Goal: Transaction & Acquisition: Purchase product/service

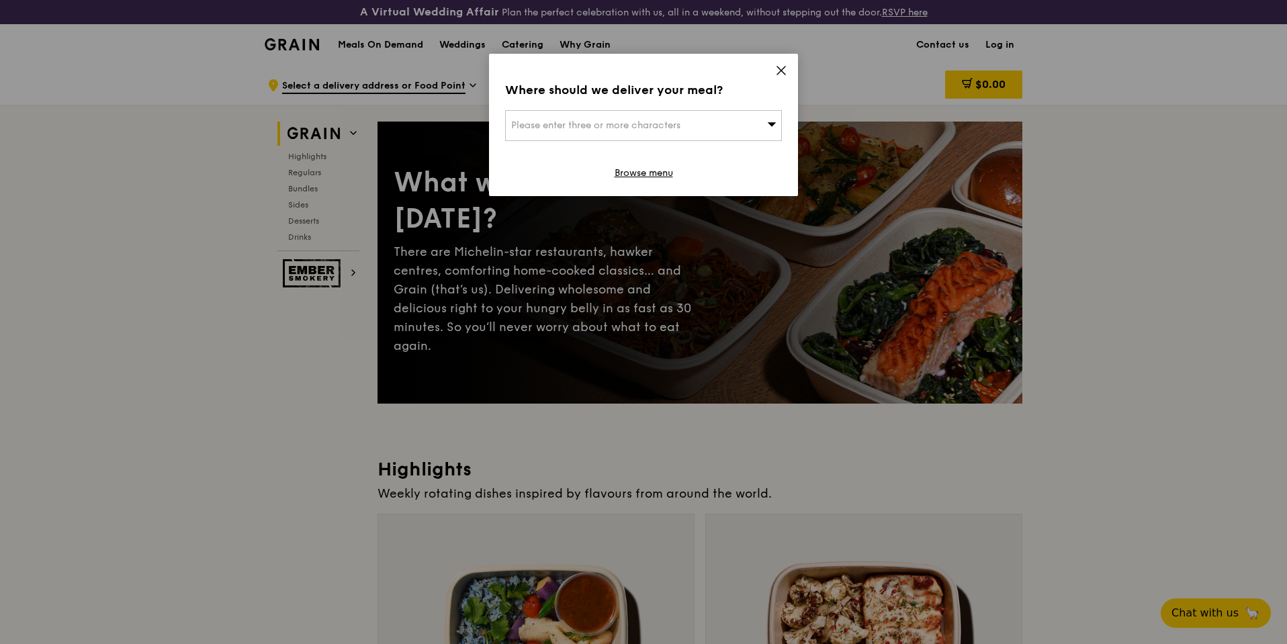
click at [670, 123] on span "Please enter three or more characters" at bounding box center [595, 125] width 169 height 11
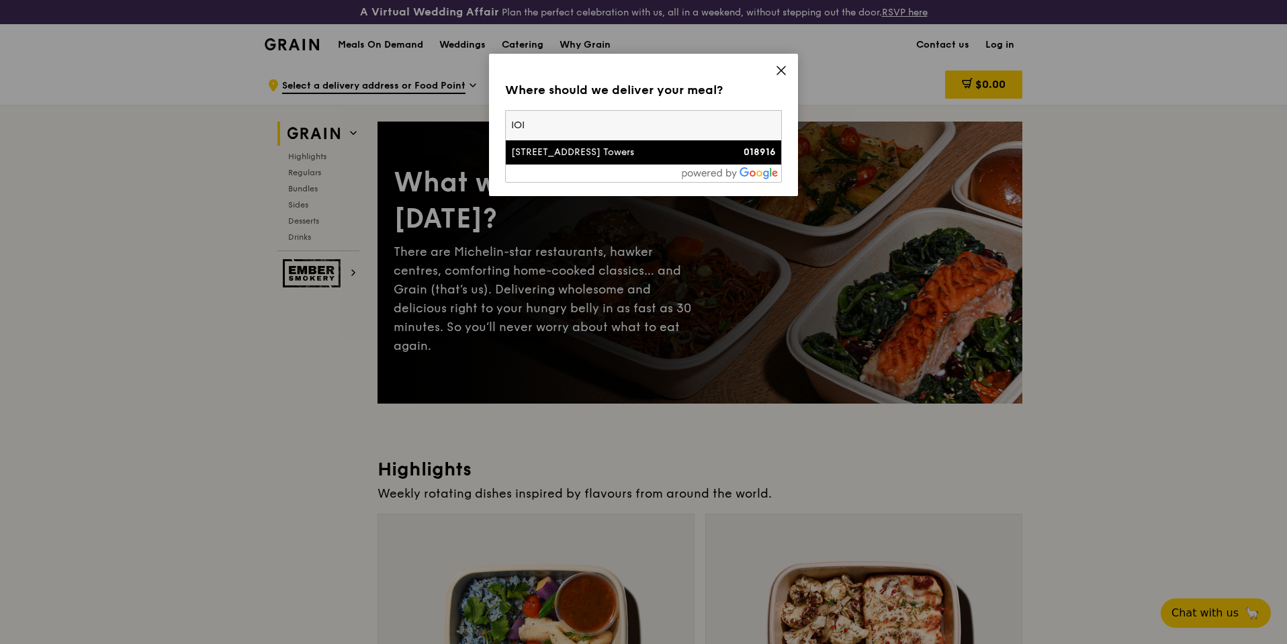
type input "IOI"
click at [611, 147] on div "[STREET_ADDRESS] Towers" at bounding box center [610, 152] width 199 height 13
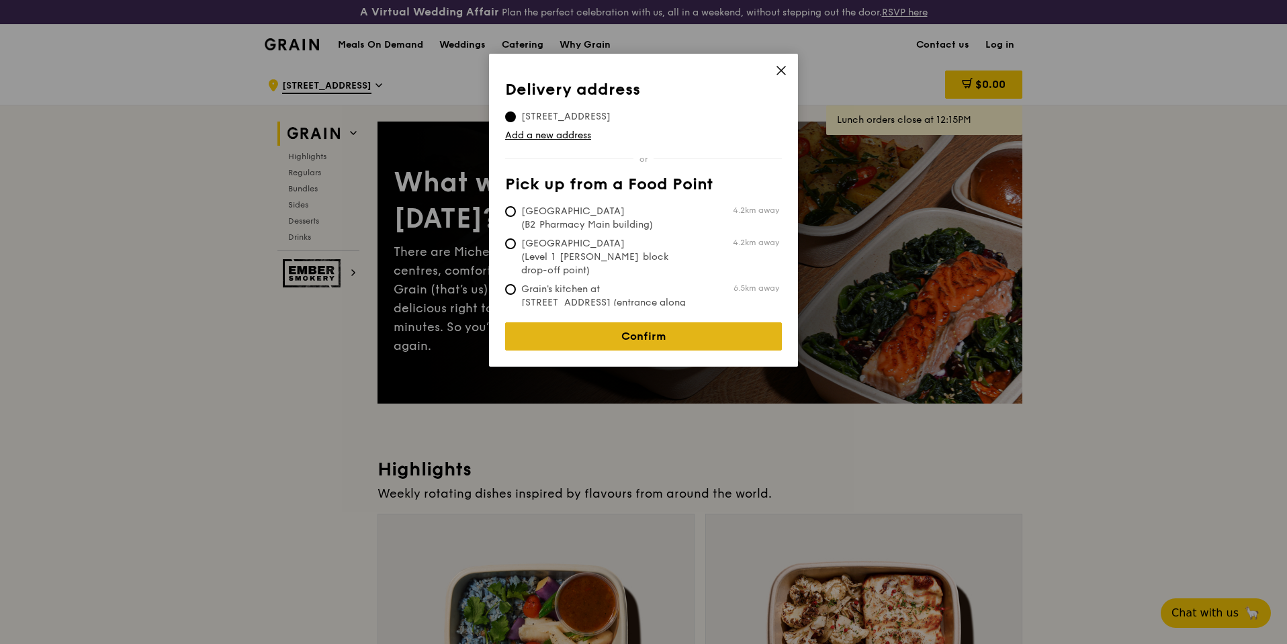
click at [660, 332] on link "Confirm" at bounding box center [643, 336] width 277 height 28
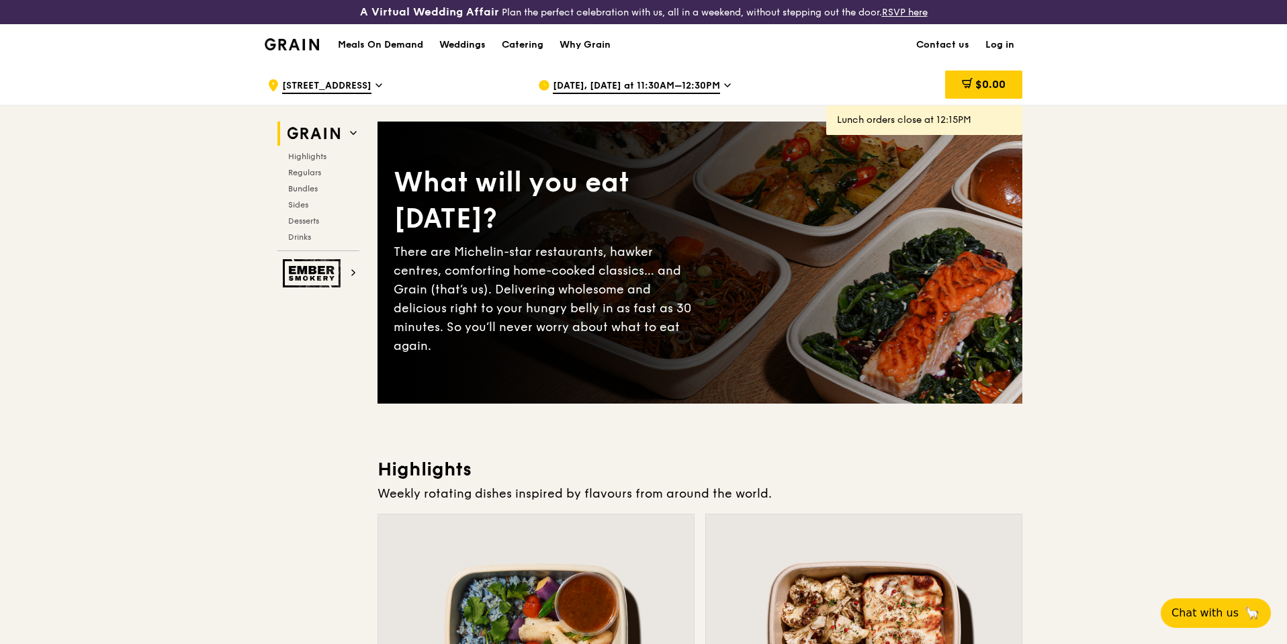
click at [646, 89] on span "[DATE], [DATE] at 11:30AM–12:30PM" at bounding box center [636, 86] width 167 height 15
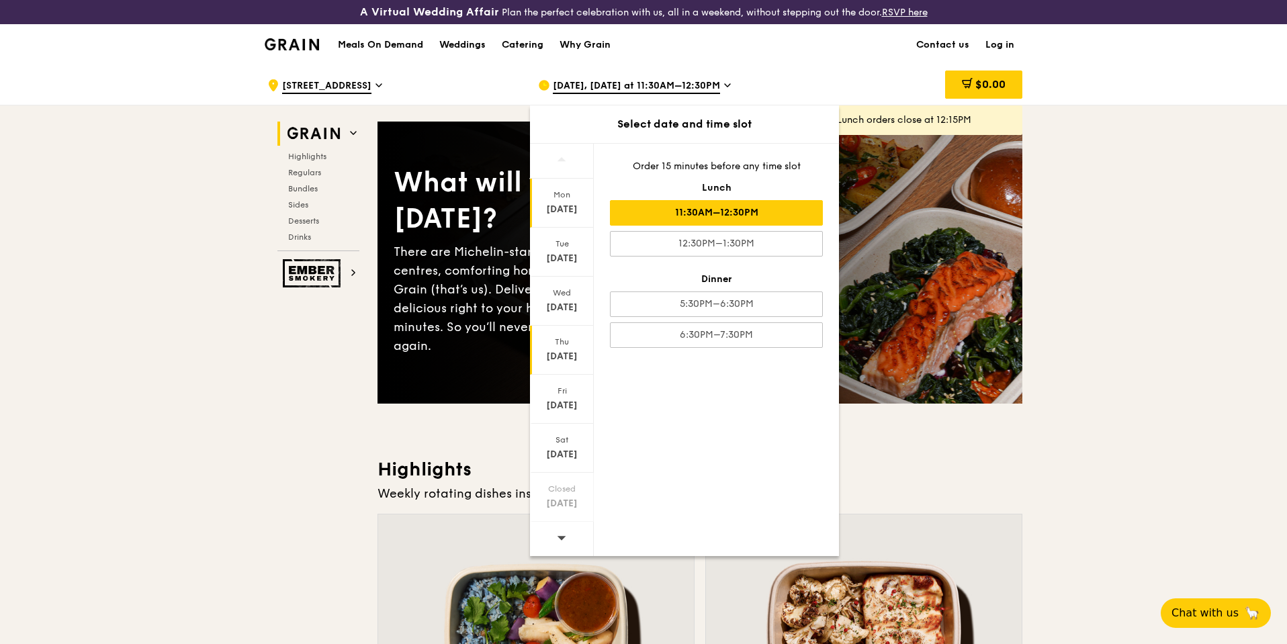
click at [580, 360] on div "[DATE]" at bounding box center [562, 356] width 60 height 13
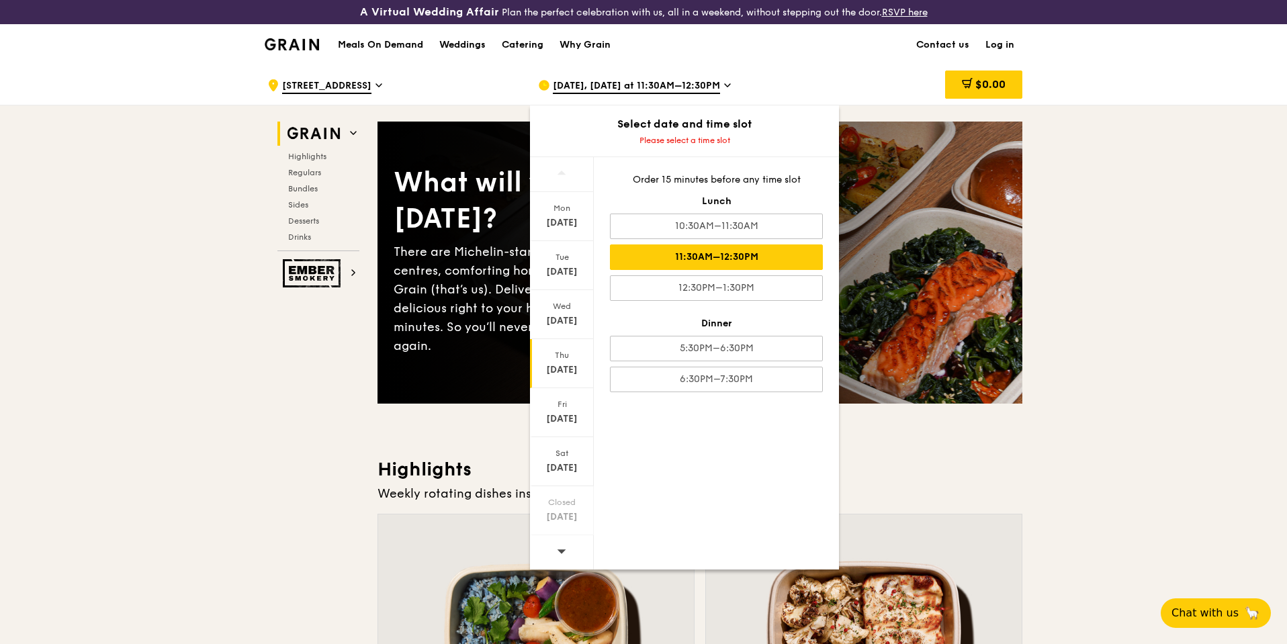
click at [746, 259] on div "11:30AM–12:30PM" at bounding box center [716, 258] width 213 height 26
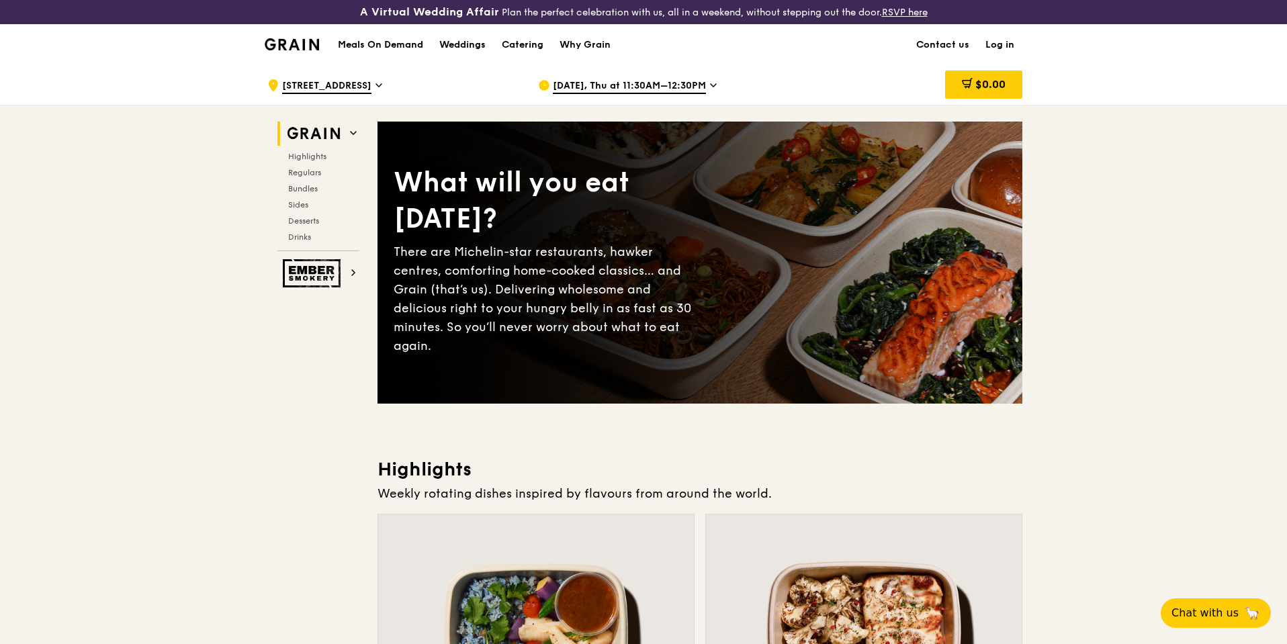
click at [1002, 49] on link "Log in" at bounding box center [1000, 45] width 45 height 40
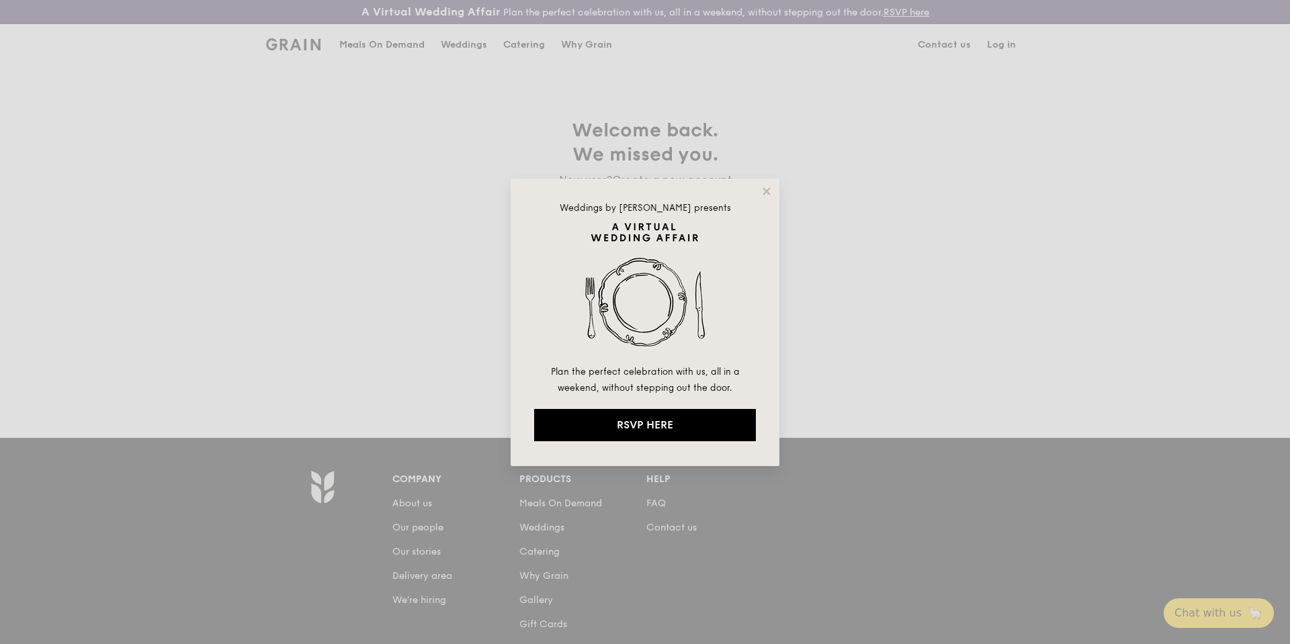
click at [775, 189] on div "Weddings by [PERSON_NAME] presents Plan the perfect celebration with us, all in…" at bounding box center [645, 323] width 269 height 288
click at [766, 191] on icon at bounding box center [766, 190] width 7 height 7
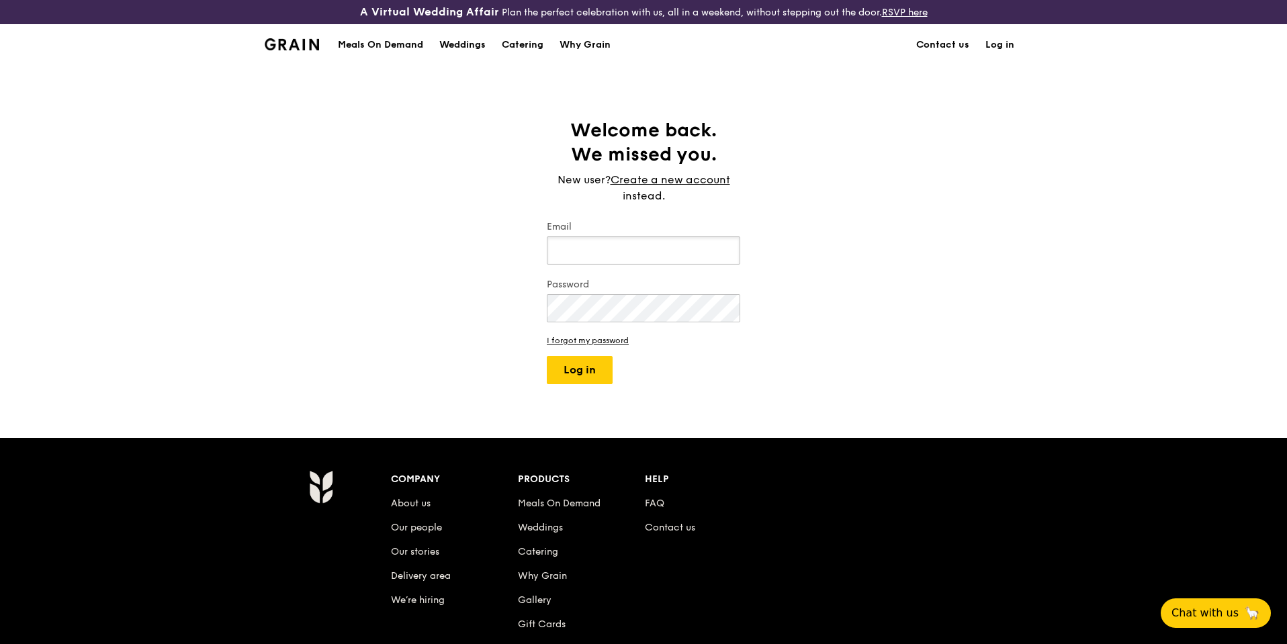
click at [591, 246] on input "Email" at bounding box center [643, 250] width 193 height 28
type input "[PERSON_NAME][EMAIL_ADDRESS][DOMAIN_NAME]"
click at [547, 356] on button "Log in" at bounding box center [580, 370] width 66 height 28
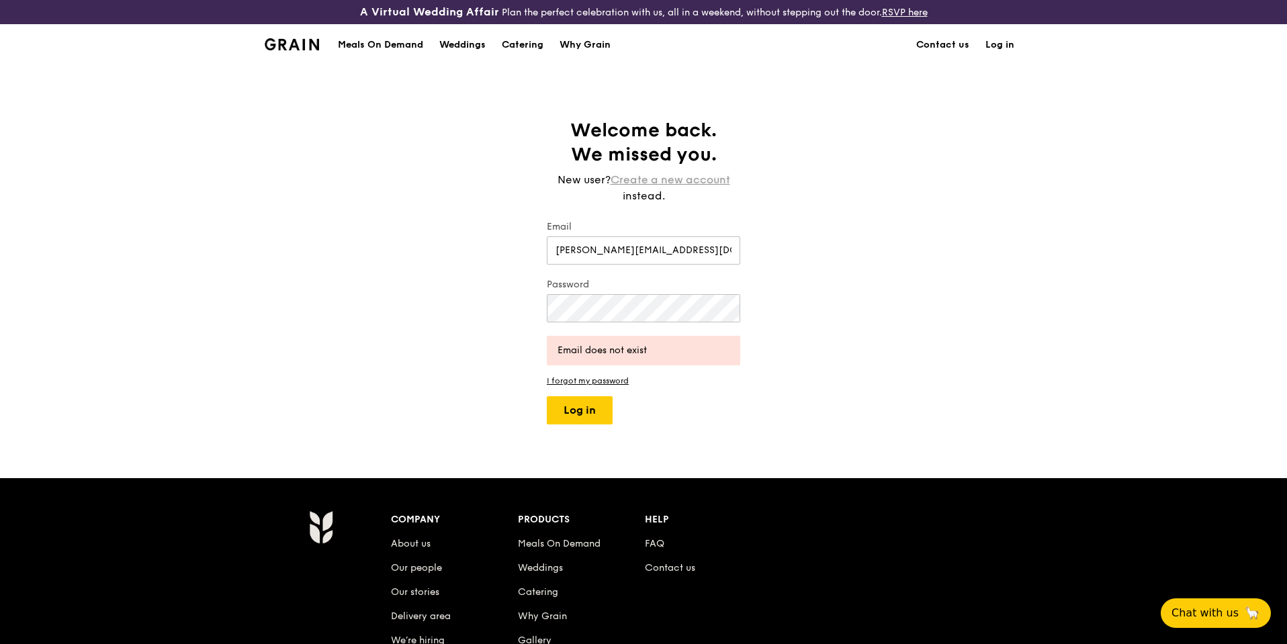
click at [704, 176] on link "Create a new account" at bounding box center [671, 180] width 120 height 16
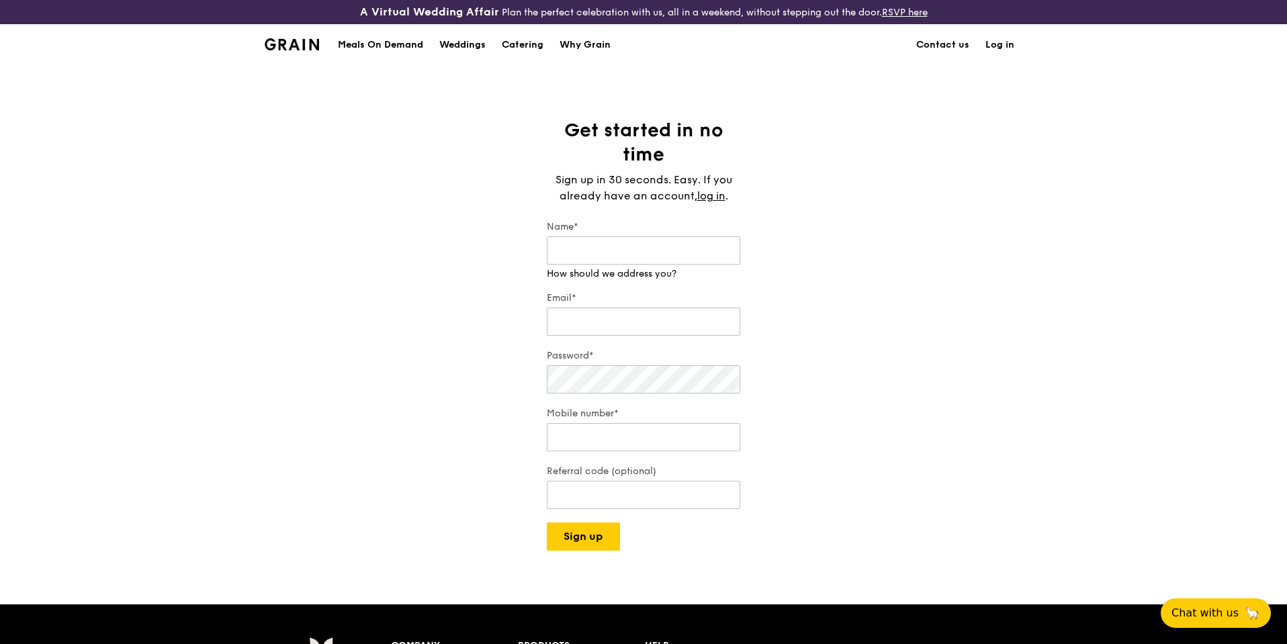
drag, startPoint x: 1239, startPoint y: 42, endPoint x: 1176, endPoint y: 58, distance: 64.7
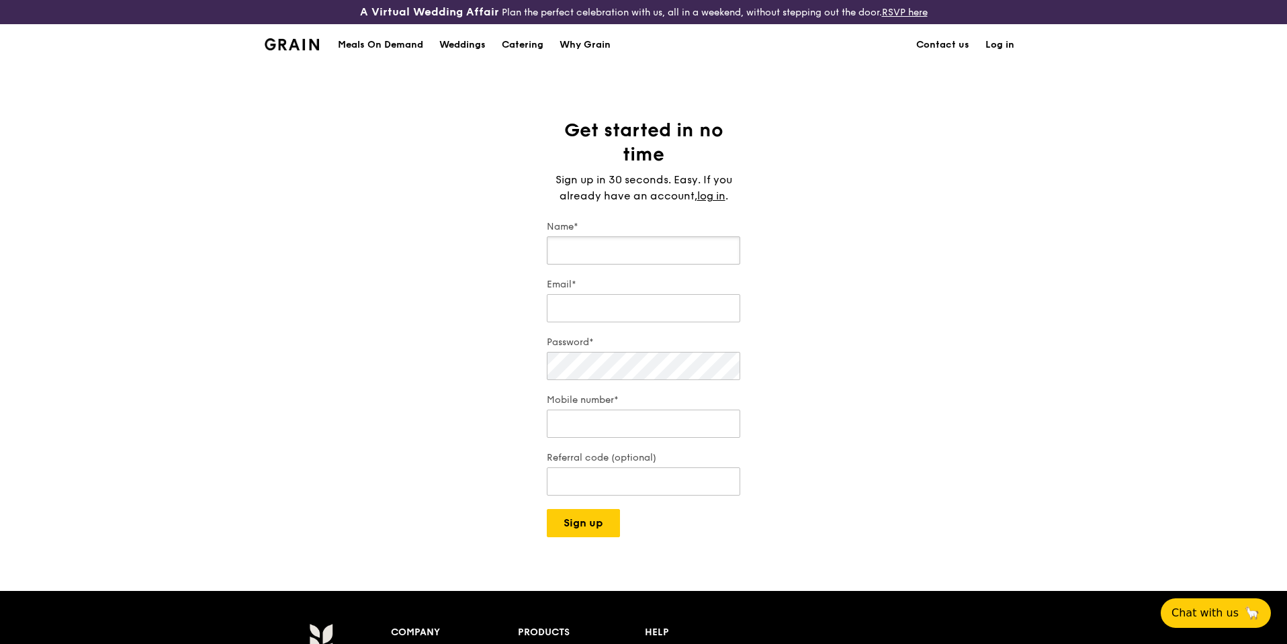
click at [680, 249] on input "Name*" at bounding box center [643, 250] width 193 height 28
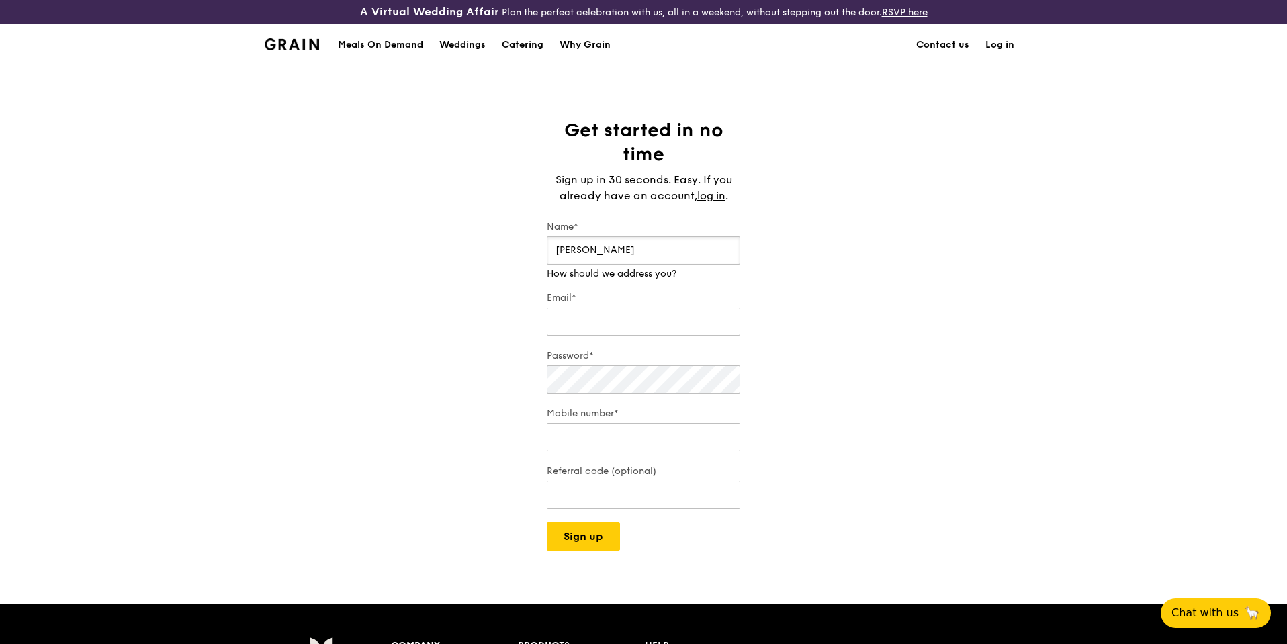
type input "[PERSON_NAME]"
type input "[PERSON_NAME][EMAIL_ADDRESS][DOMAIN_NAME]"
type input "92979692"
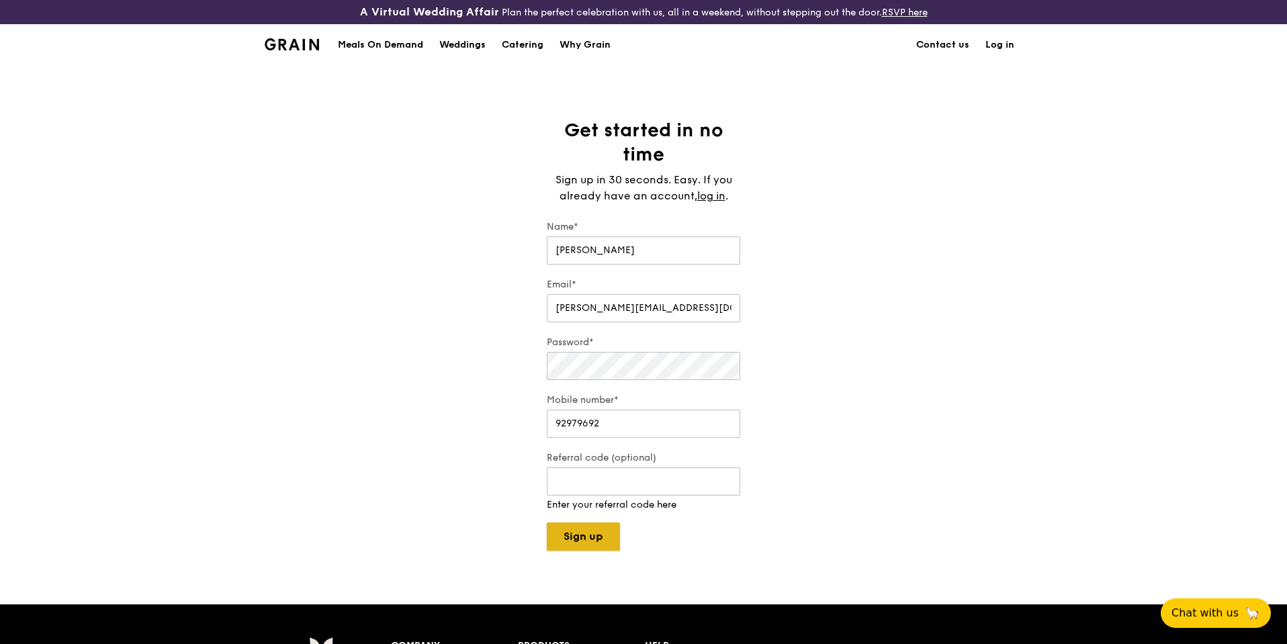
click at [603, 529] on button "Sign up" at bounding box center [583, 537] width 73 height 28
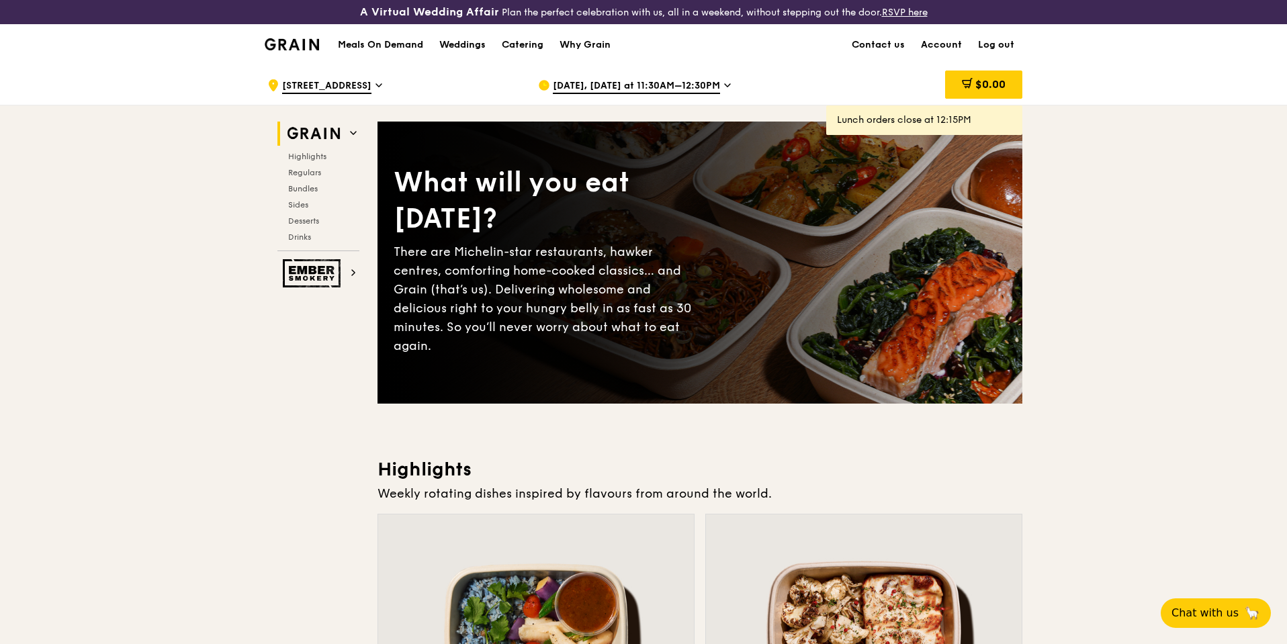
click at [619, 81] on span "[DATE], [DATE] at 11:30AM–12:30PM" at bounding box center [636, 86] width 167 height 15
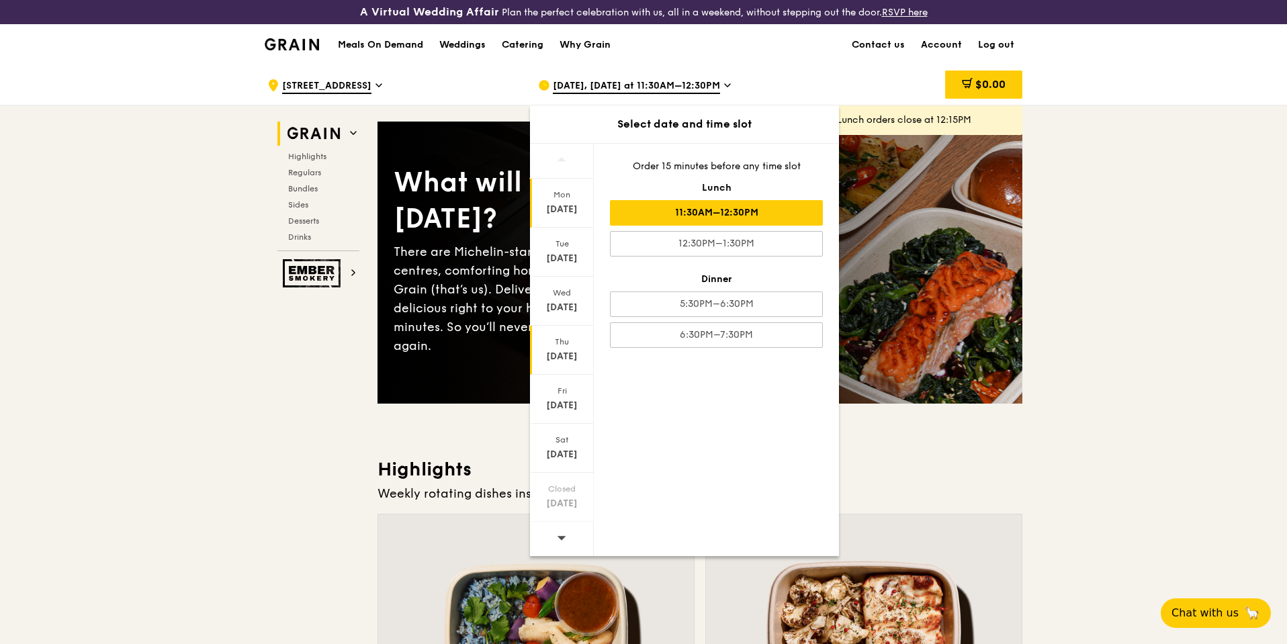
click at [576, 355] on div "[DATE]" at bounding box center [562, 356] width 60 height 13
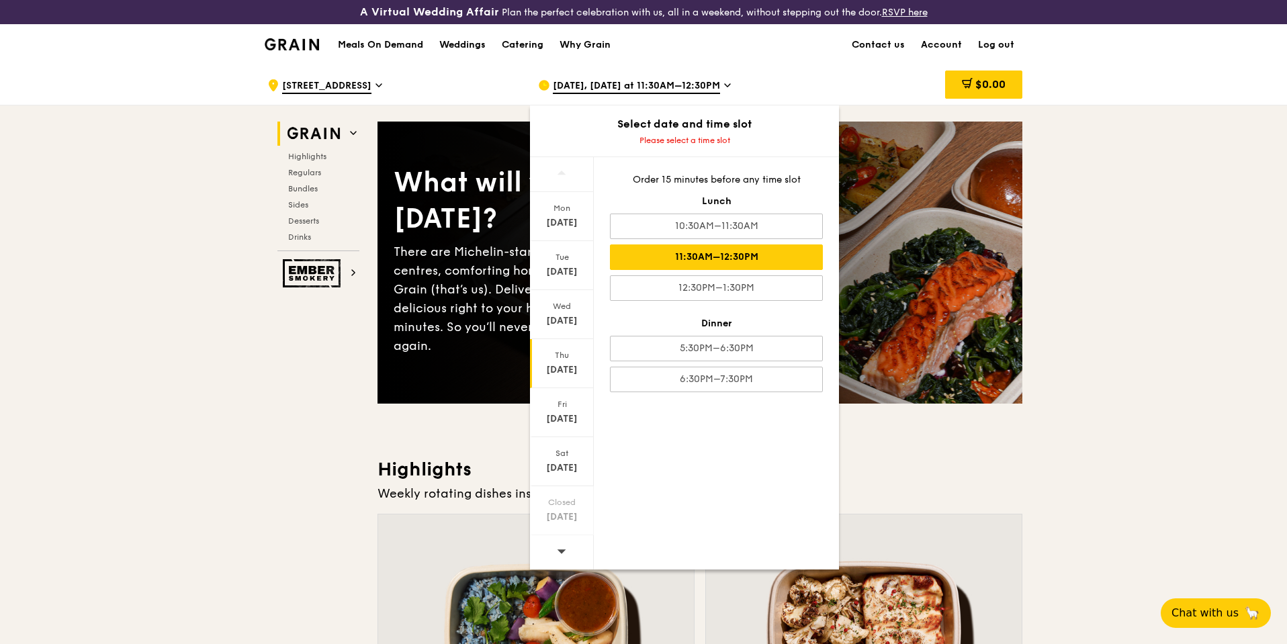
click at [687, 254] on div "11:30AM–12:30PM" at bounding box center [716, 258] width 213 height 26
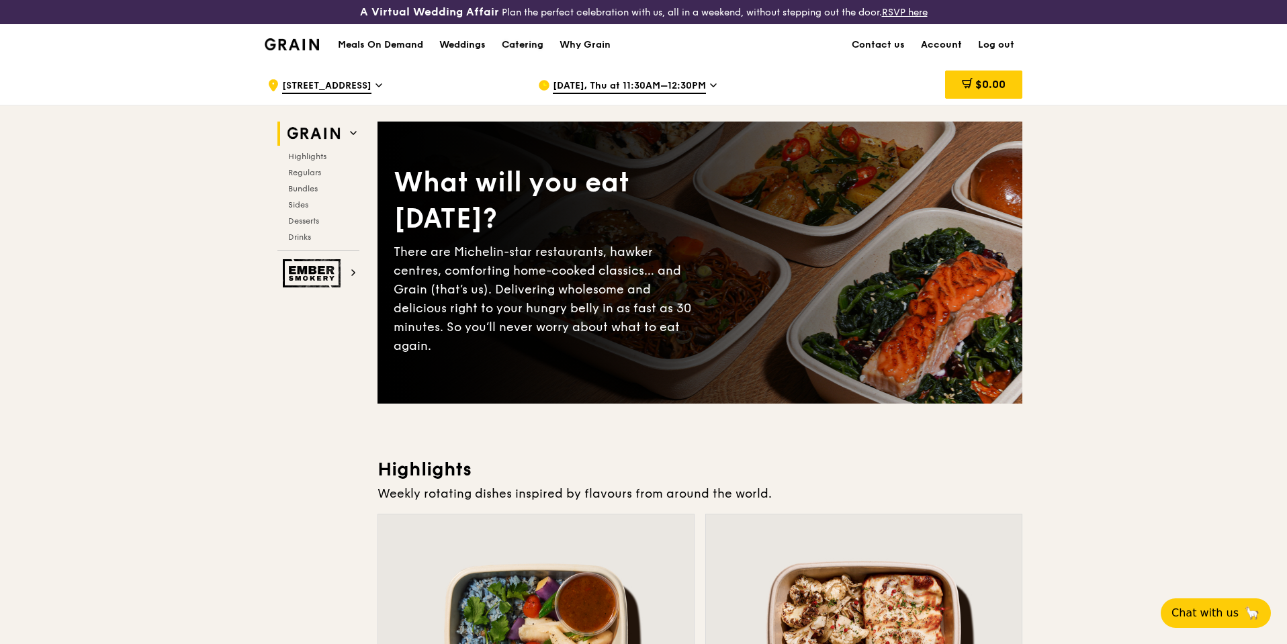
click at [524, 43] on div "Catering" at bounding box center [523, 45] width 42 height 40
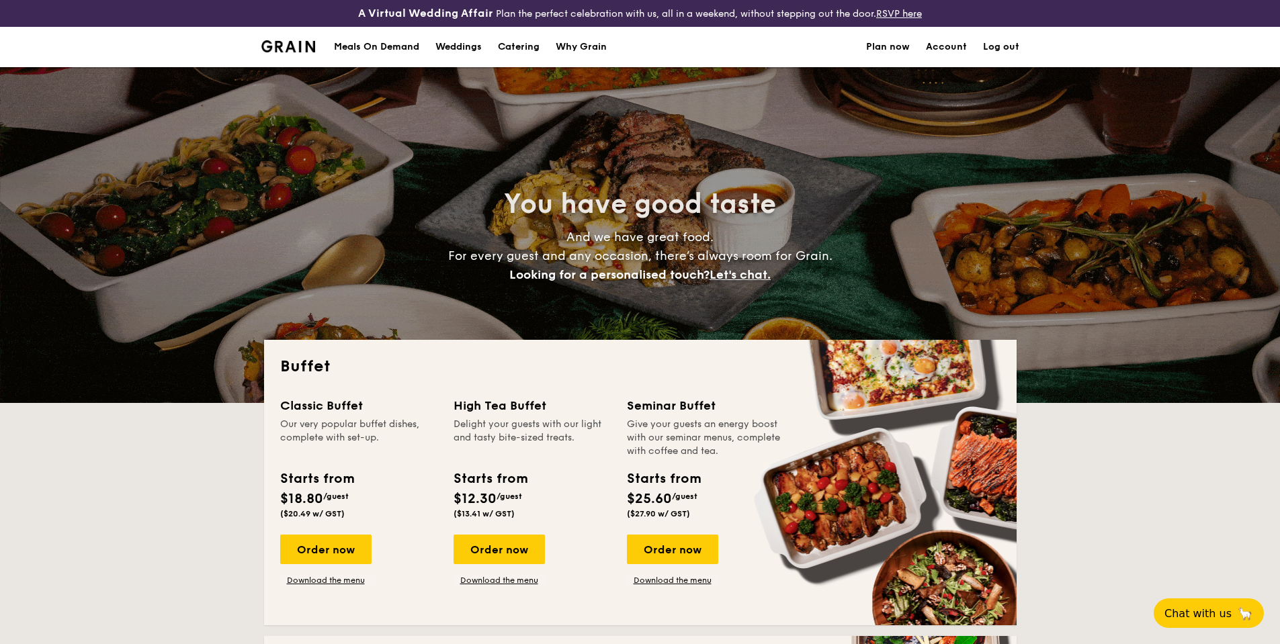
select select
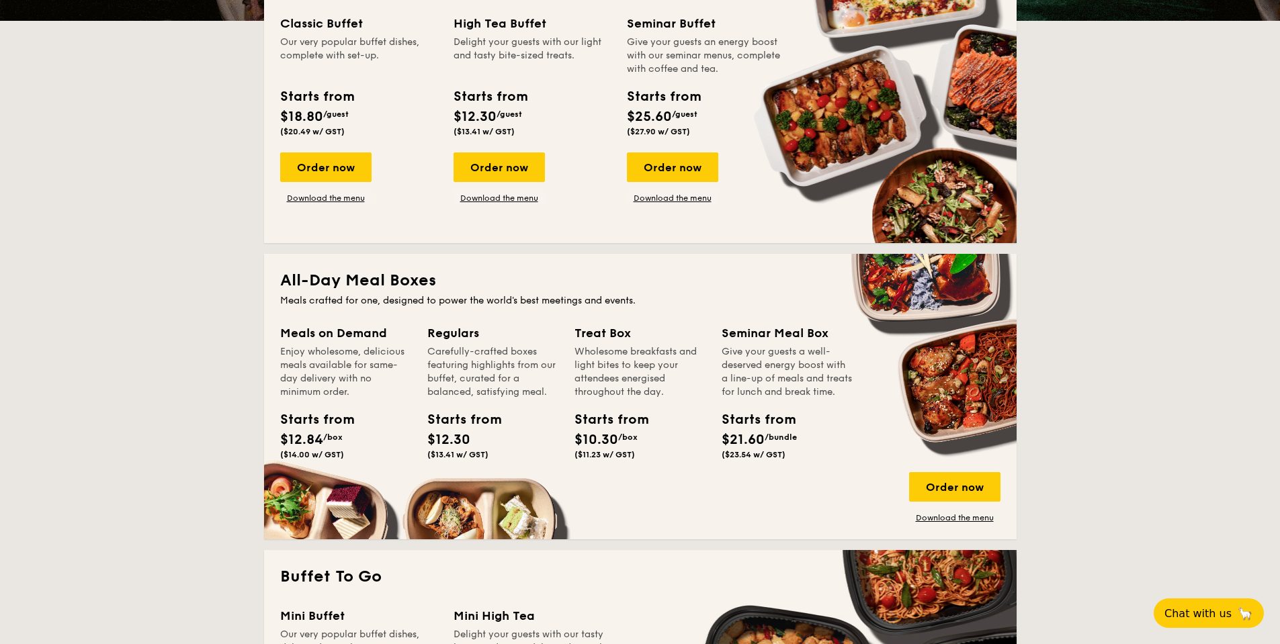
scroll to position [403, 0]
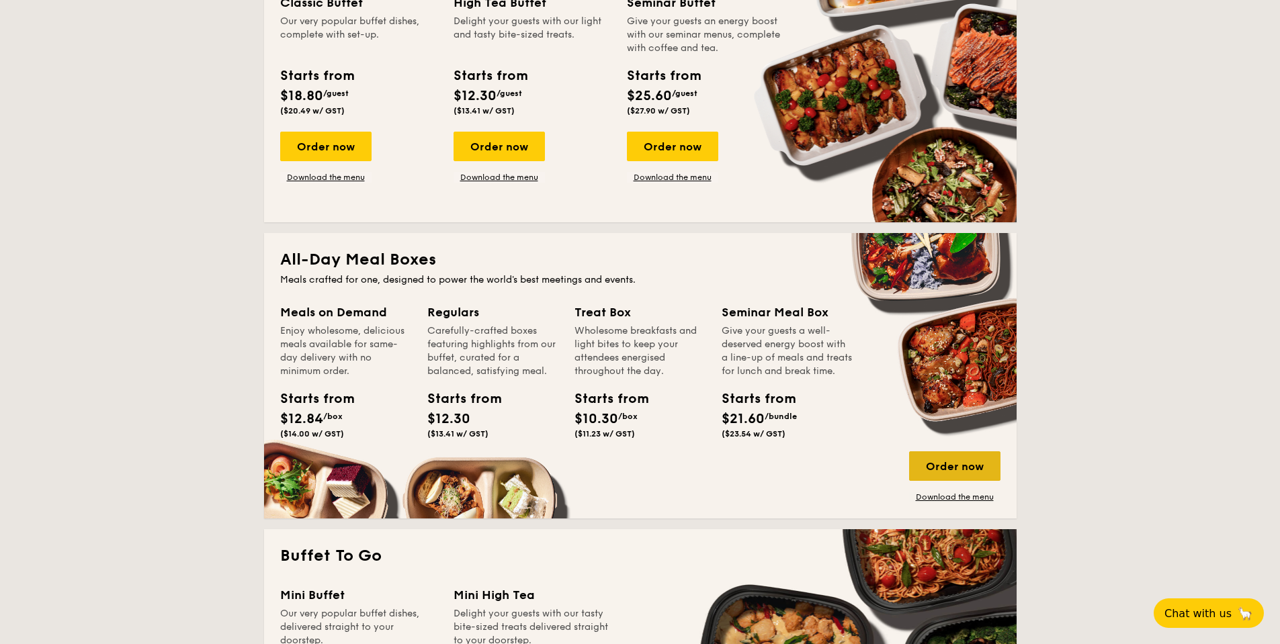
click at [973, 472] on div "Order now" at bounding box center [954, 466] width 91 height 30
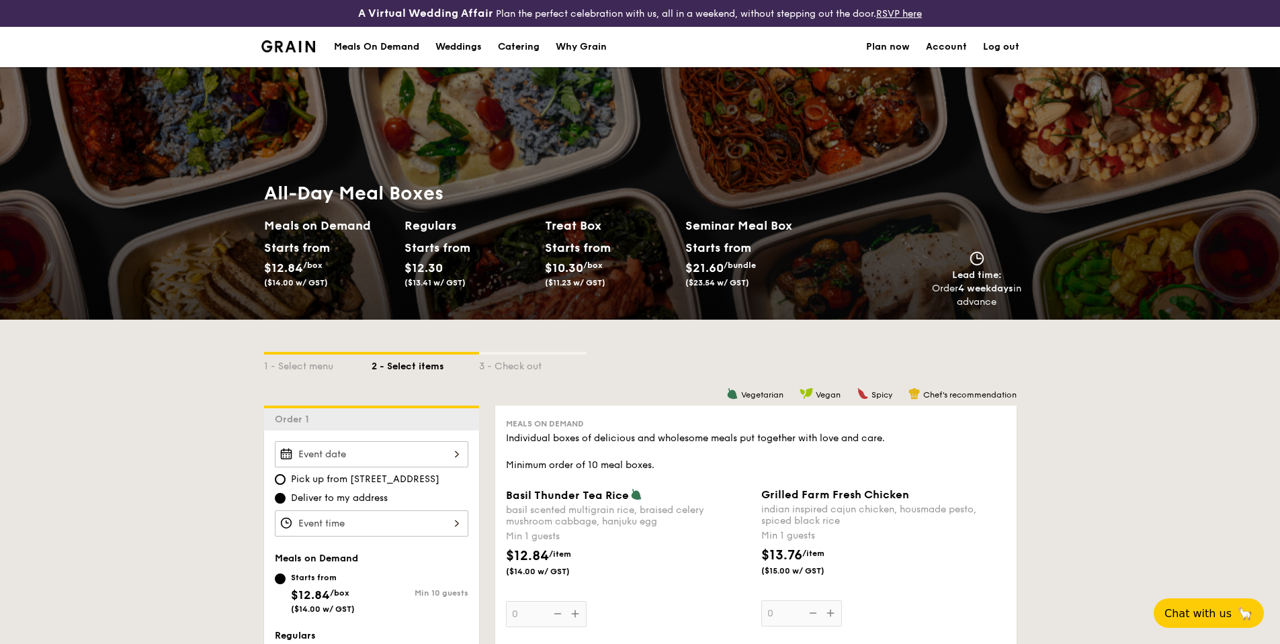
scroll to position [336, 0]
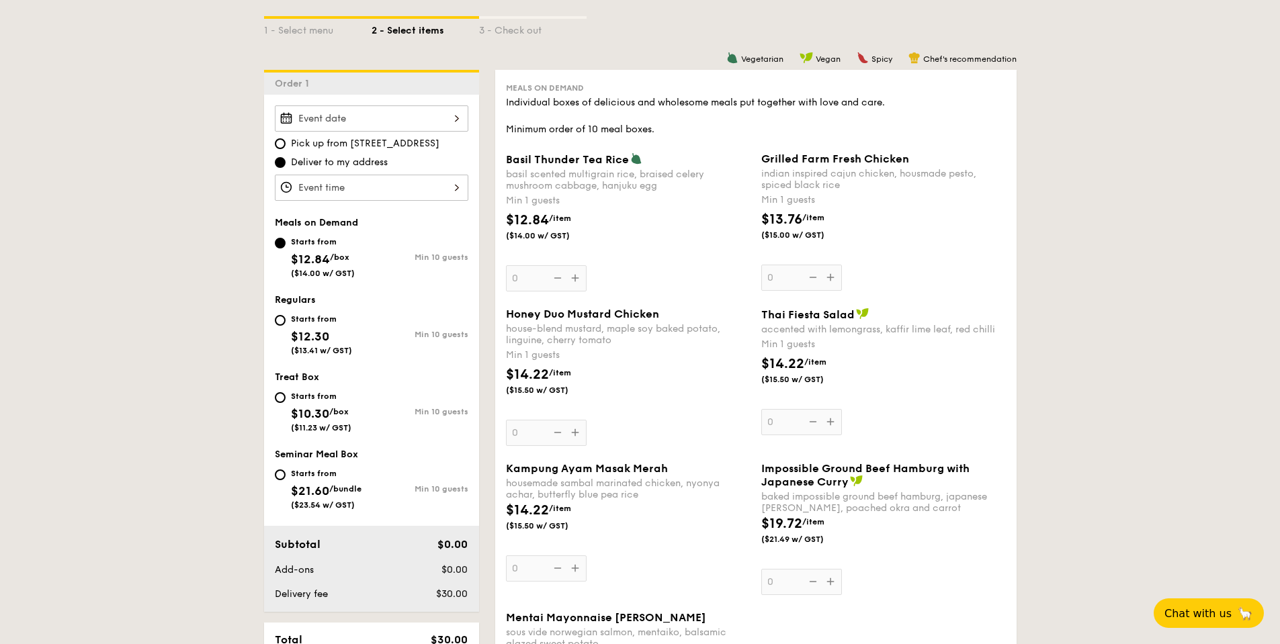
click at [334, 119] on div at bounding box center [371, 118] width 193 height 26
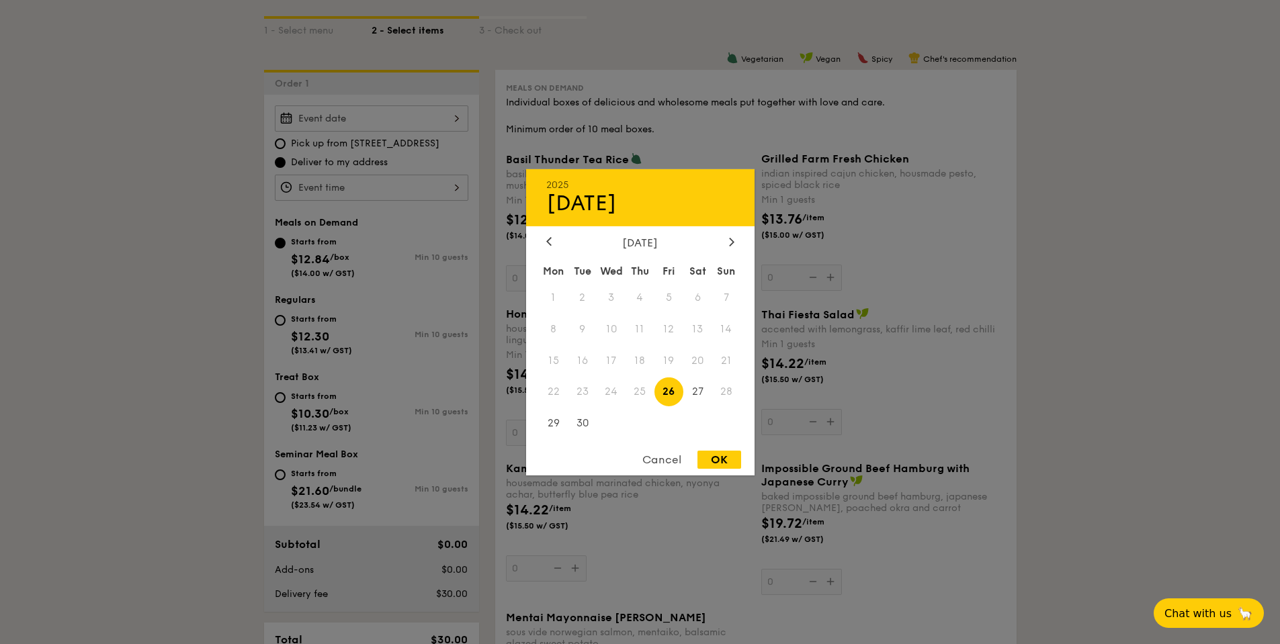
click at [644, 391] on span "25" at bounding box center [639, 392] width 29 height 29
click at [664, 460] on div "Cancel" at bounding box center [662, 460] width 66 height 18
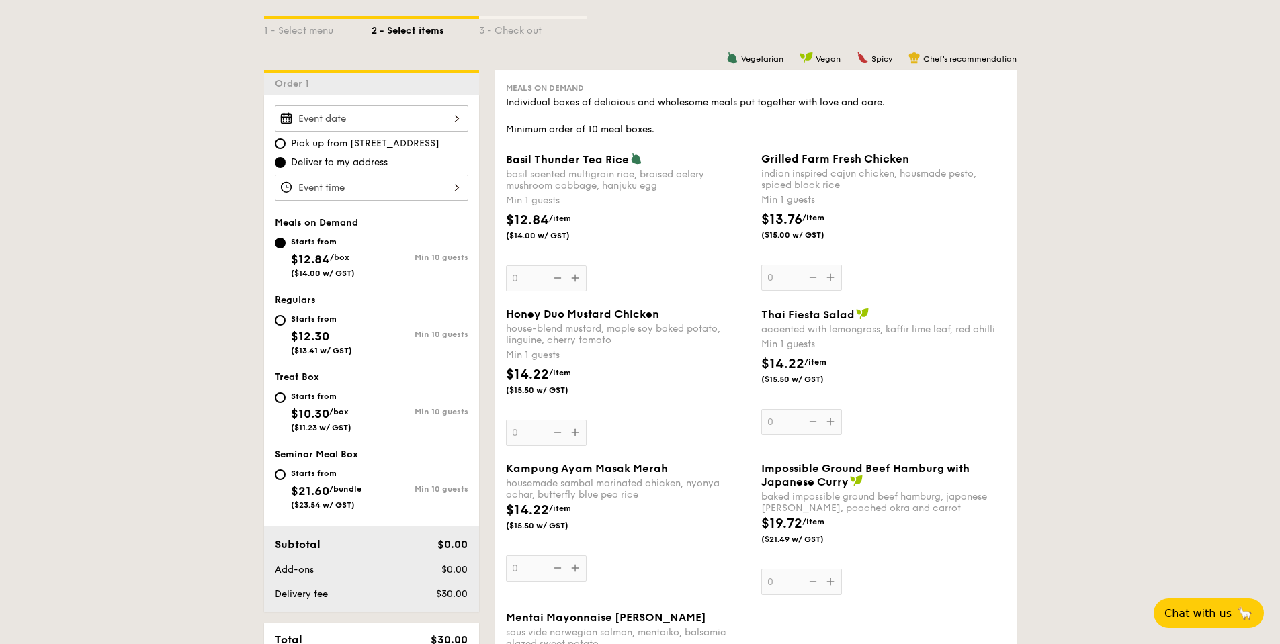
click at [360, 120] on div at bounding box center [371, 118] width 193 height 26
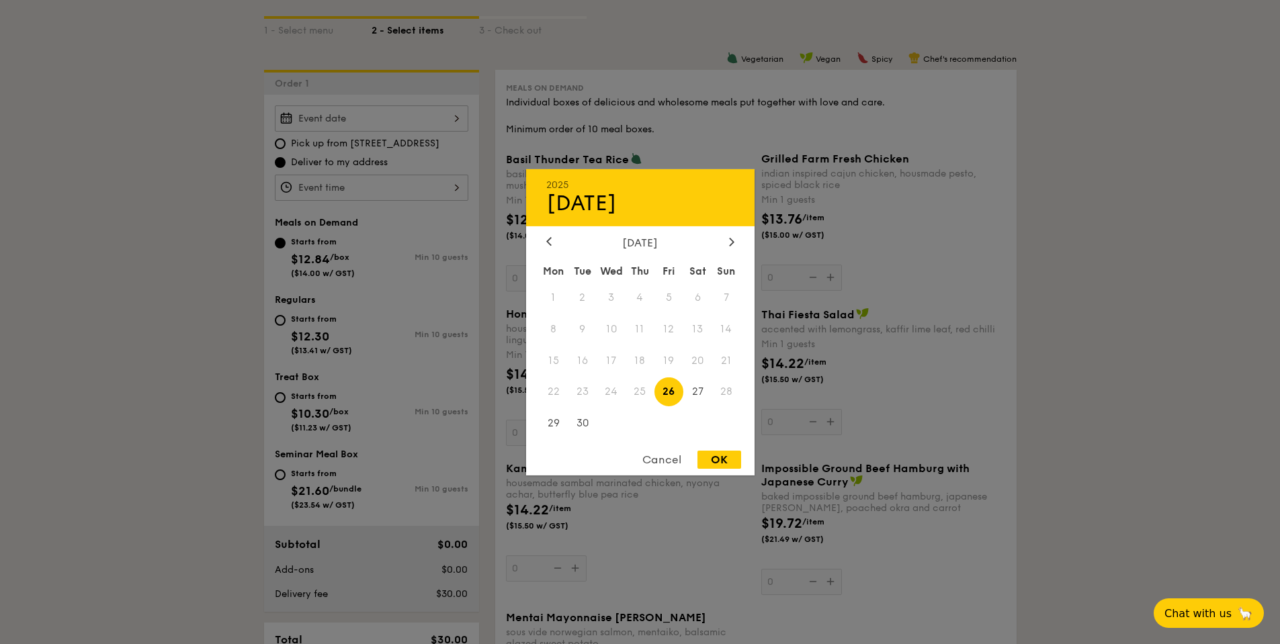
click at [672, 459] on div "Cancel" at bounding box center [662, 460] width 66 height 18
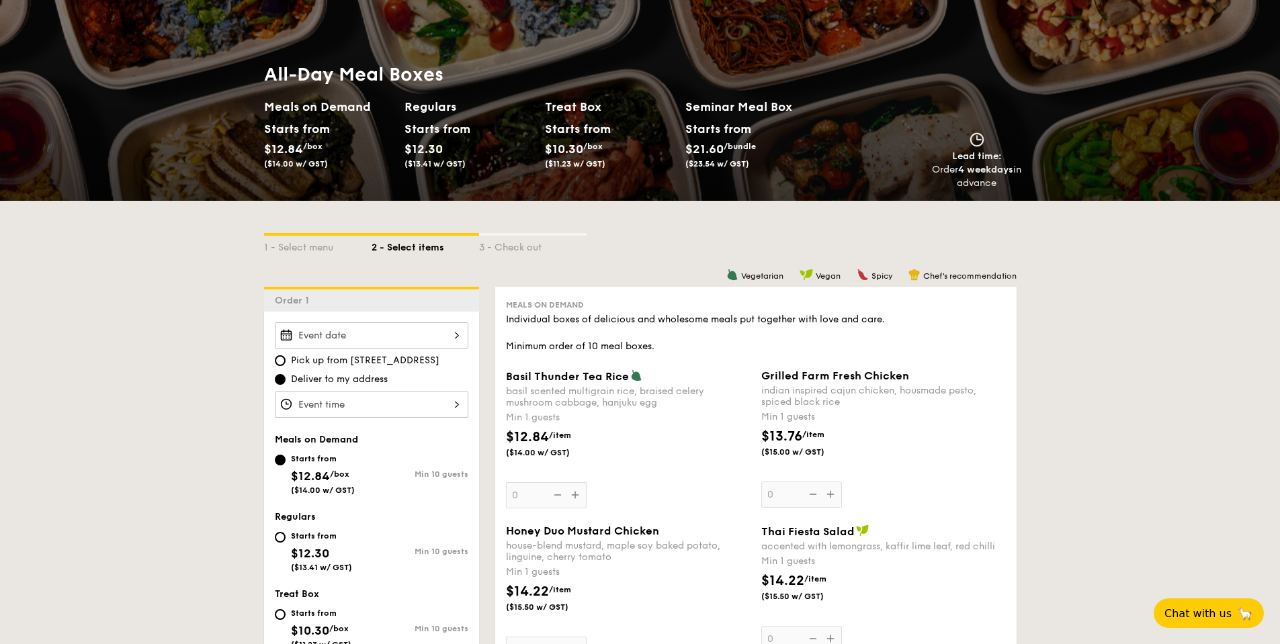
scroll to position [0, 0]
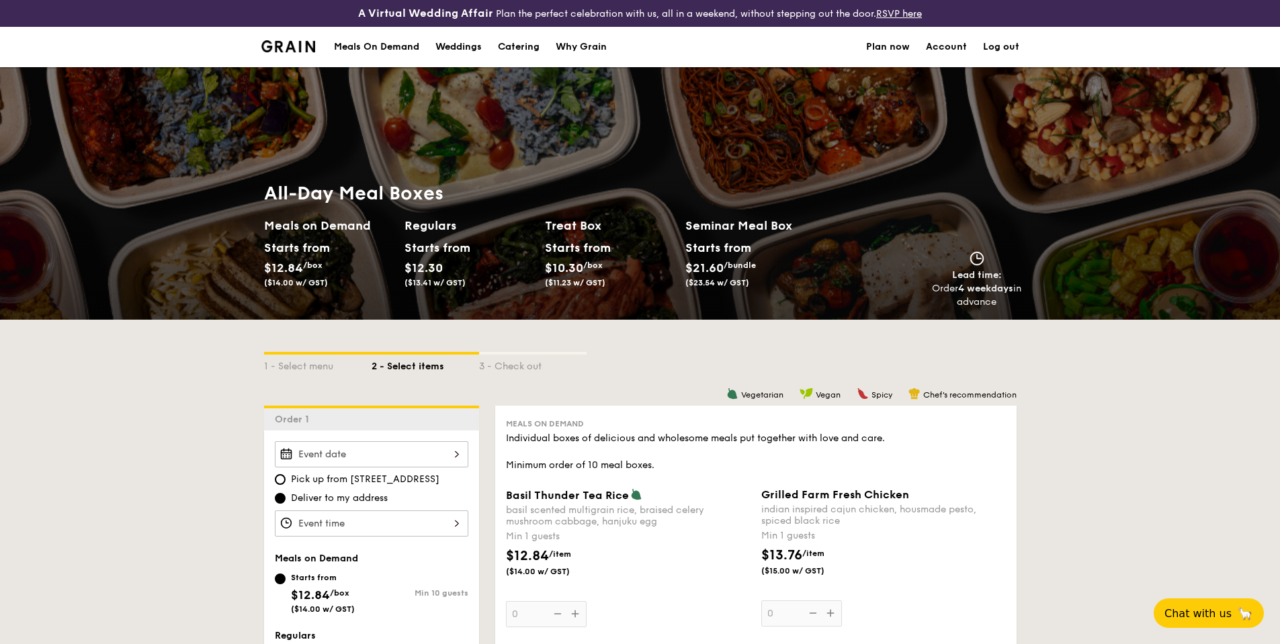
click at [396, 41] on div "Meals On Demand" at bounding box center [376, 47] width 85 height 40
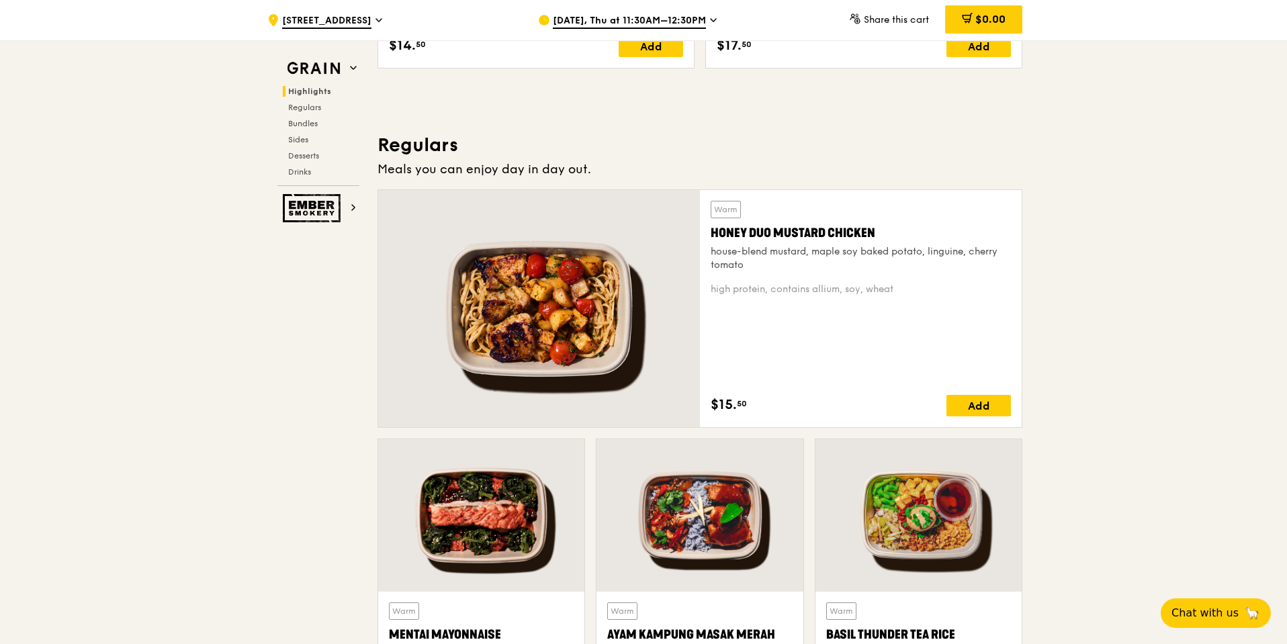
scroll to position [873, 0]
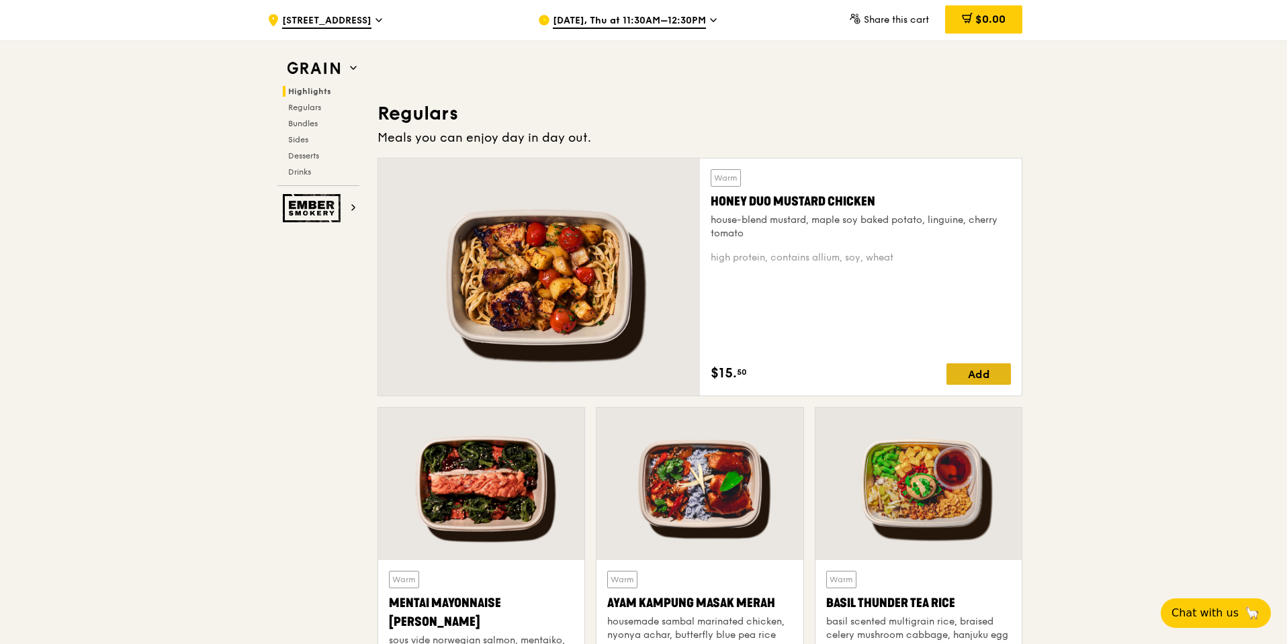
click at [957, 368] on div "Add" at bounding box center [979, 373] width 64 height 21
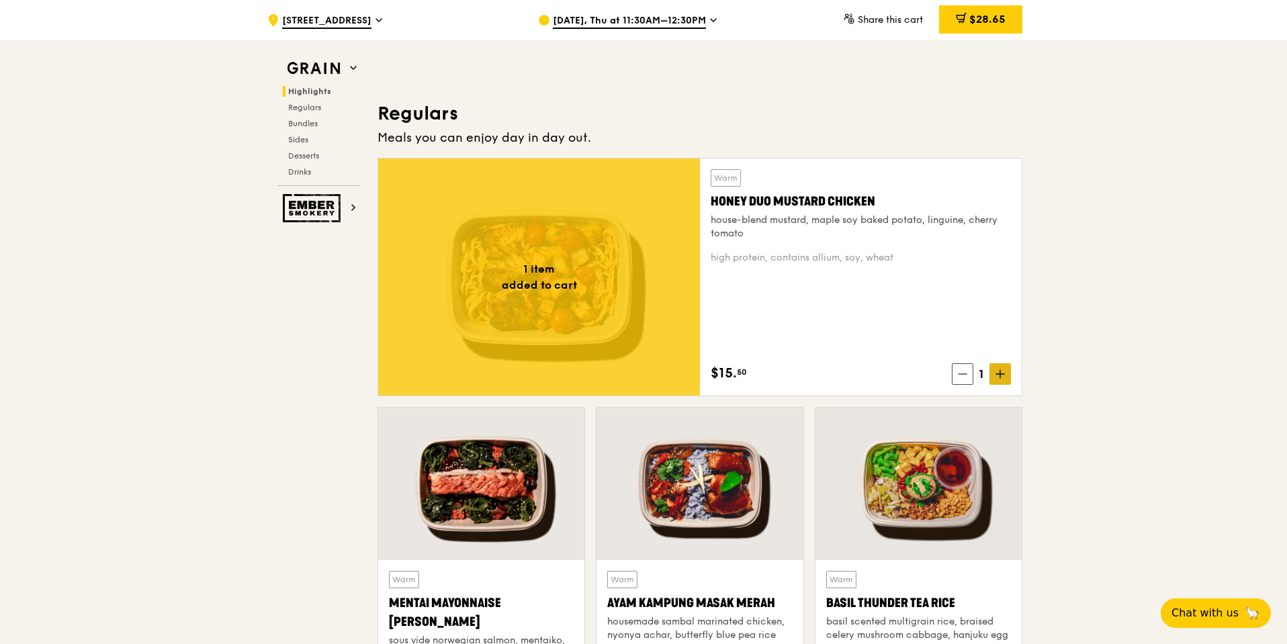
click at [999, 372] on icon at bounding box center [1000, 374] width 9 height 9
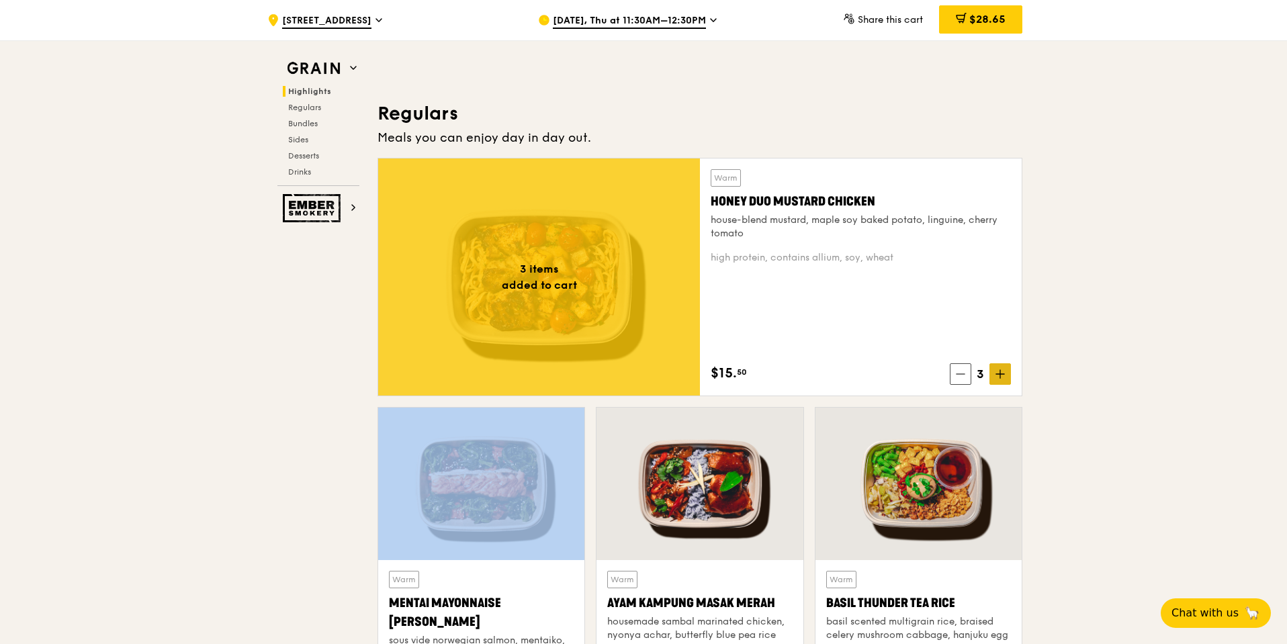
click at [999, 372] on icon at bounding box center [1000, 374] width 9 height 9
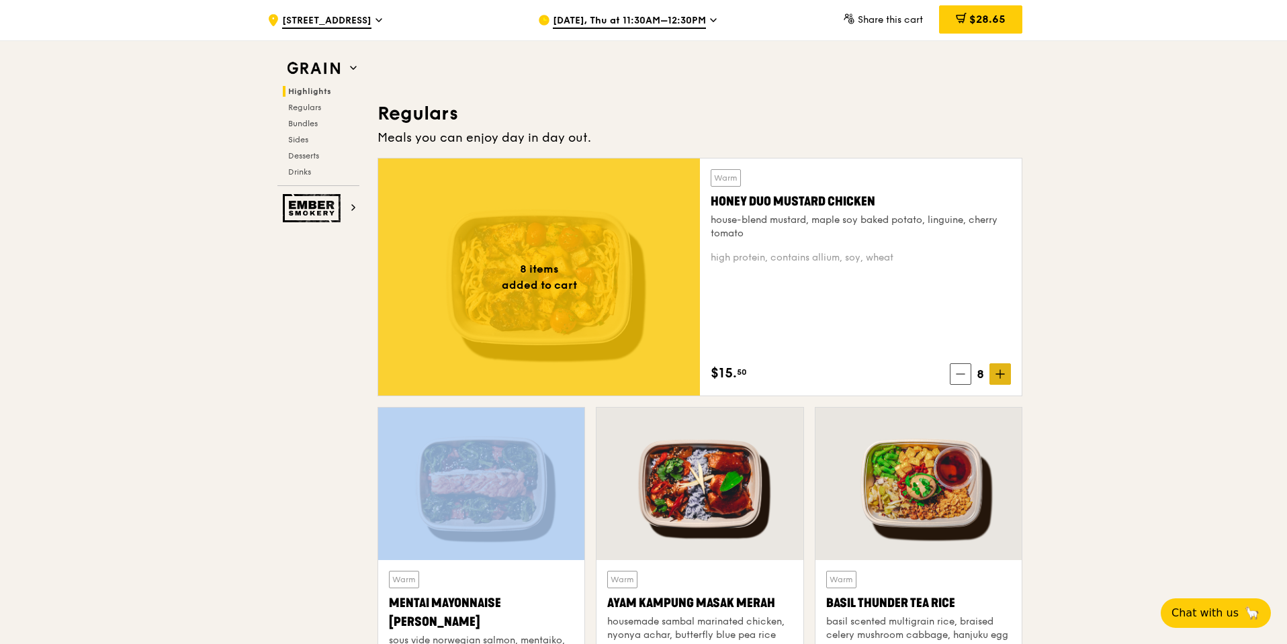
click at [999, 372] on icon at bounding box center [1000, 374] width 9 height 9
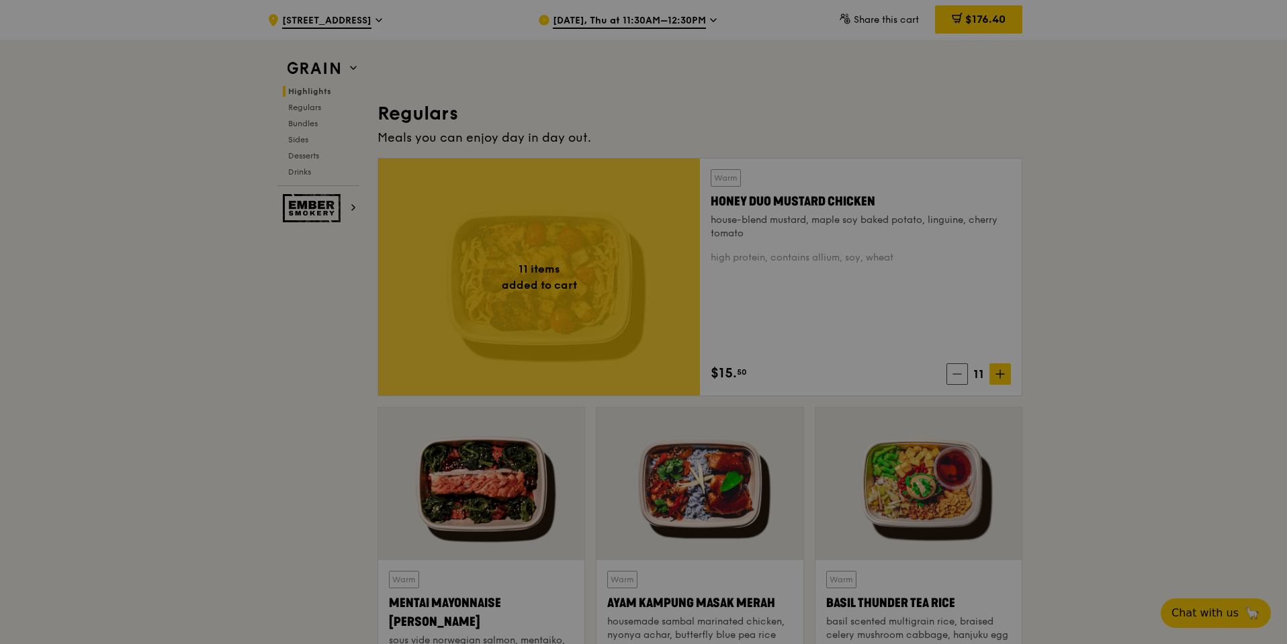
click at [1076, 362] on div at bounding box center [643, 322] width 1287 height 644
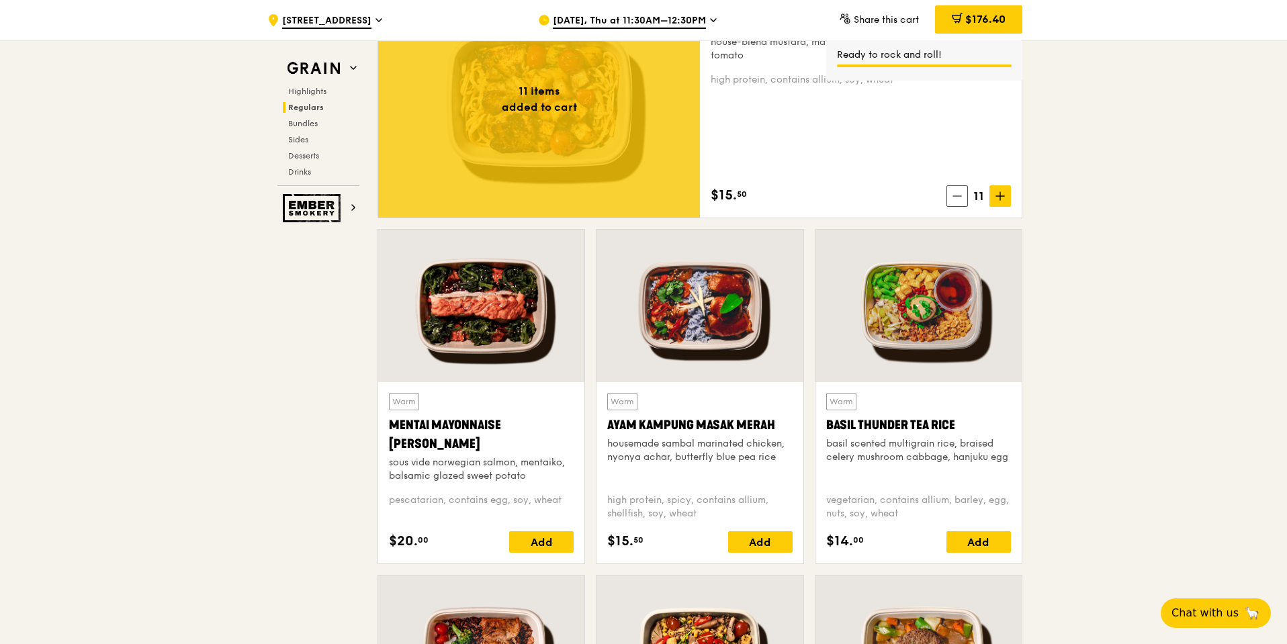
scroll to position [1075, 0]
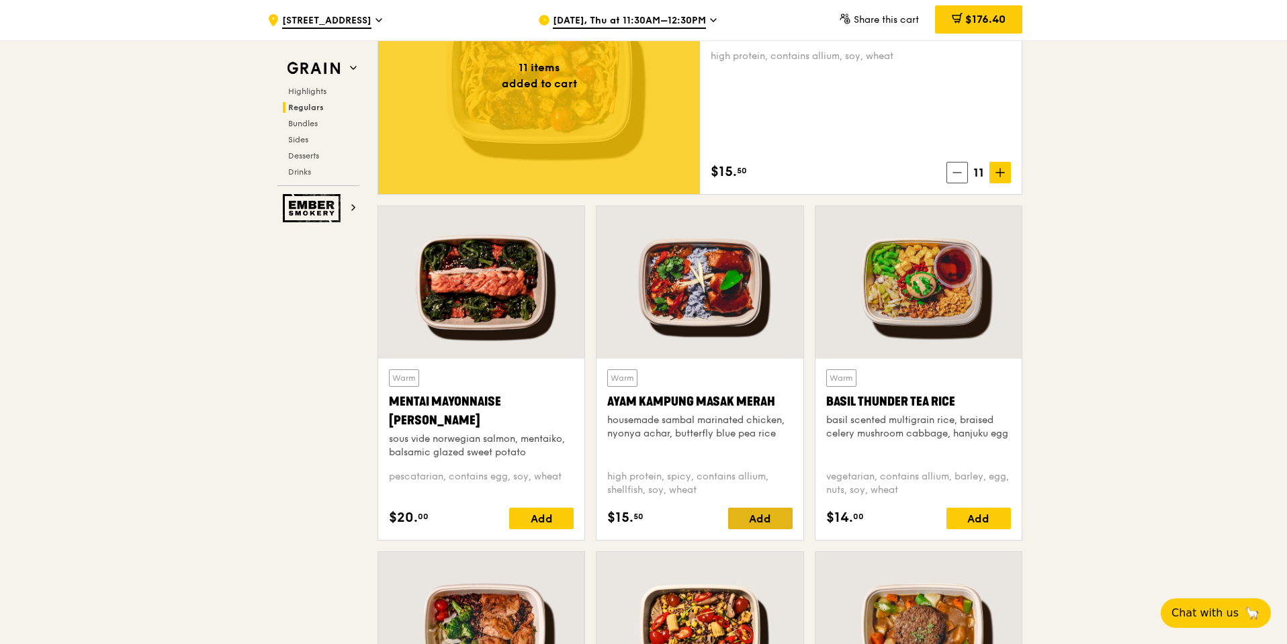
click at [749, 522] on div "Add" at bounding box center [760, 518] width 64 height 21
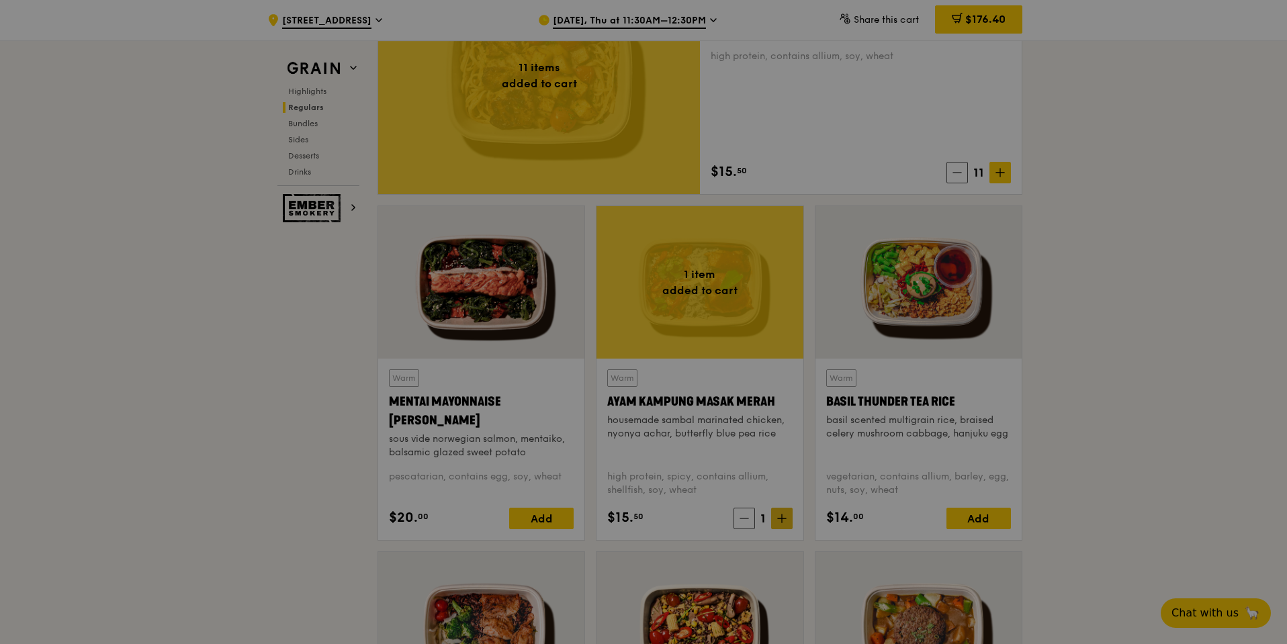
click at [786, 521] on div at bounding box center [643, 322] width 1287 height 644
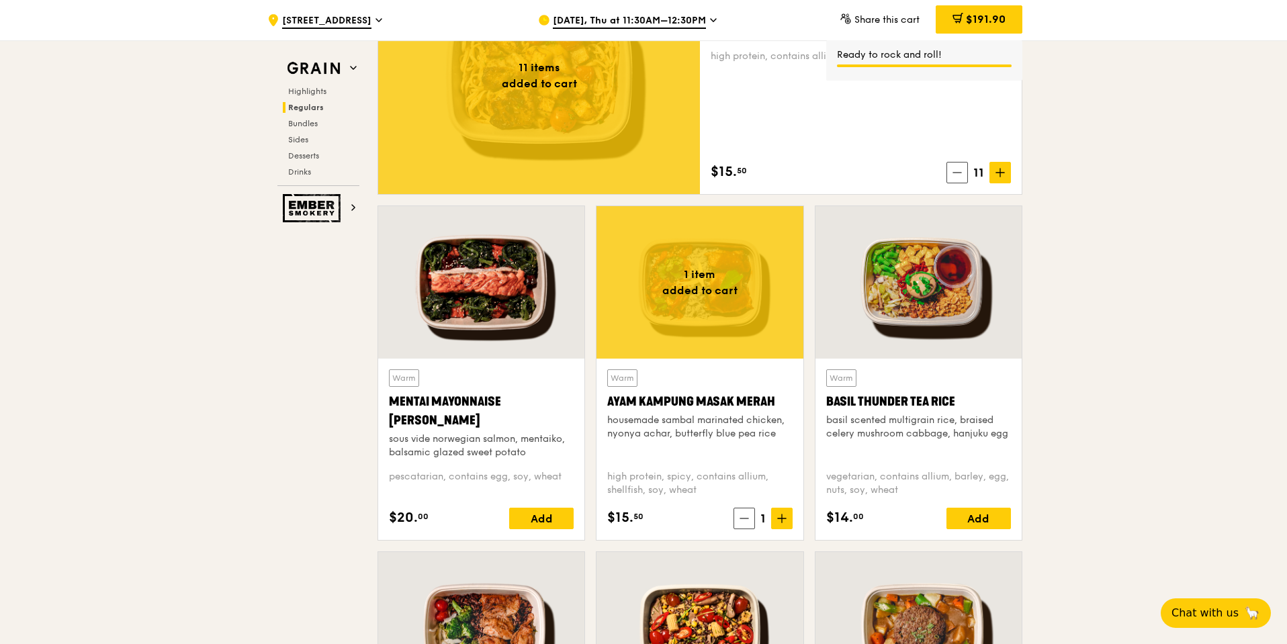
click at [783, 521] on icon at bounding box center [781, 518] width 9 height 9
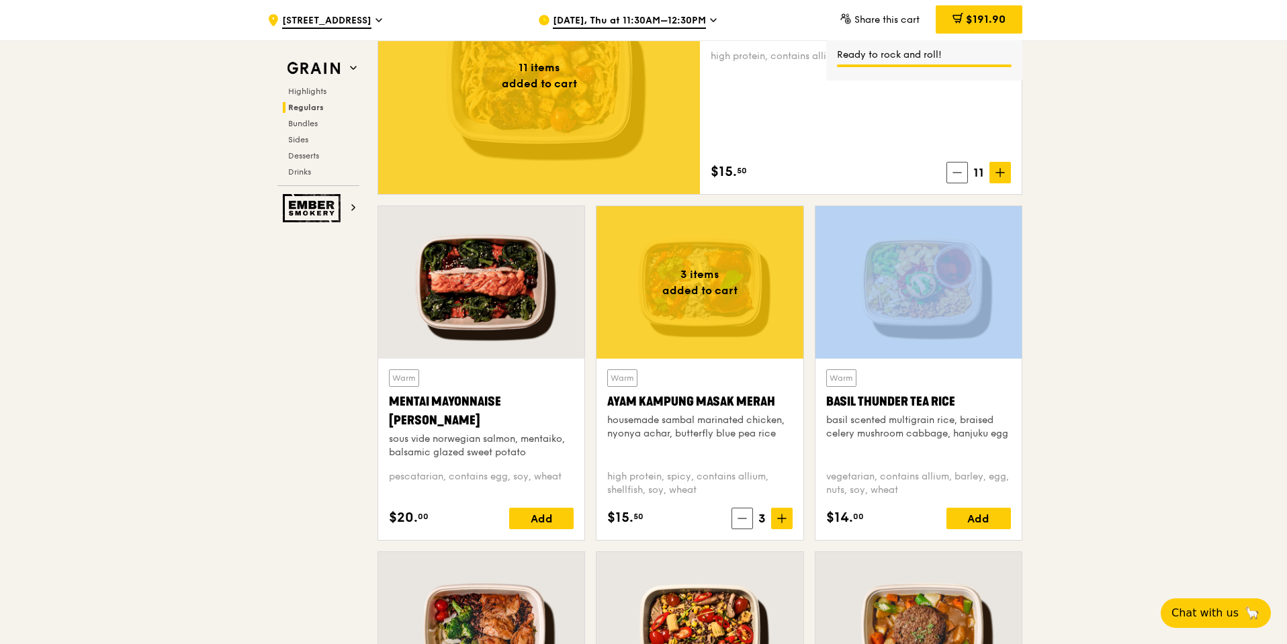
click at [783, 521] on icon at bounding box center [781, 518] width 9 height 9
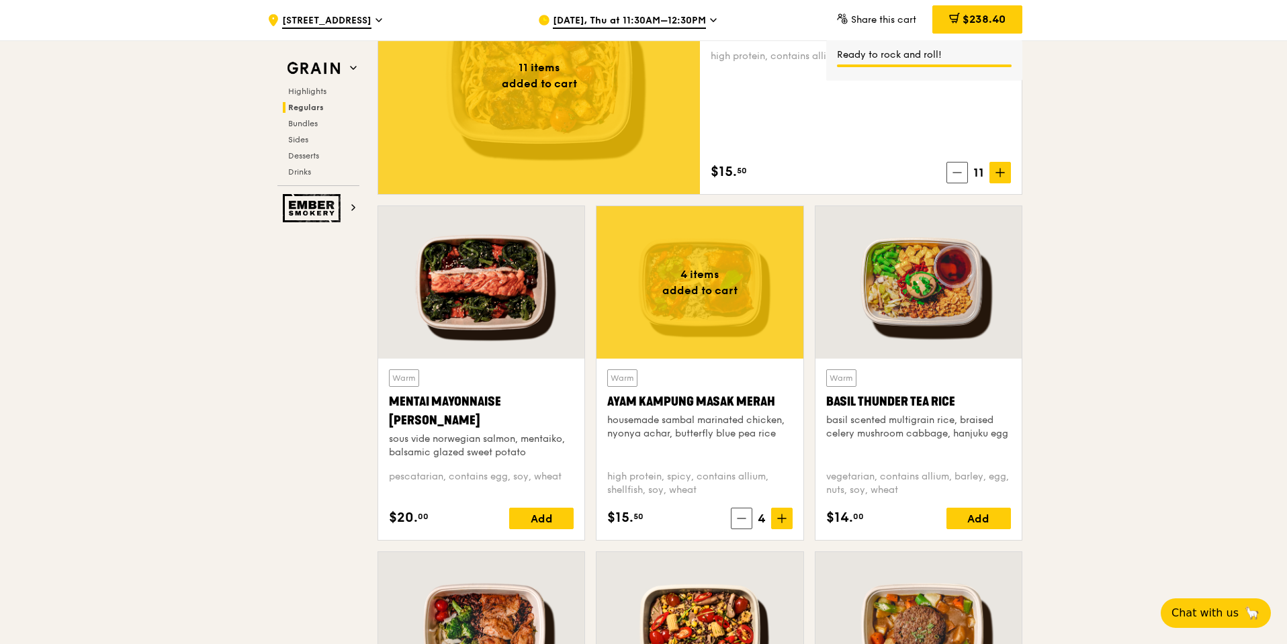
click at [971, 517] on div "Add" at bounding box center [979, 518] width 64 height 21
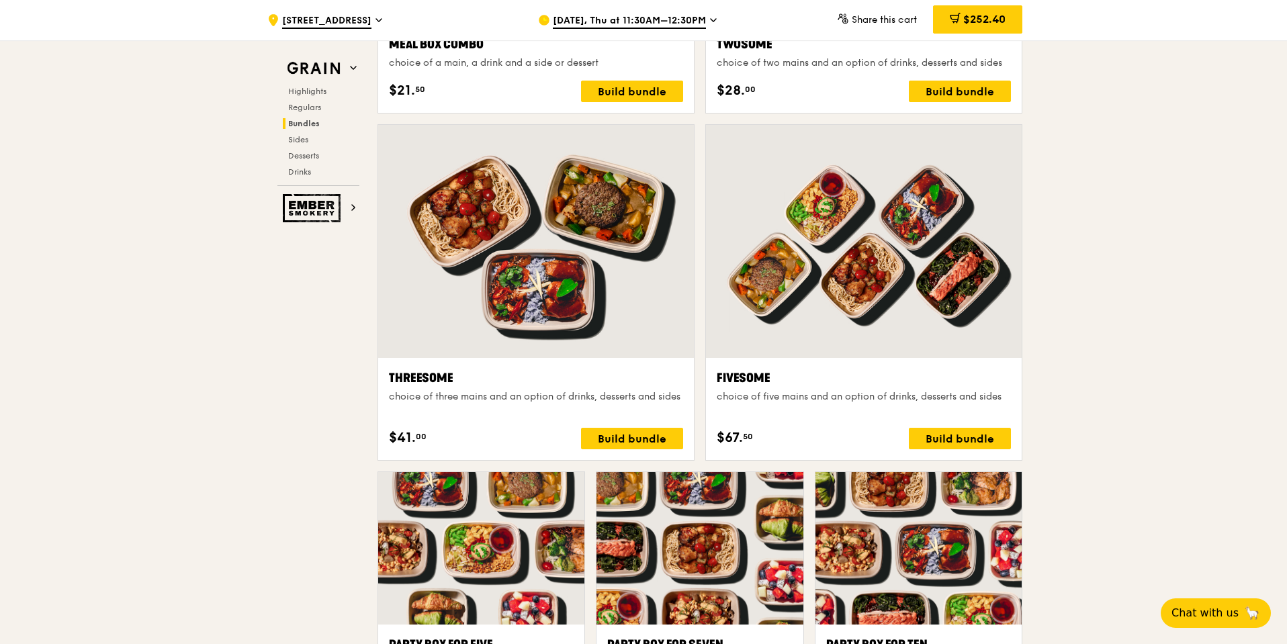
scroll to position [2419, 0]
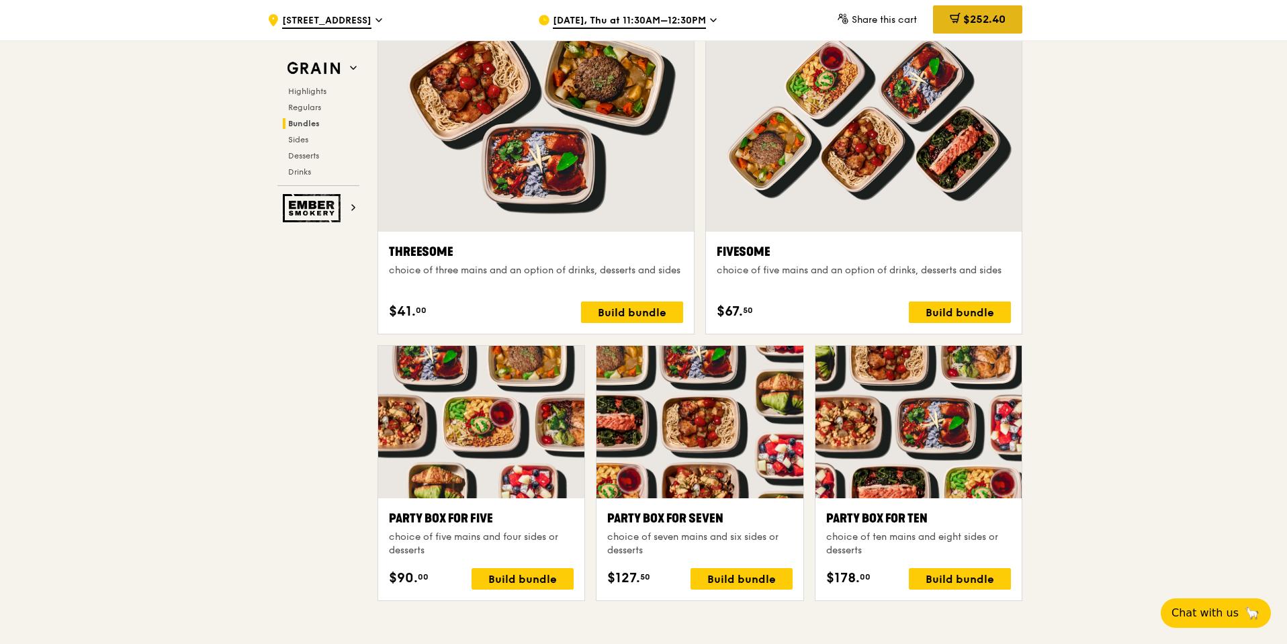
click at [955, 28] on span at bounding box center [955, 20] width 11 height 15
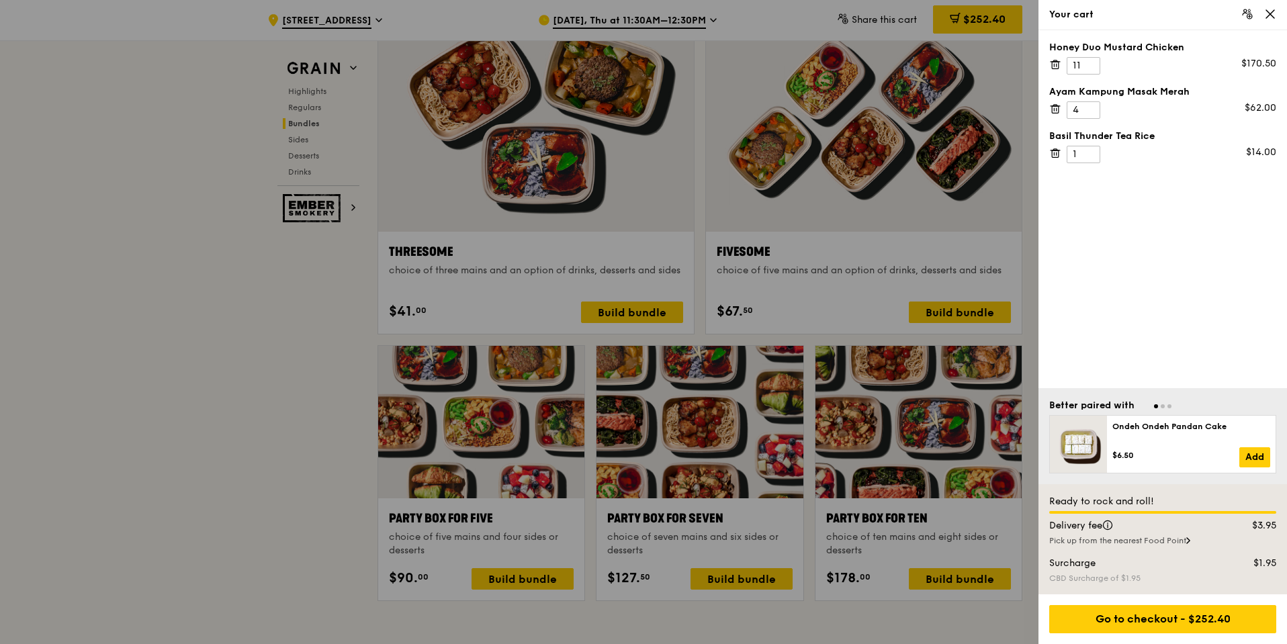
drag, startPoint x: 1270, startPoint y: 22, endPoint x: 1272, endPoint y: 13, distance: 9.6
click at [1271, 22] on div "Your cart" at bounding box center [1163, 15] width 249 height 30
click at [1272, 12] on icon at bounding box center [1270, 14] width 8 height 8
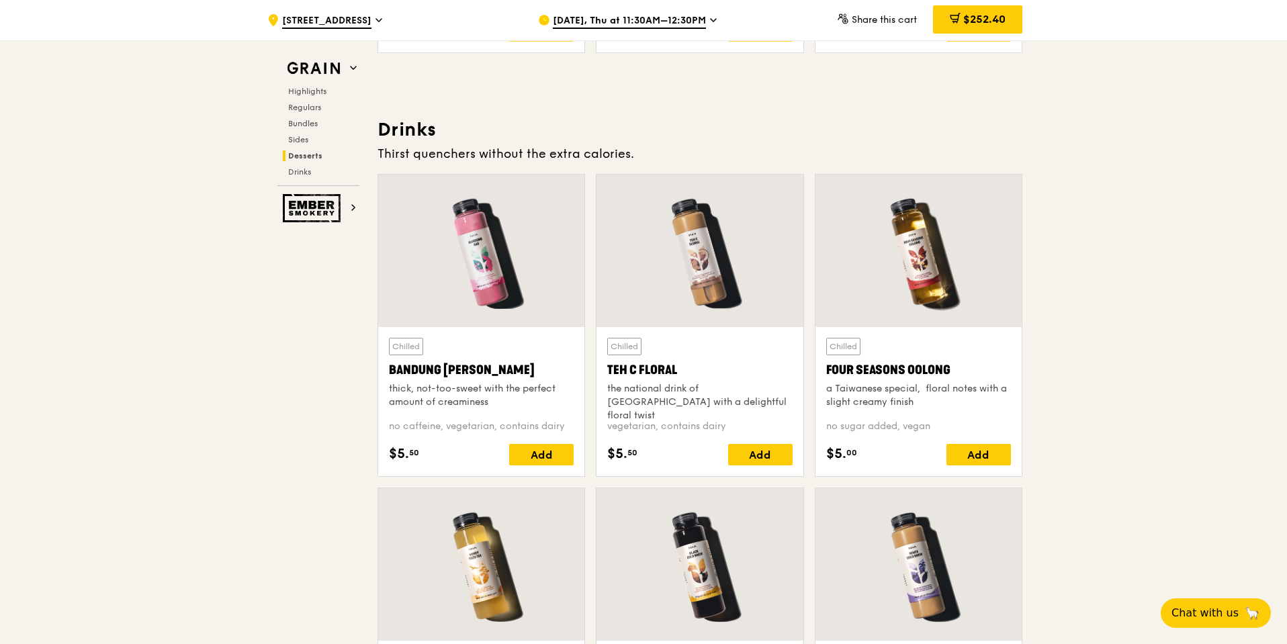
scroll to position [4689, 0]
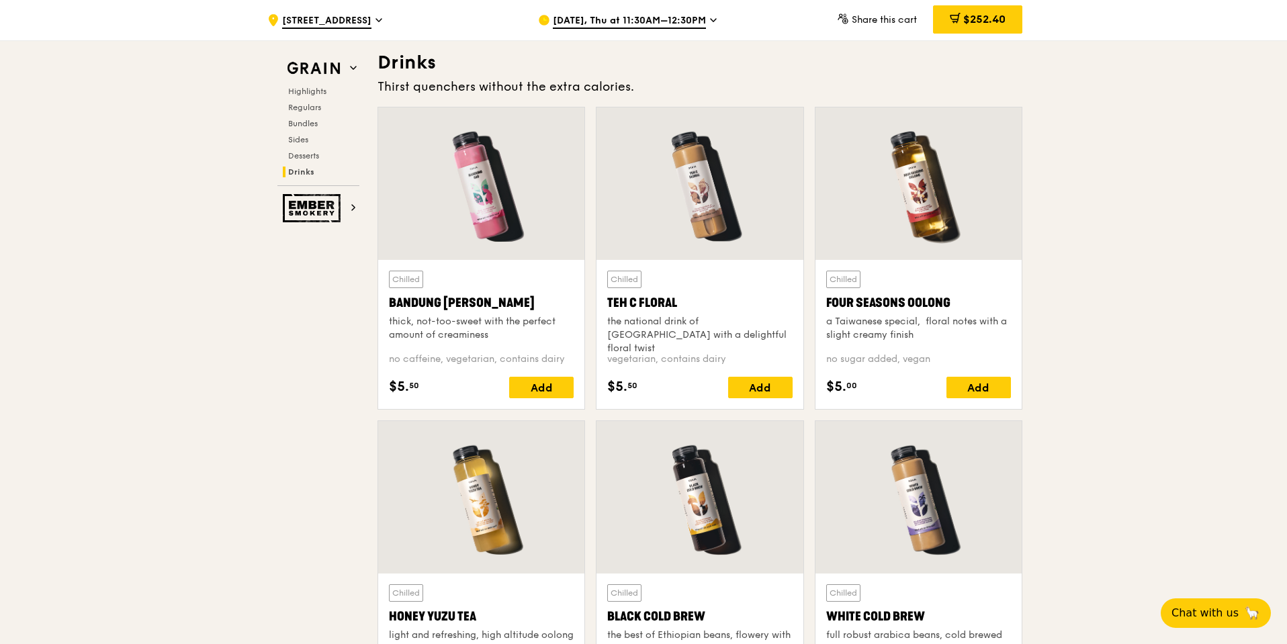
click at [987, 376] on div "Chilled Four Seasons Oolong a Taiwanese special,  floral notes with a slight cr…" at bounding box center [918, 335] width 185 height 128
click at [984, 388] on div "Add" at bounding box center [979, 387] width 64 height 21
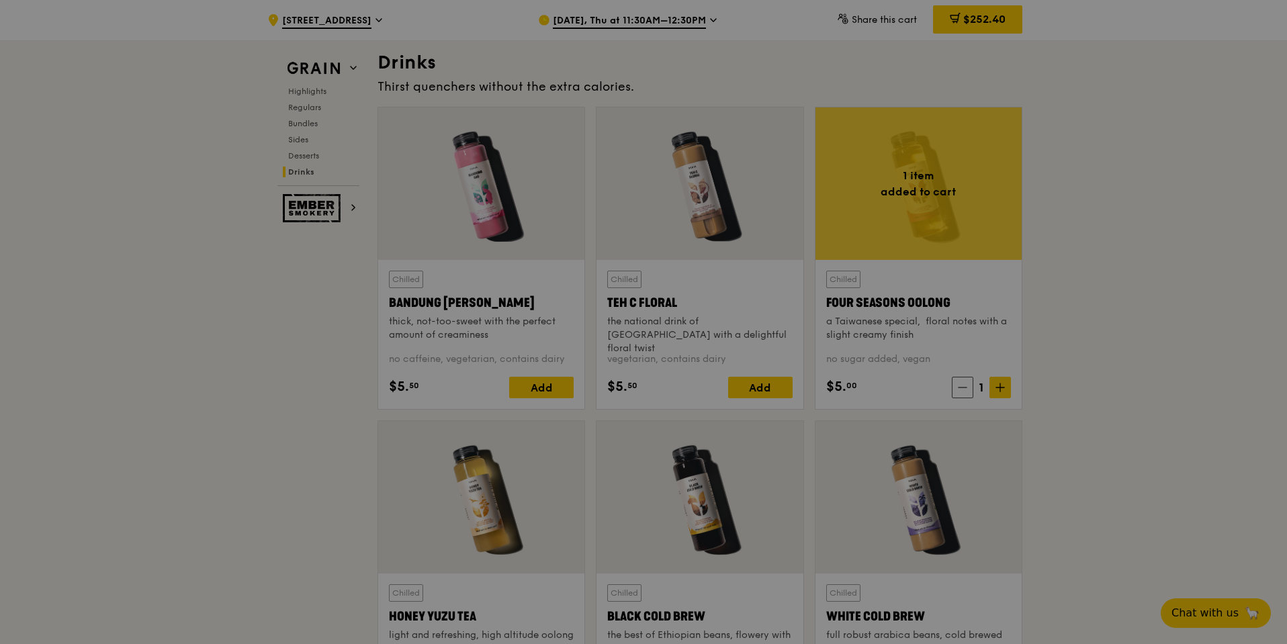
click at [1002, 386] on div at bounding box center [643, 322] width 1287 height 644
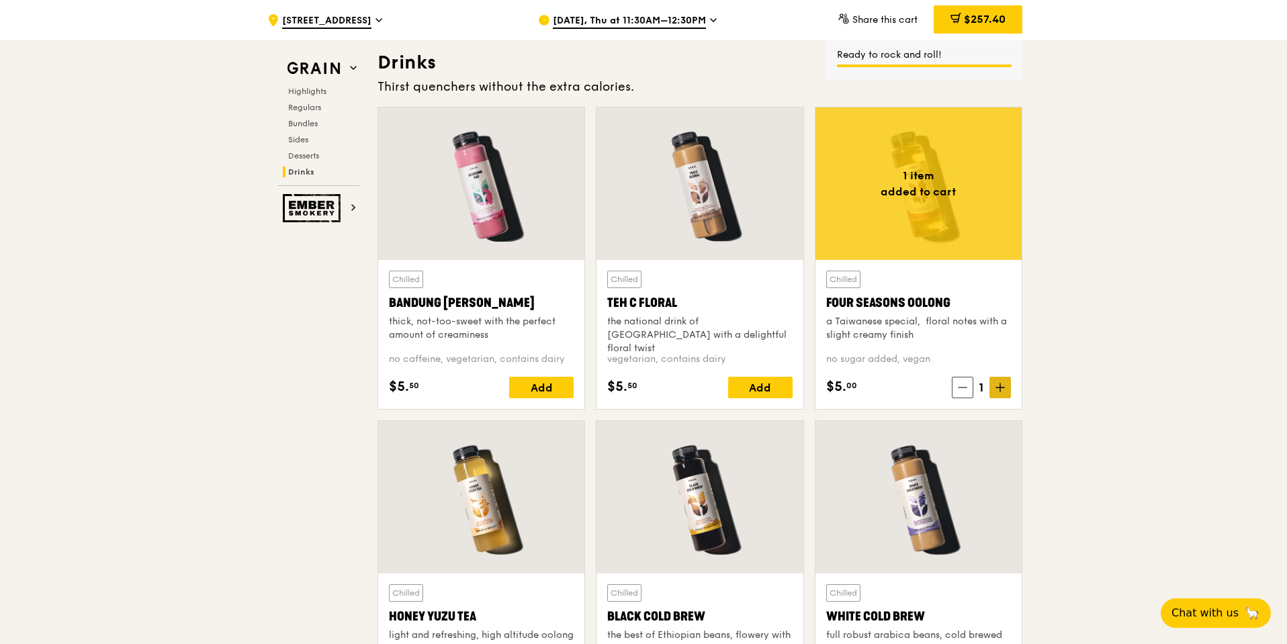
click at [1000, 388] on icon at bounding box center [1000, 388] width 8 height 0
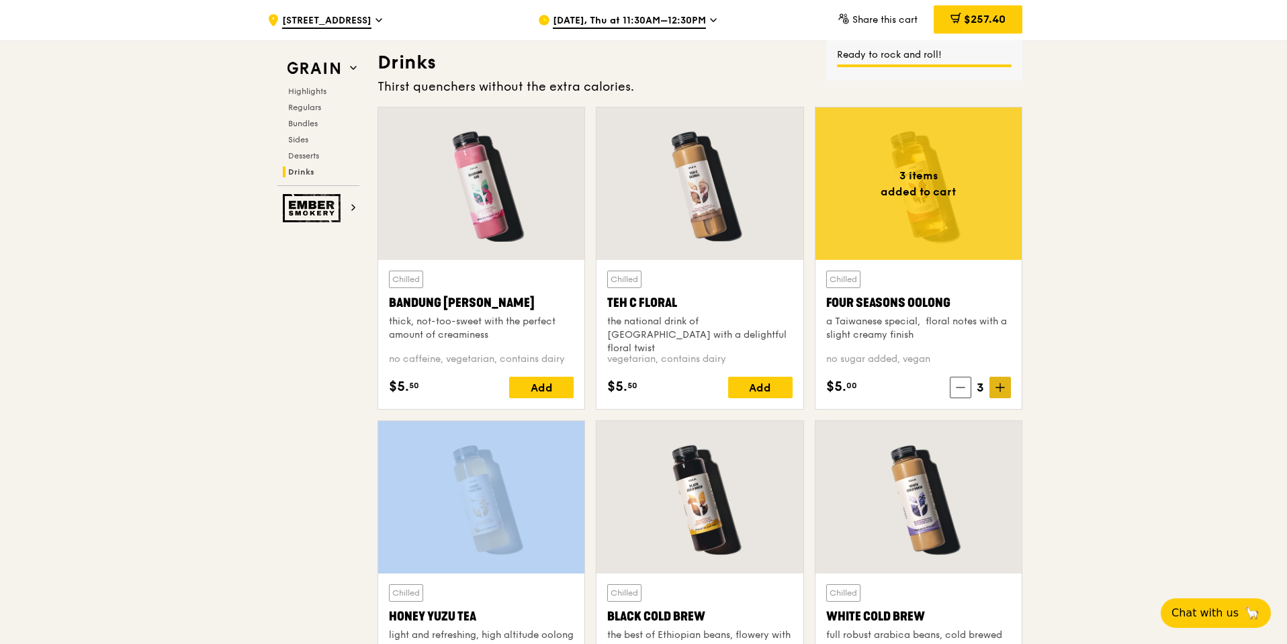
click at [1000, 388] on icon at bounding box center [1000, 388] width 8 height 0
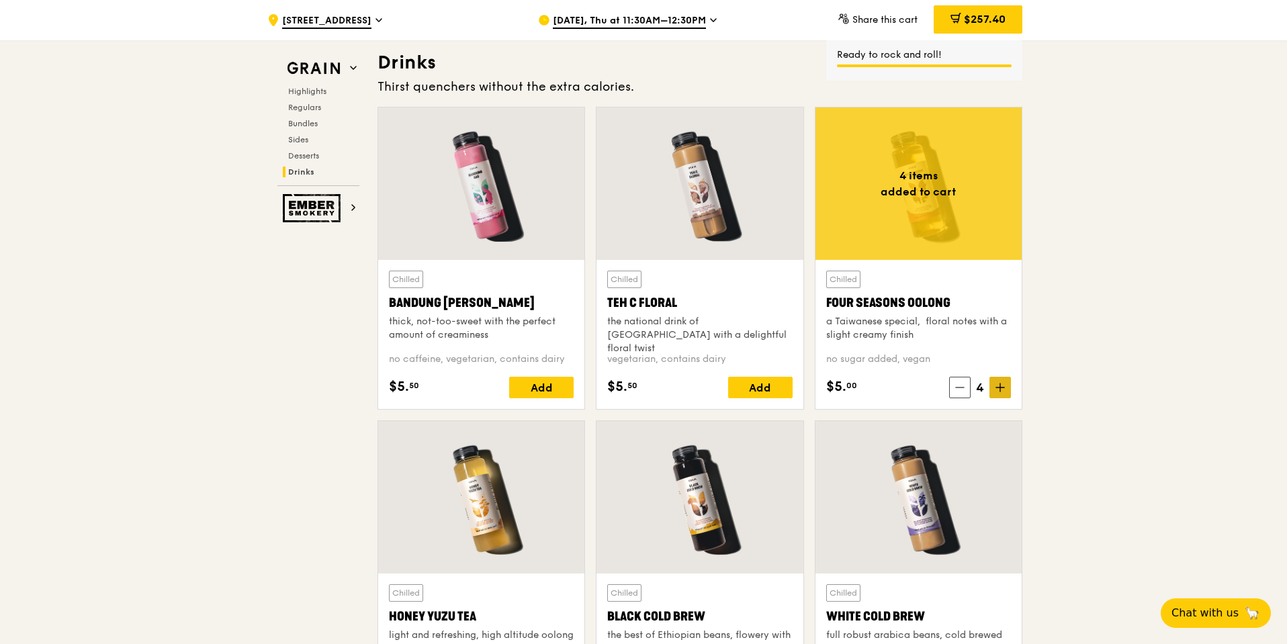
click at [1000, 388] on icon at bounding box center [1000, 388] width 8 height 0
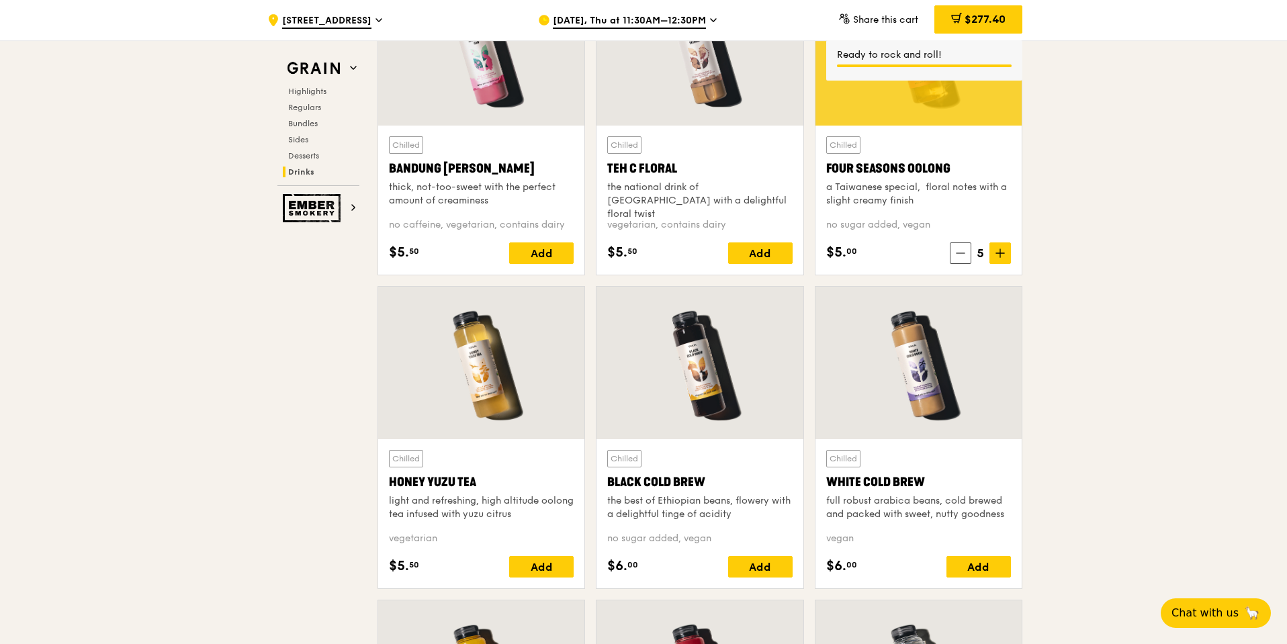
scroll to position [4891, 0]
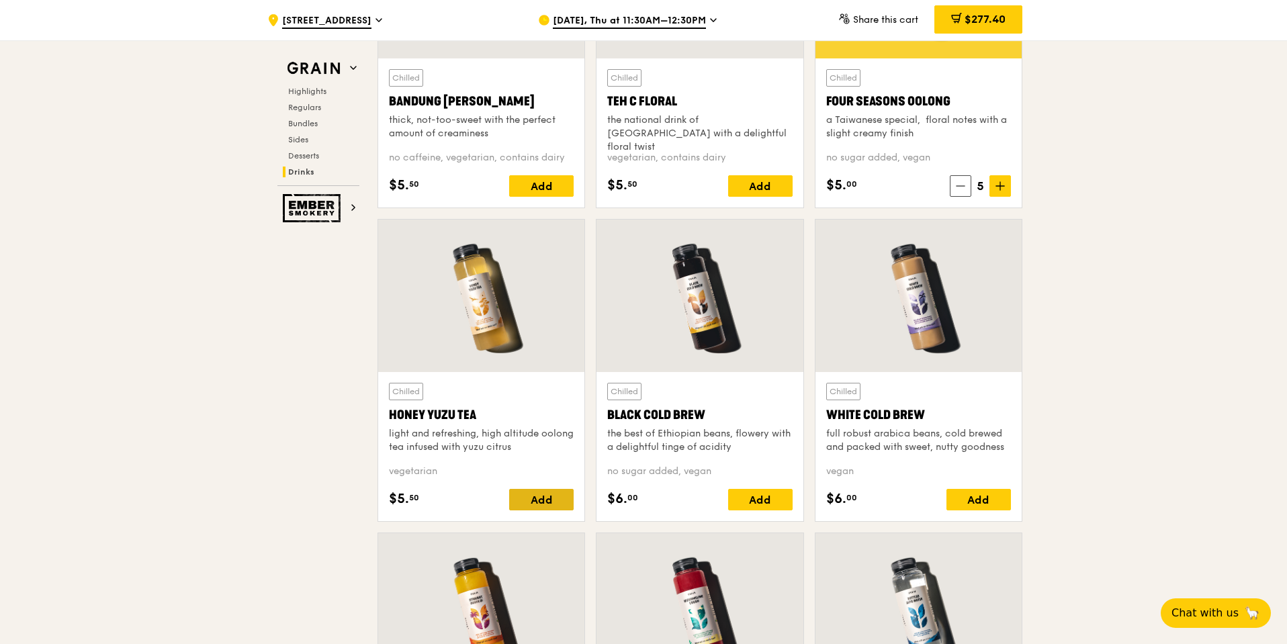
click at [545, 501] on div "Add" at bounding box center [541, 499] width 64 height 21
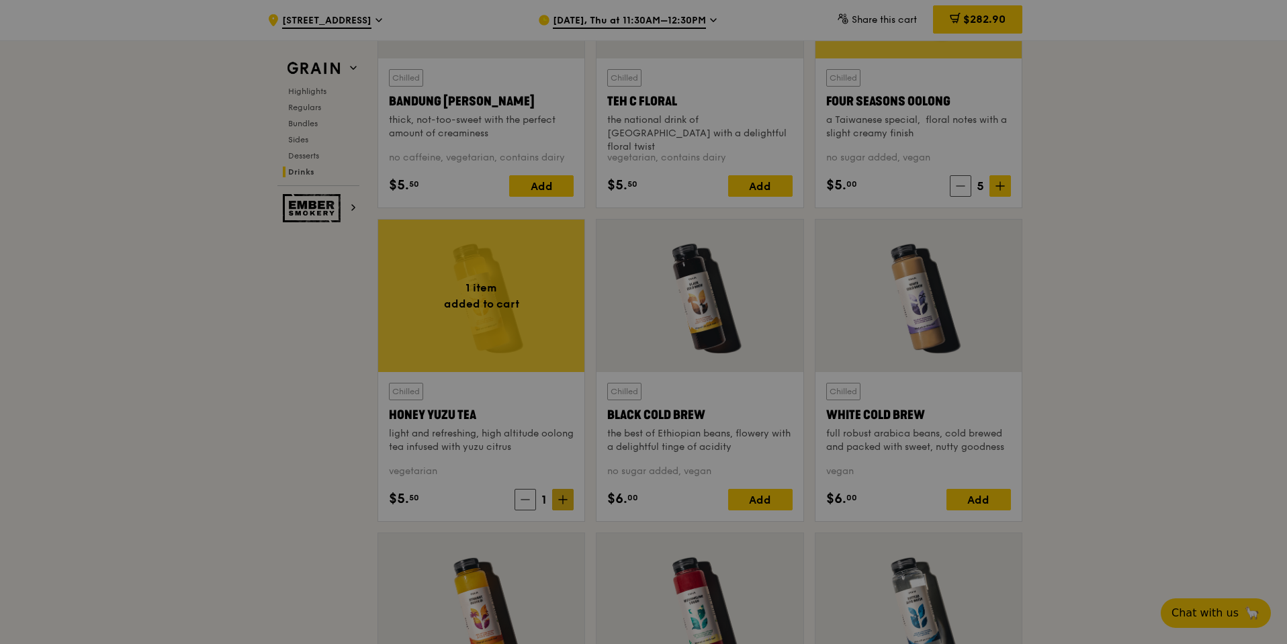
click at [572, 504] on div at bounding box center [643, 322] width 1287 height 644
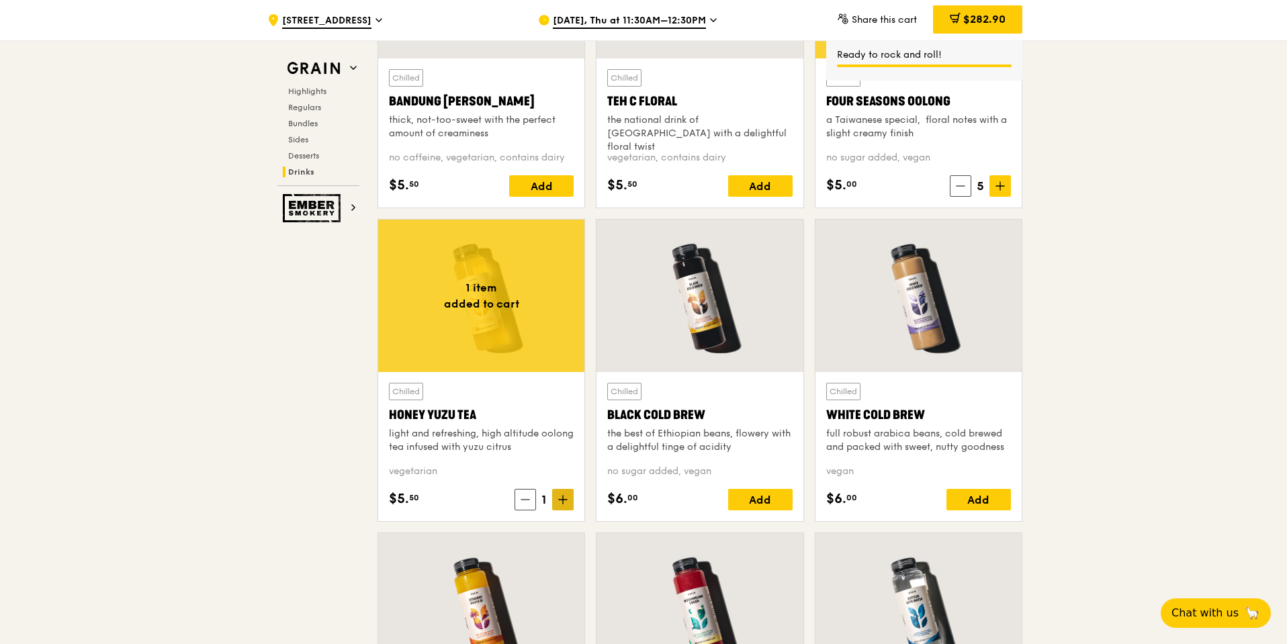
click at [563, 500] on icon at bounding box center [563, 500] width 8 height 0
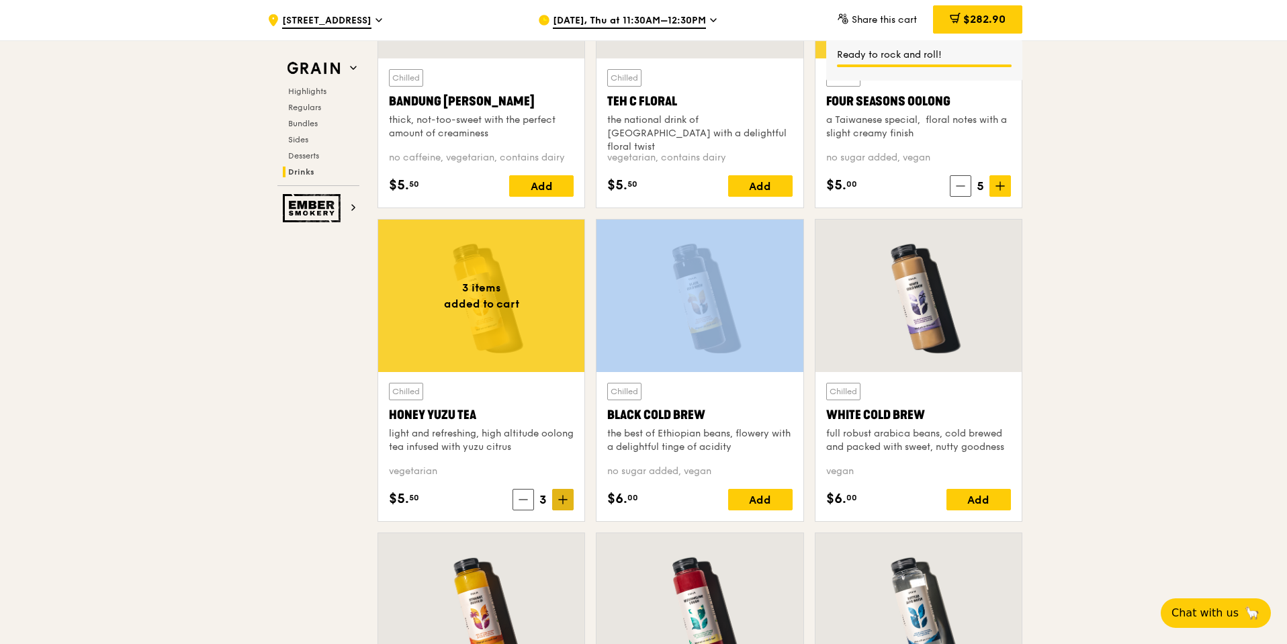
click at [563, 500] on icon at bounding box center [563, 500] width 8 height 0
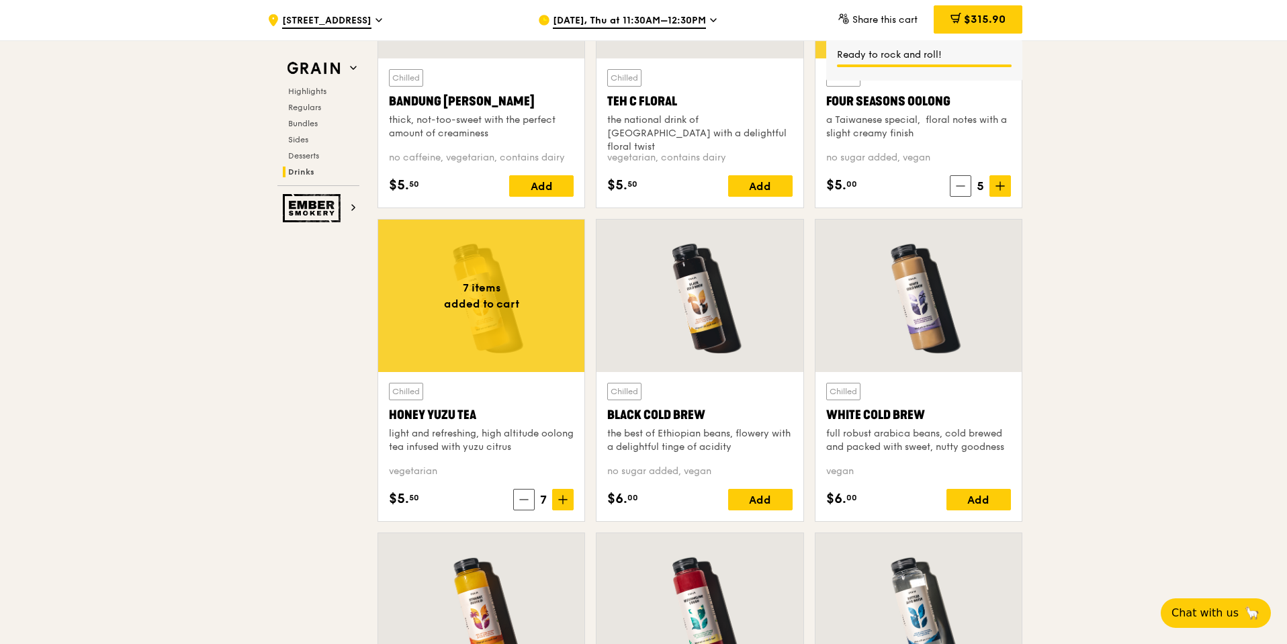
drag, startPoint x: 736, startPoint y: 515, endPoint x: 742, endPoint y: 507, distance: 10.5
click at [736, 515] on div "Chilled Black Cold Brew the best of Ethiopian beans, flowery with a delightful …" at bounding box center [700, 446] width 206 height 149
click at [744, 505] on div "Add" at bounding box center [760, 499] width 64 height 21
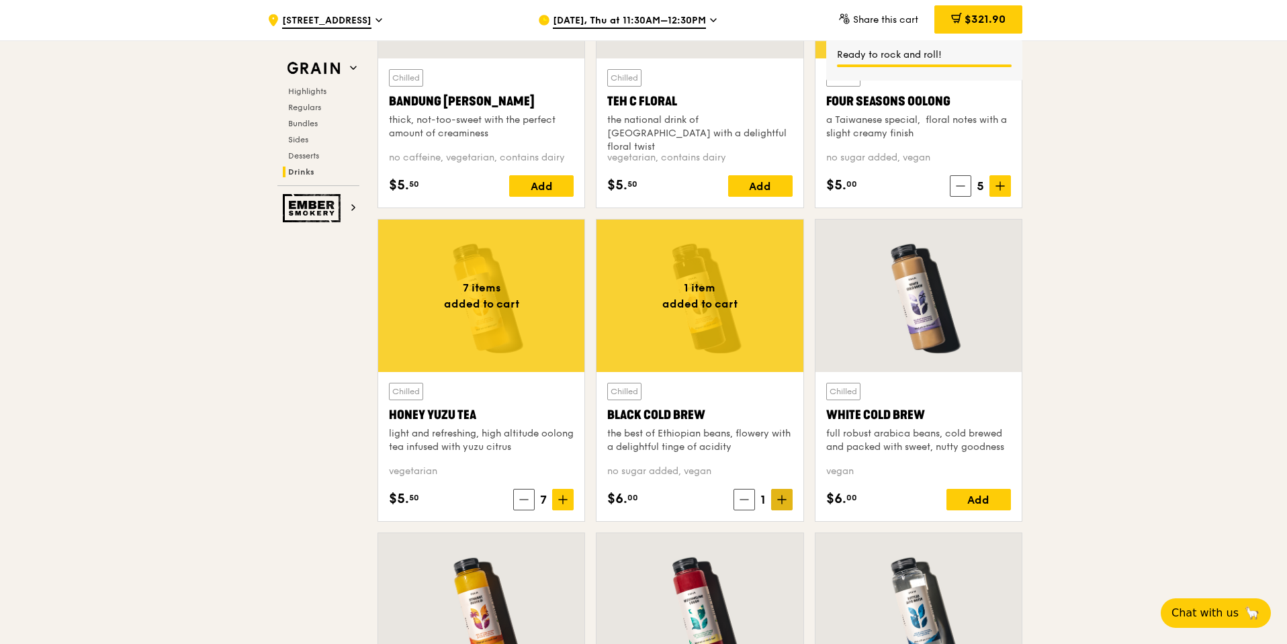
click at [779, 500] on icon at bounding box center [782, 500] width 8 height 0
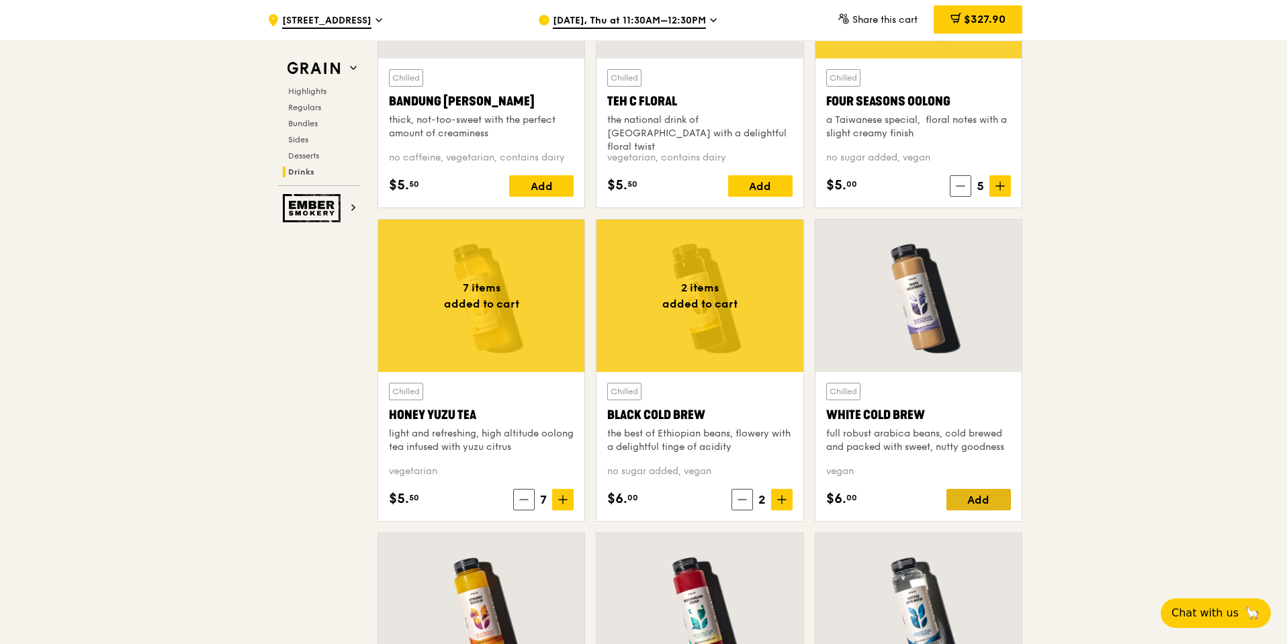
click at [990, 503] on div "Add" at bounding box center [979, 499] width 64 height 21
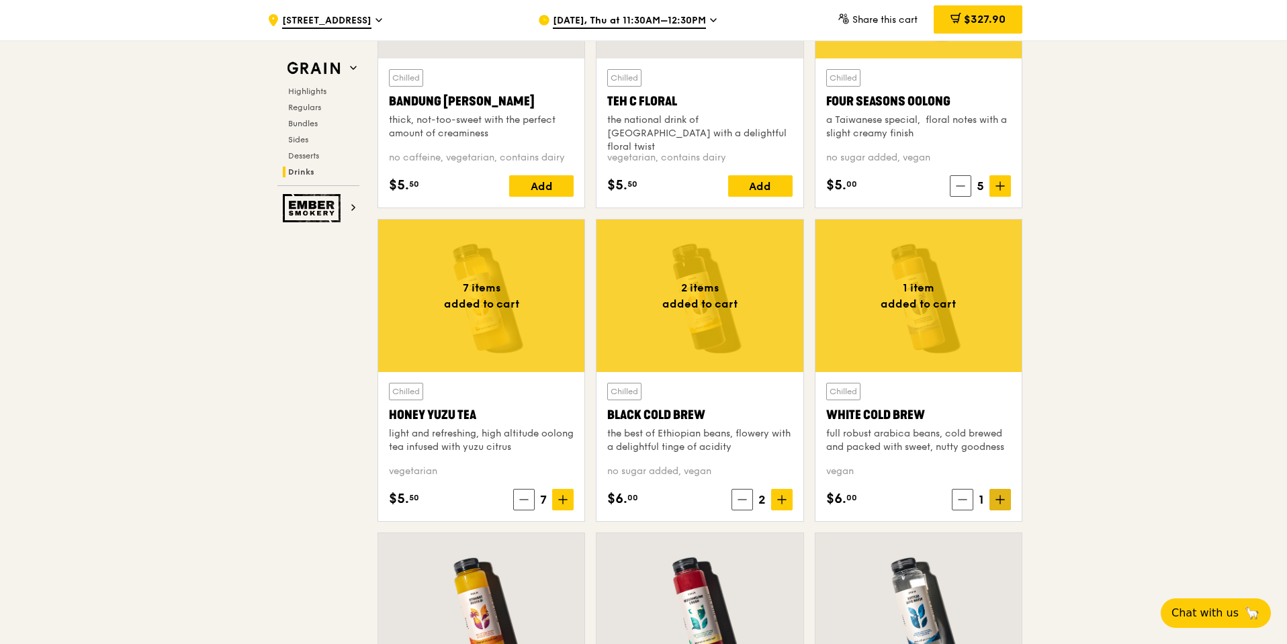
click at [1003, 498] on icon at bounding box center [1000, 499] width 9 height 9
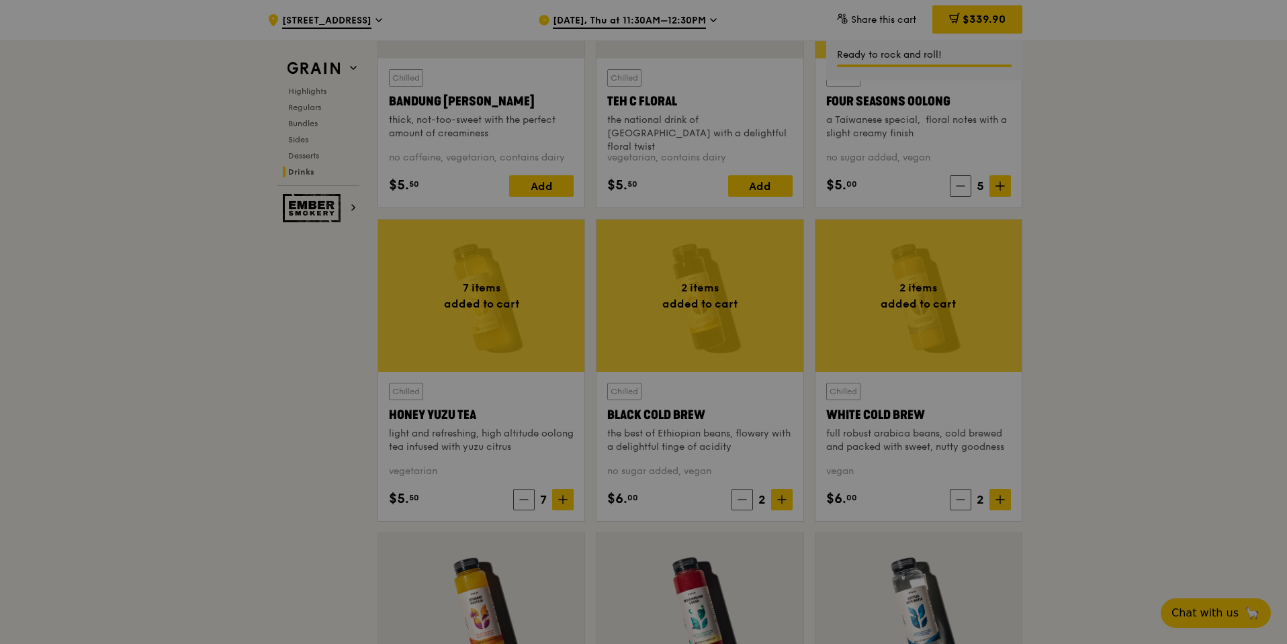
type input "2"
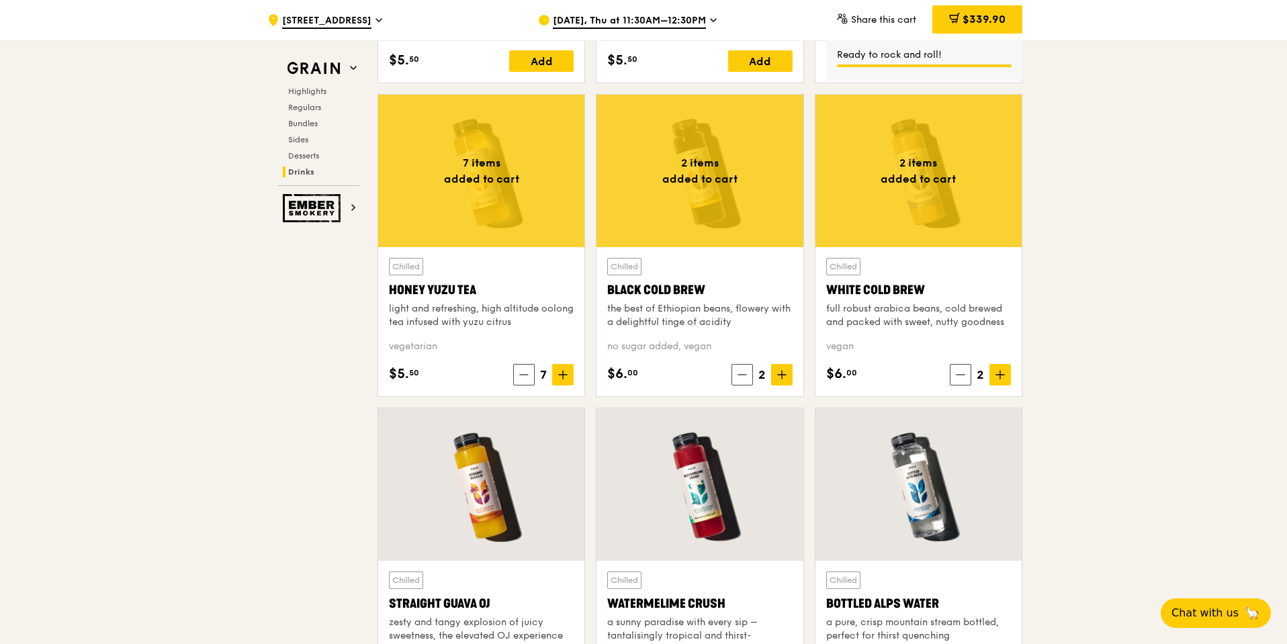
scroll to position [4958, 0]
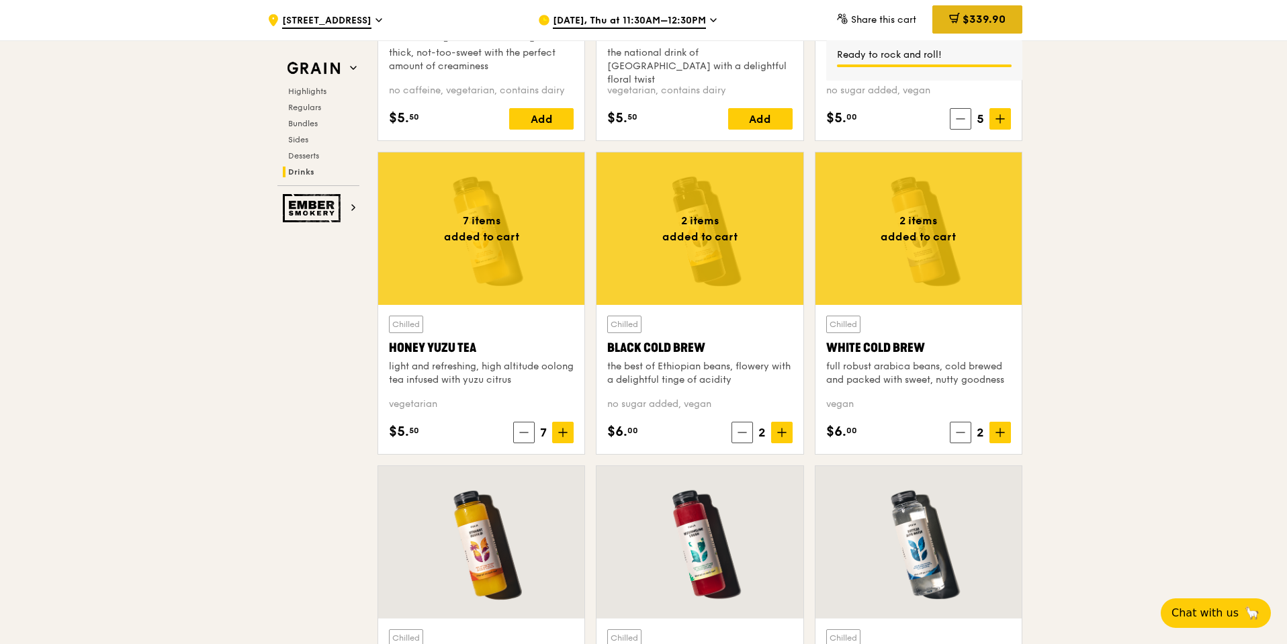
click at [949, 26] on span at bounding box center [954, 20] width 11 height 15
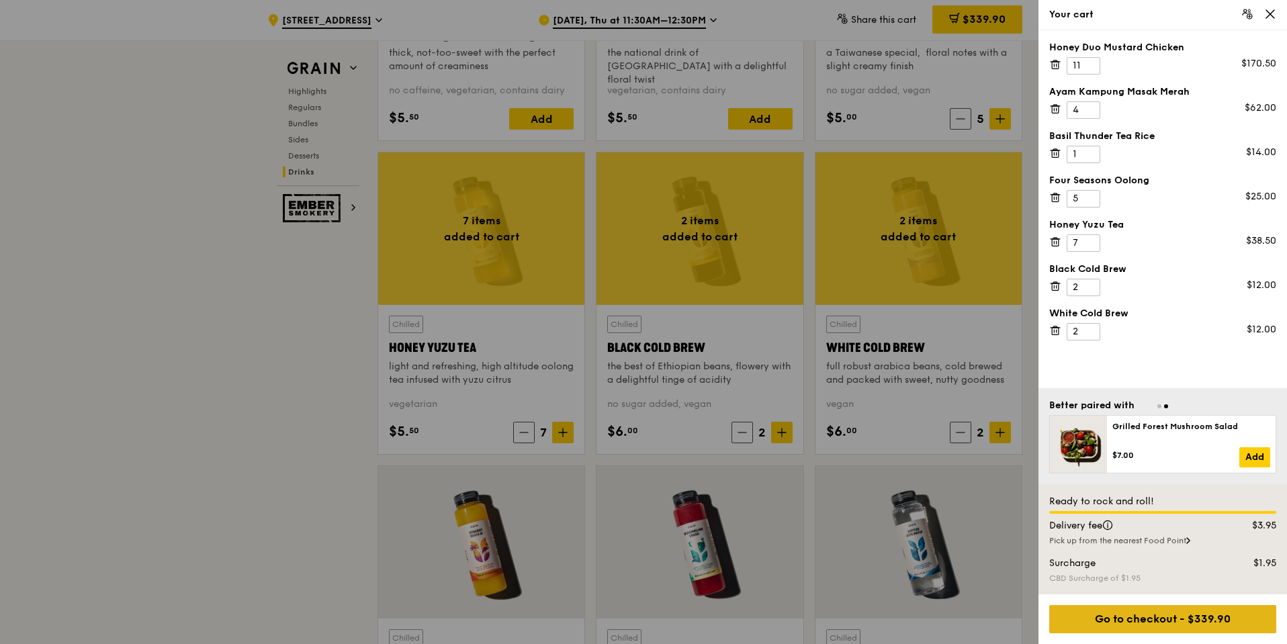
click at [1202, 623] on div "Go to checkout - $339.90" at bounding box center [1162, 619] width 227 height 28
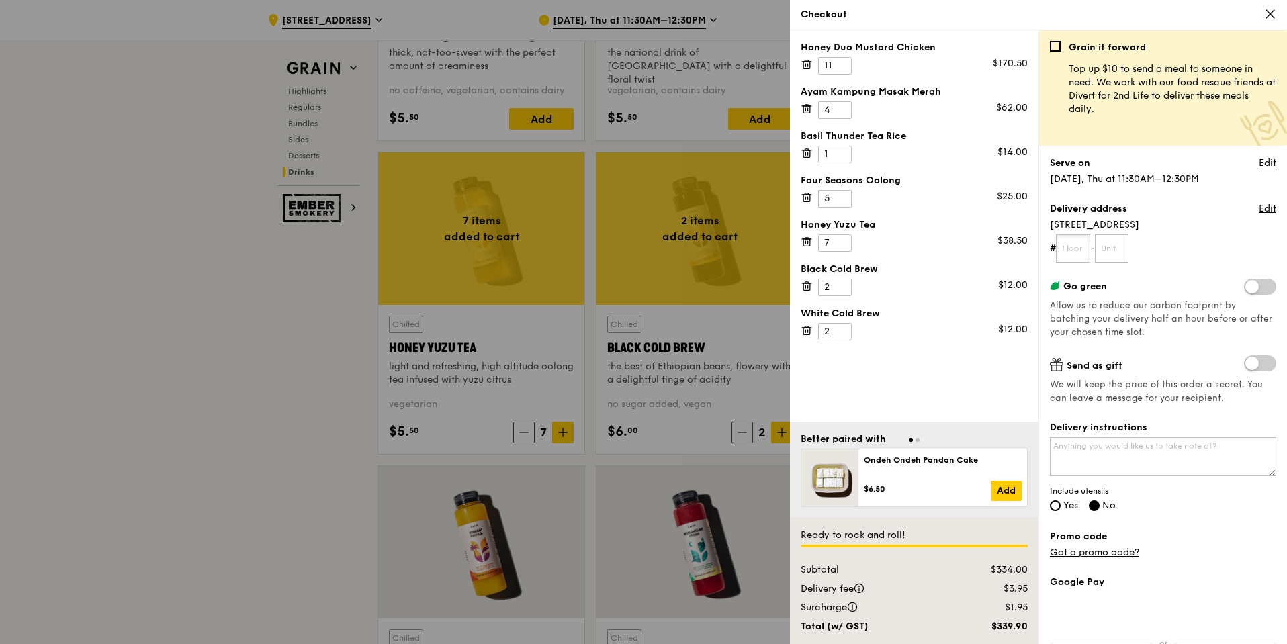
click at [1078, 247] on input "text" at bounding box center [1073, 248] width 34 height 28
type input "05"
type input "9"
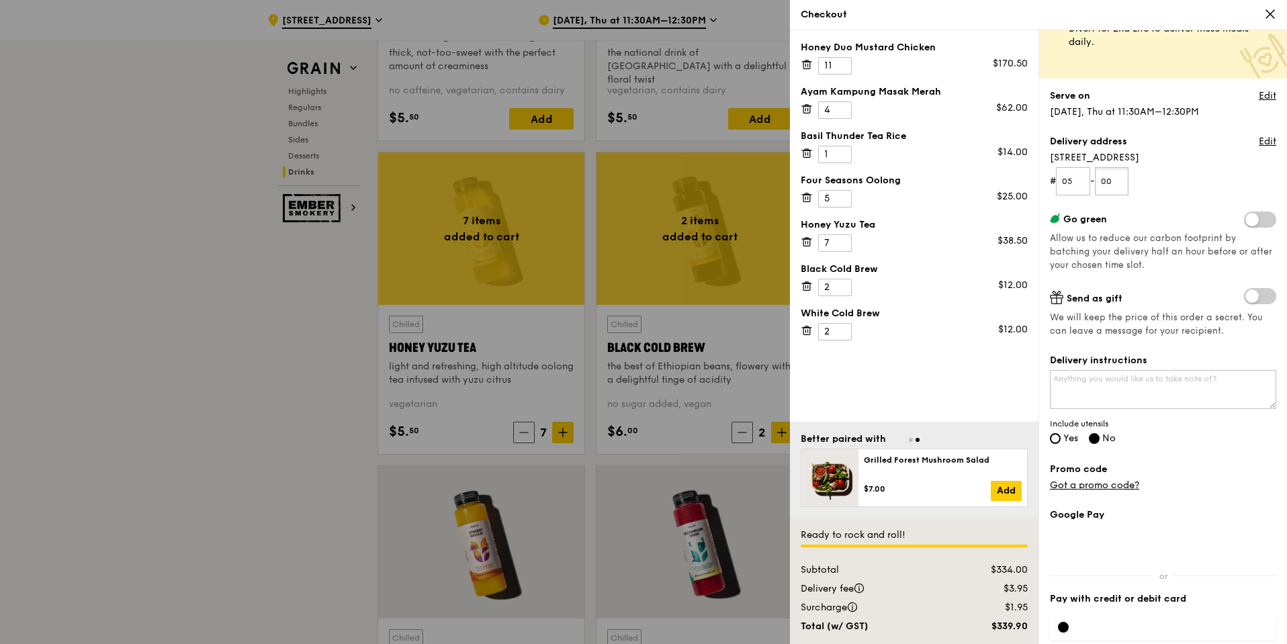
scroll to position [130, 0]
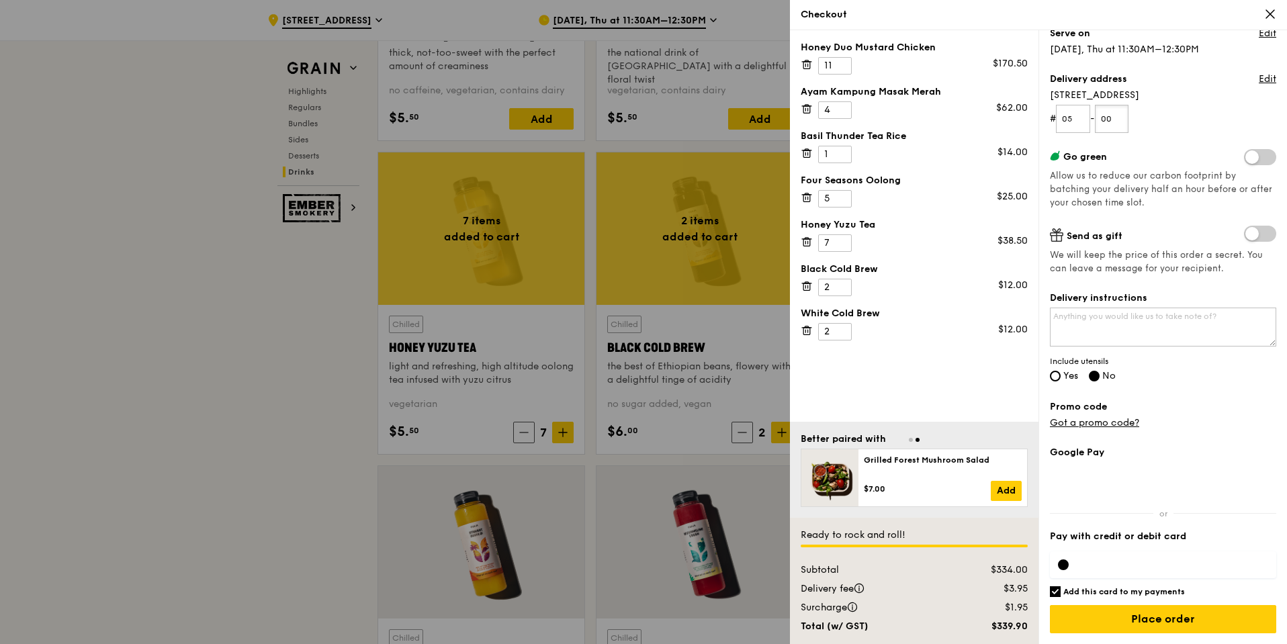
type input "00"
drag, startPoint x: 1067, startPoint y: 256, endPoint x: 1174, endPoint y: 266, distance: 108.0
click at [1174, 266] on span "We will keep the price of this order a secret. You can leave a message for your…" at bounding box center [1163, 262] width 226 height 27
drag, startPoint x: 1090, startPoint y: 272, endPoint x: 1166, endPoint y: 272, distance: 76.6
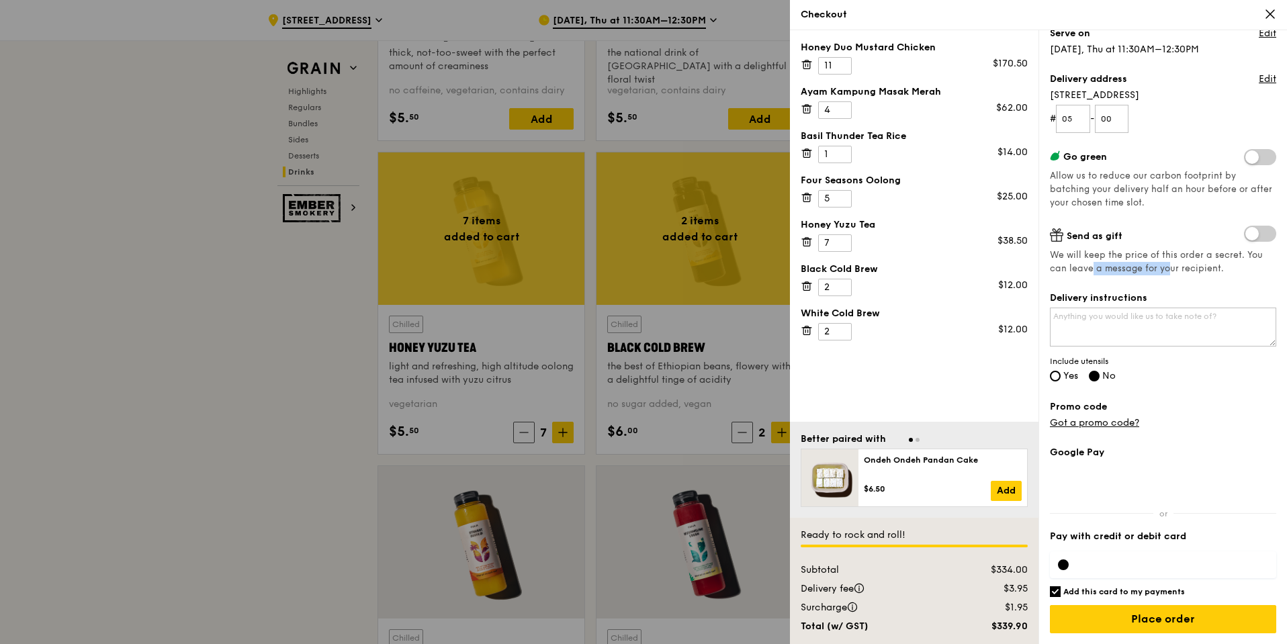
click at [1166, 272] on span "We will keep the price of this order a secret. You can leave a message for your…" at bounding box center [1163, 262] width 226 height 27
click at [1110, 317] on textarea "Delivery instructions" at bounding box center [1163, 327] width 226 height 39
click at [1100, 336] on textarea "Delivery instructions" at bounding box center [1163, 327] width 226 height 39
type textarea "Deliver to reception area at Level 5 of AWS office."
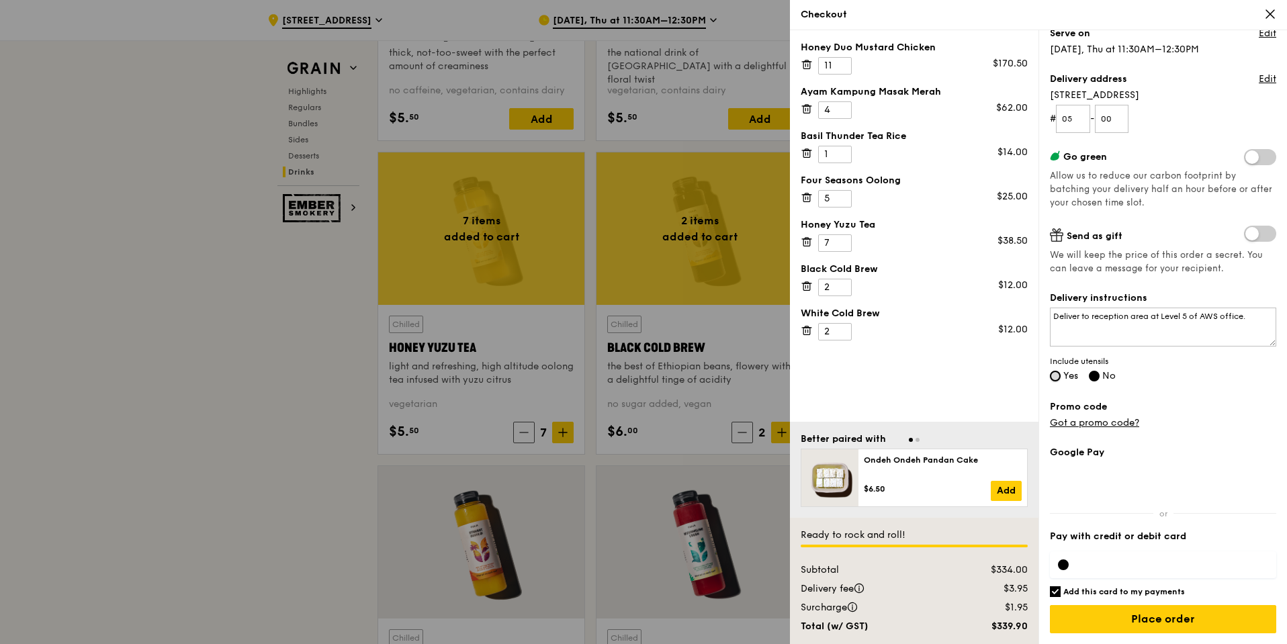
click at [1058, 378] on input "Yes" at bounding box center [1055, 376] width 11 height 11
radio input "true"
radio input "false"
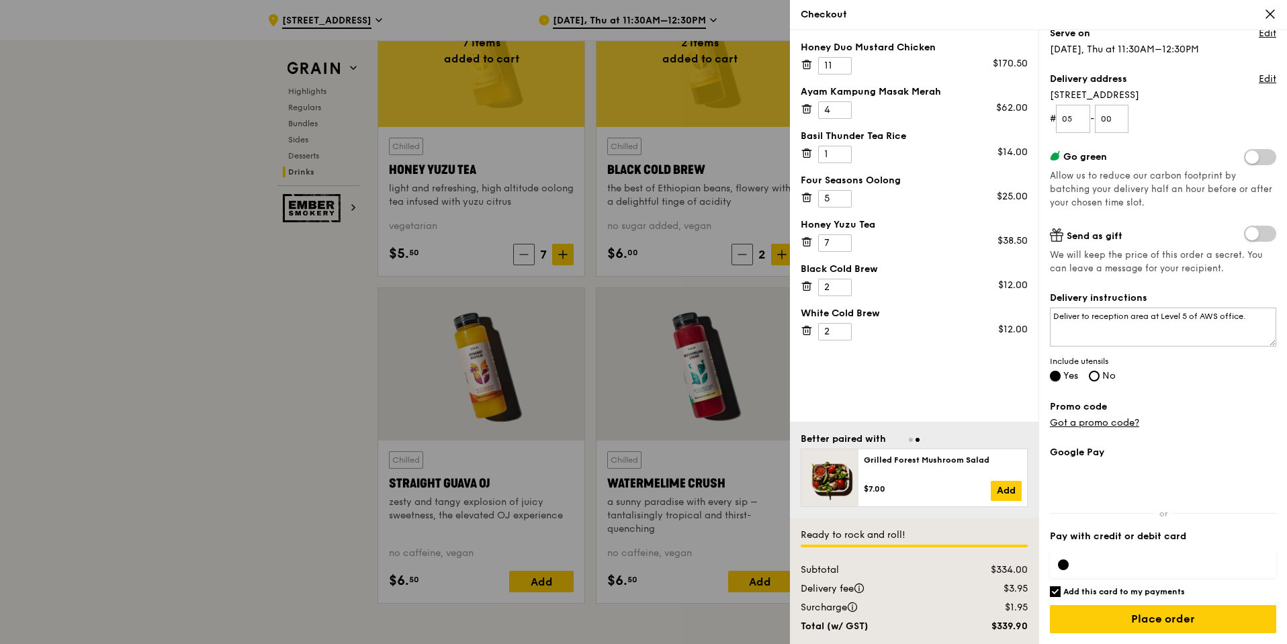
scroll to position [5160, 0]
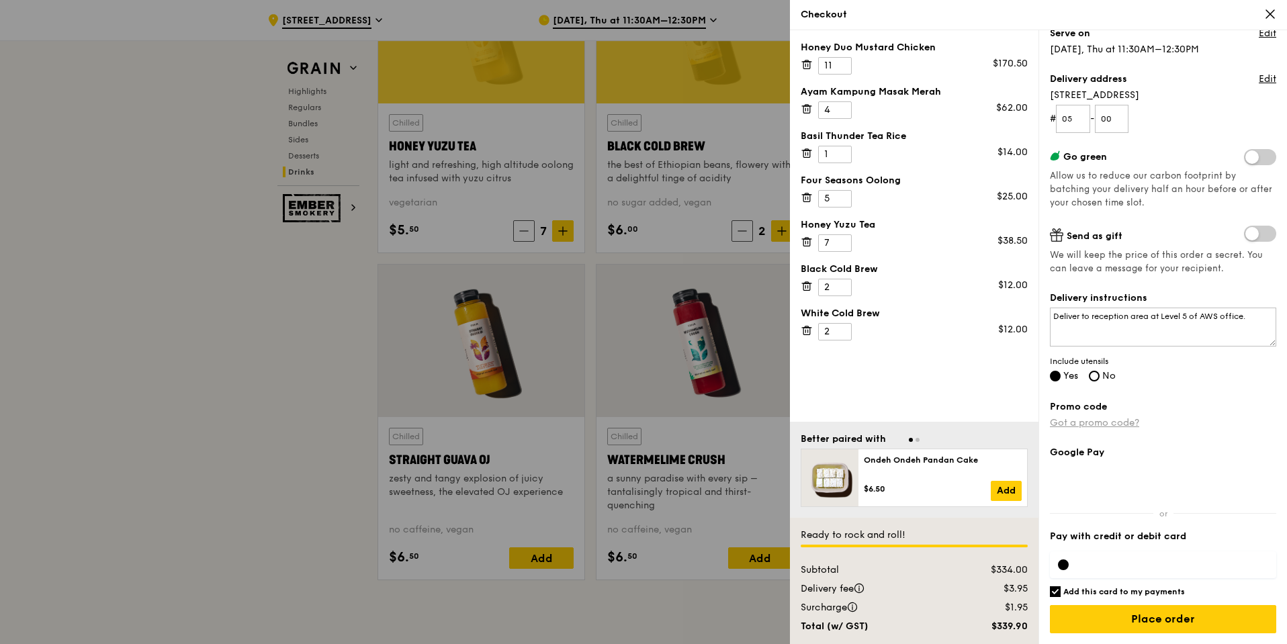
click at [1109, 425] on link "Got a promo code?" at bounding box center [1094, 422] width 89 height 11
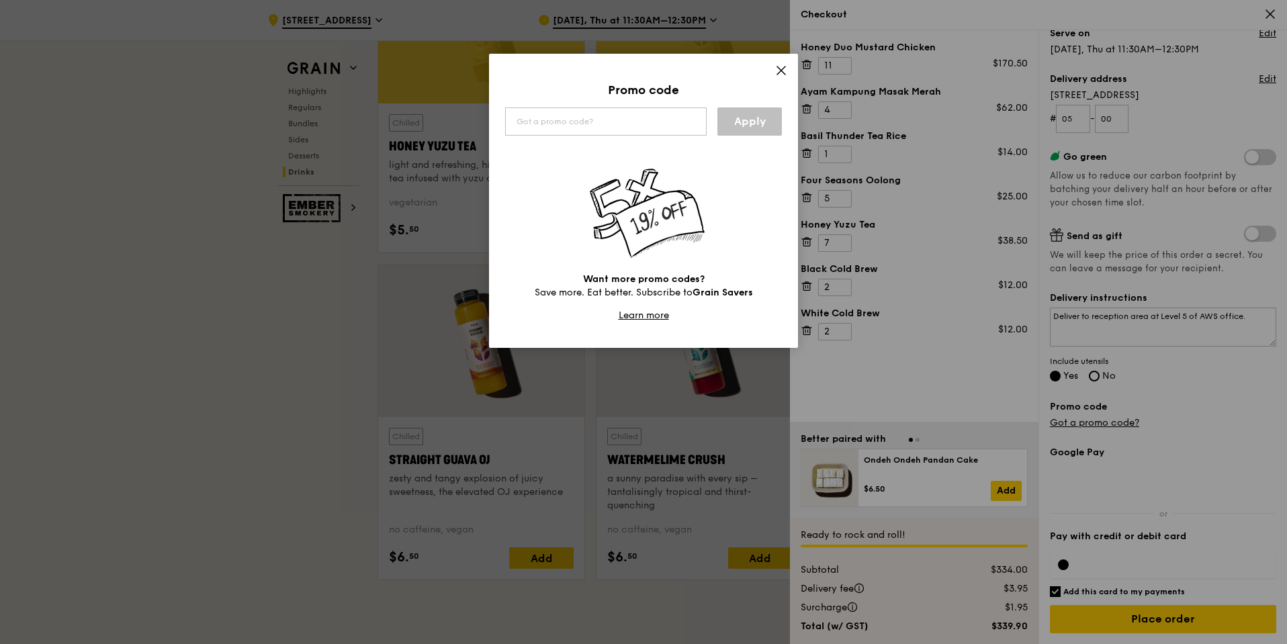
click at [609, 100] on div "Promo code Apply Want more promo codes? Save more. Eat better. Subscribe to Gra…" at bounding box center [643, 201] width 309 height 294
click at [611, 126] on input "text" at bounding box center [606, 121] width 202 height 28
paste input "TRUEXGRAIN"
click at [746, 128] on link "Apply" at bounding box center [750, 121] width 64 height 28
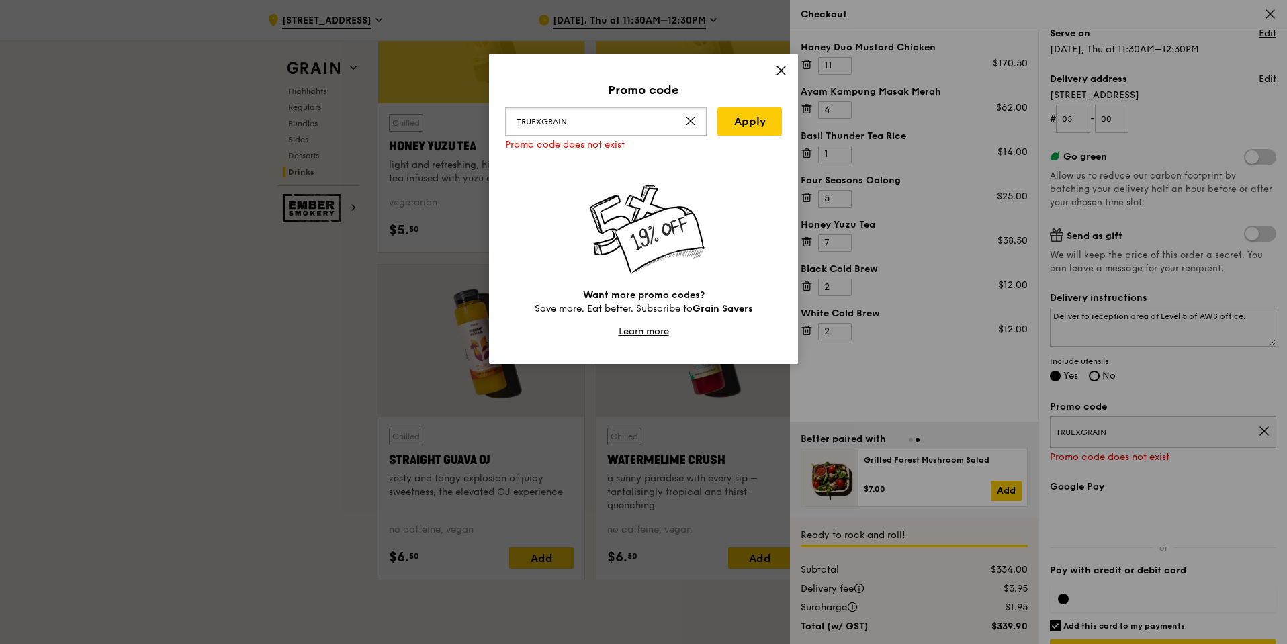
drag, startPoint x: 620, startPoint y: 120, endPoint x: 325, endPoint y: 128, distance: 295.0
click at [327, 128] on div "Promo code TRUEXGRAIN Apply Promo code does not exist Want more promo codes? Sa…" at bounding box center [643, 322] width 1287 height 644
type input "TRUE10"
click at [745, 120] on link "Apply" at bounding box center [750, 121] width 64 height 28
click at [786, 67] on icon at bounding box center [781, 70] width 12 height 12
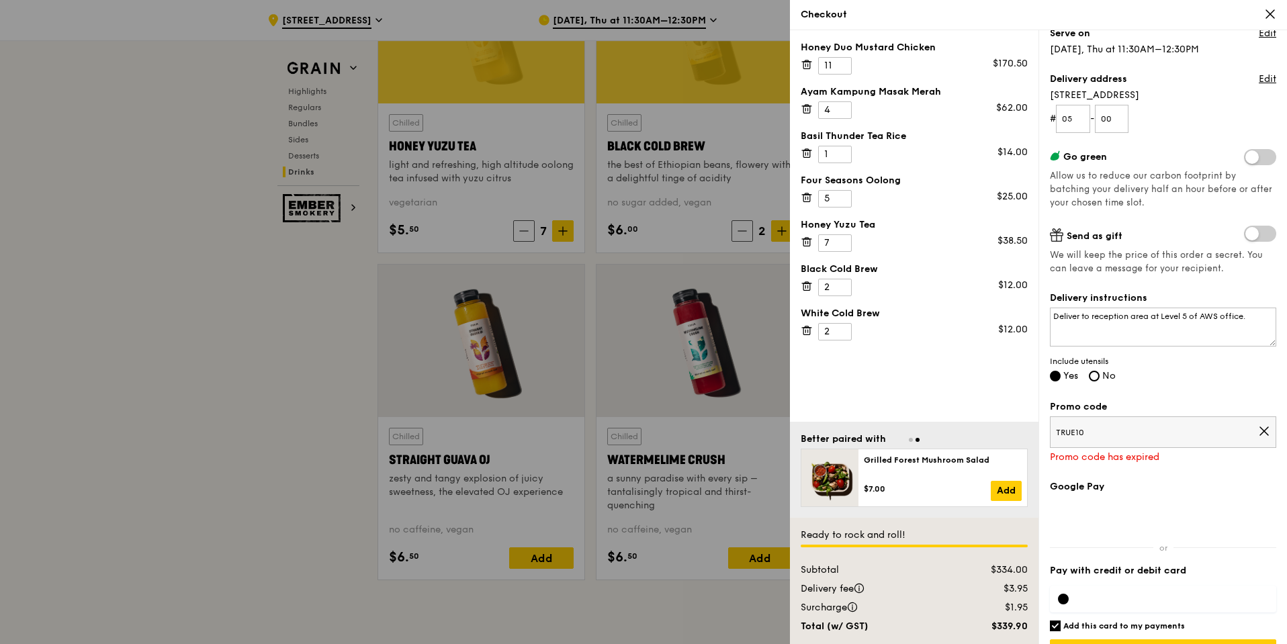
click at [1258, 431] on icon at bounding box center [1264, 431] width 12 height 12
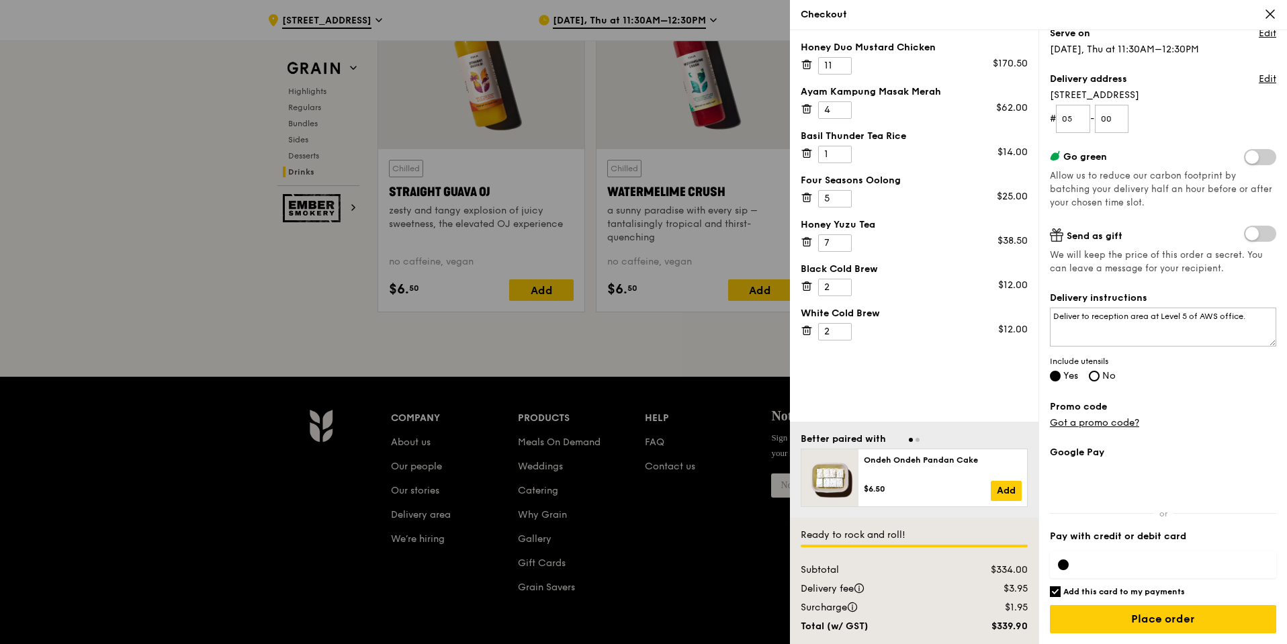
scroll to position [5428, 0]
click at [1137, 621] on input "Place order" at bounding box center [1163, 619] width 226 height 28
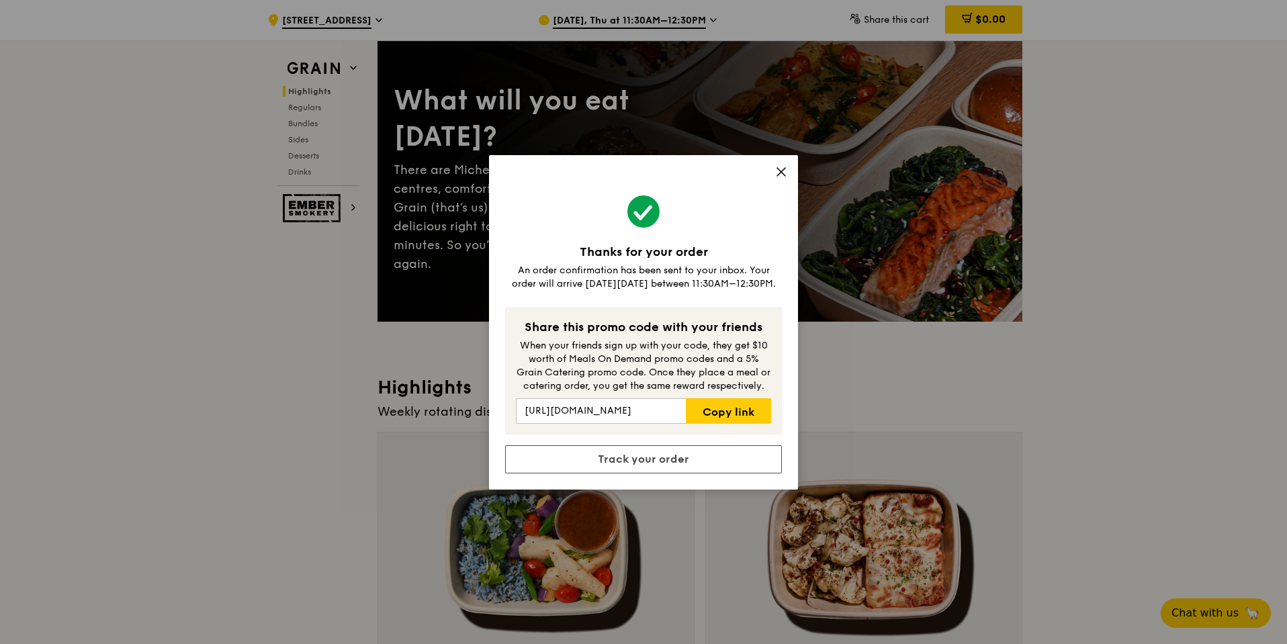
scroll to position [134, 0]
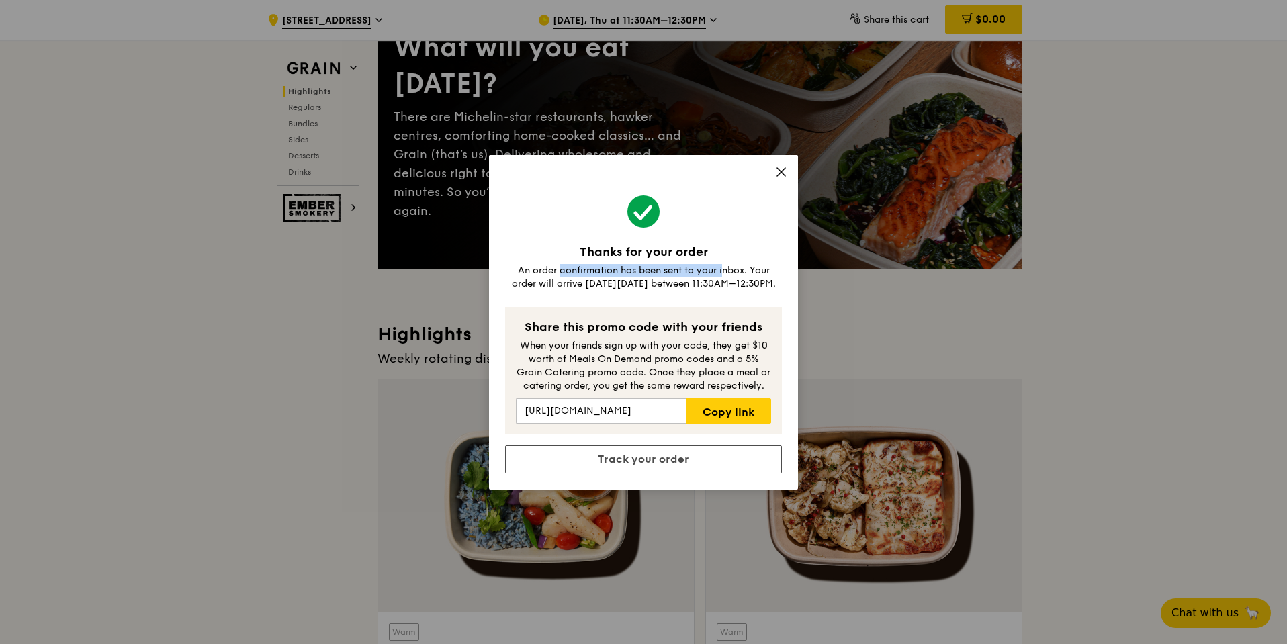
drag, startPoint x: 536, startPoint y: 275, endPoint x: 704, endPoint y: 273, distance: 168.0
click at [704, 273] on div "An order confirmation has been sent to your inbox. Your order will arrive on Th…" at bounding box center [643, 277] width 277 height 27
drag, startPoint x: 535, startPoint y: 284, endPoint x: 650, endPoint y: 279, distance: 114.3
click at [650, 279] on div "An order confirmation has been sent to your inbox. Your order will arrive on Th…" at bounding box center [643, 277] width 277 height 27
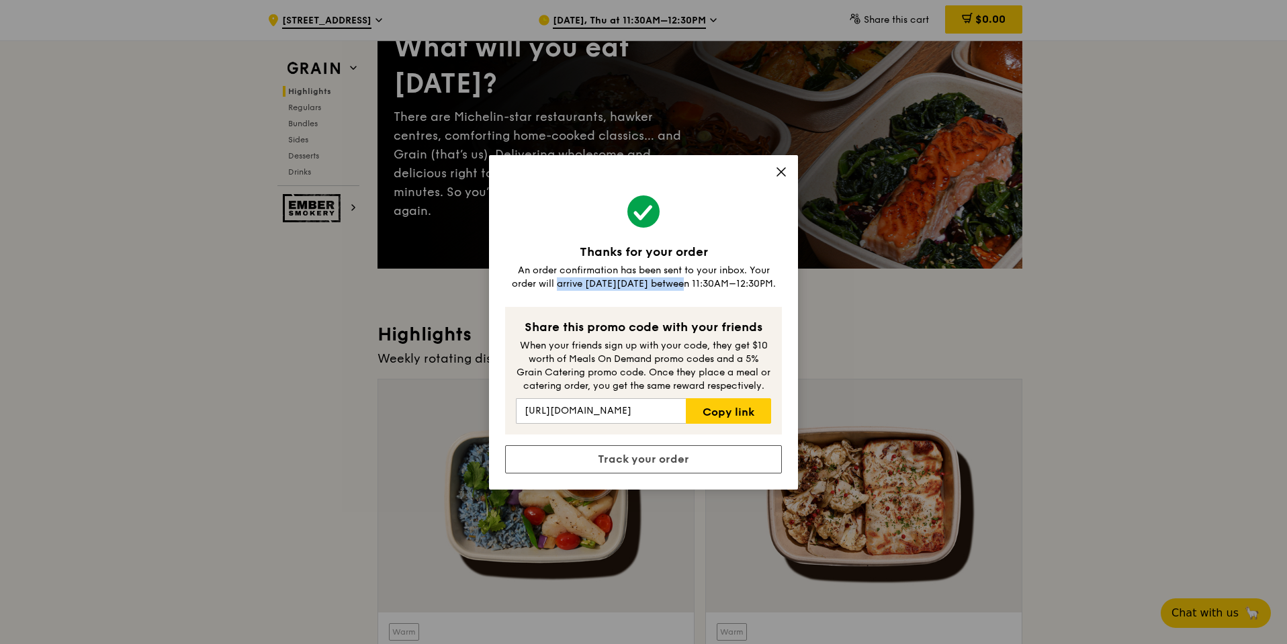
click at [650, 279] on div "An order confirmation has been sent to your inbox. Your order will arrive on Th…" at bounding box center [643, 277] width 277 height 27
drag, startPoint x: 529, startPoint y: 291, endPoint x: 656, endPoint y: 288, distance: 127.7
click at [656, 288] on div "Thanks for your order An order confirmation has been sent to your inbox. Your o…" at bounding box center [643, 322] width 309 height 335
click at [656, 288] on div "An order confirmation has been sent to your inbox. Your order will arrive on Th…" at bounding box center [643, 277] width 277 height 27
click at [785, 177] on icon at bounding box center [781, 172] width 12 height 12
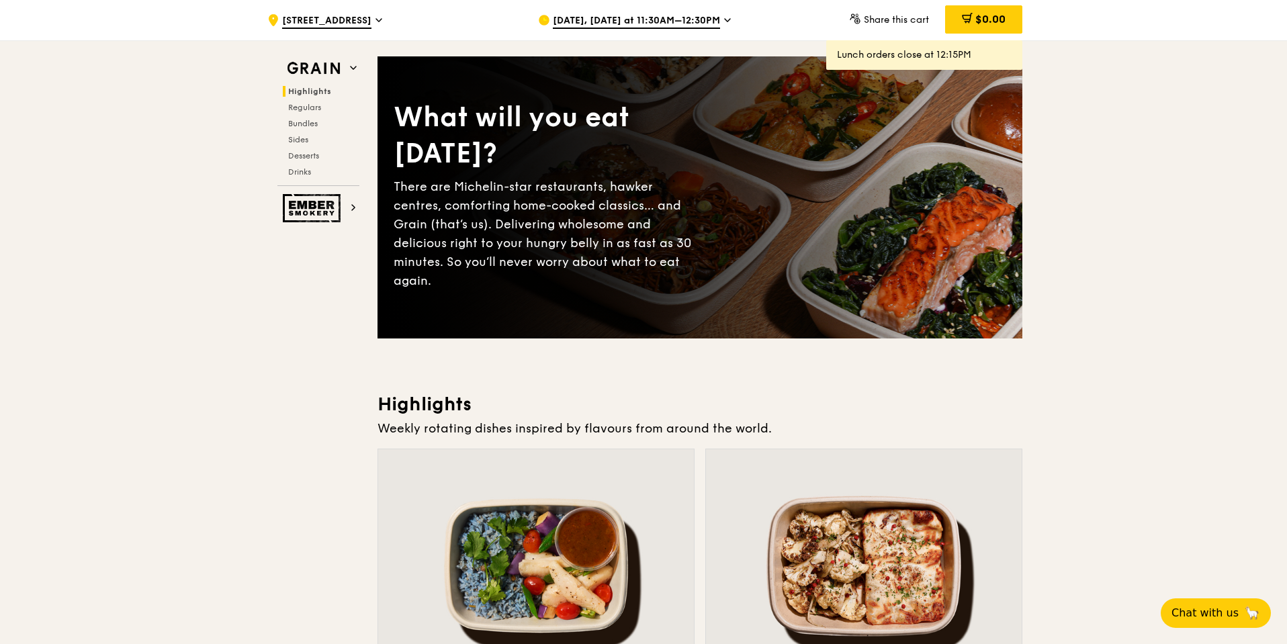
scroll to position [0, 0]
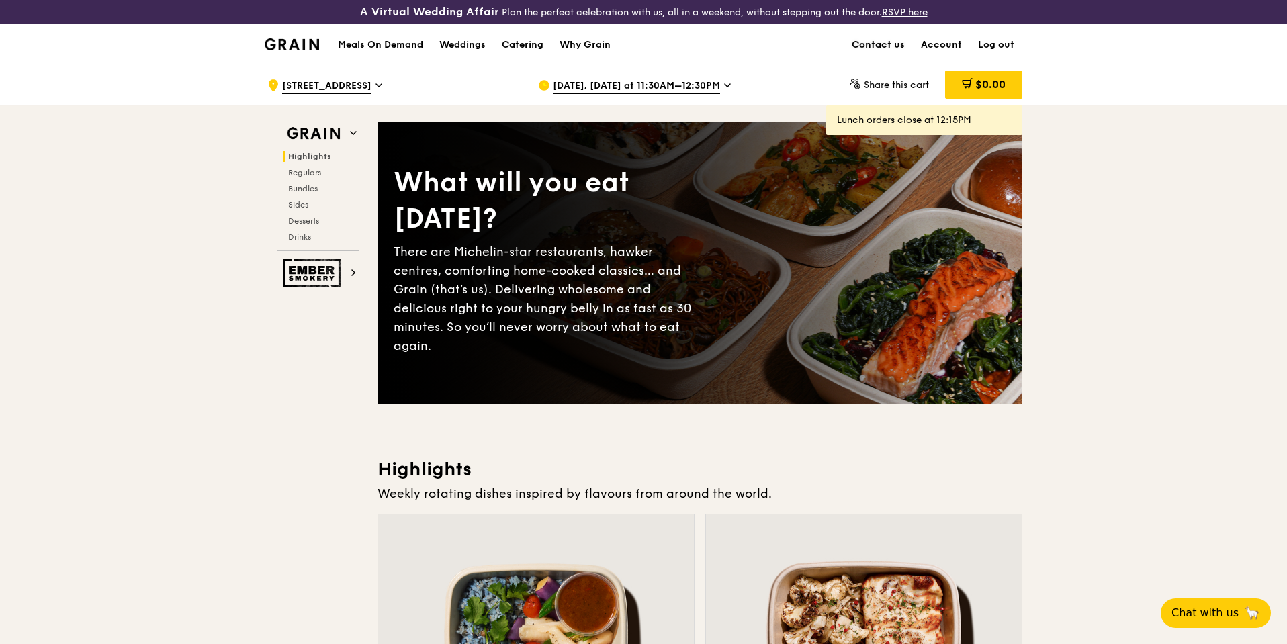
click at [912, 46] on link "Contact us" at bounding box center [878, 45] width 69 height 40
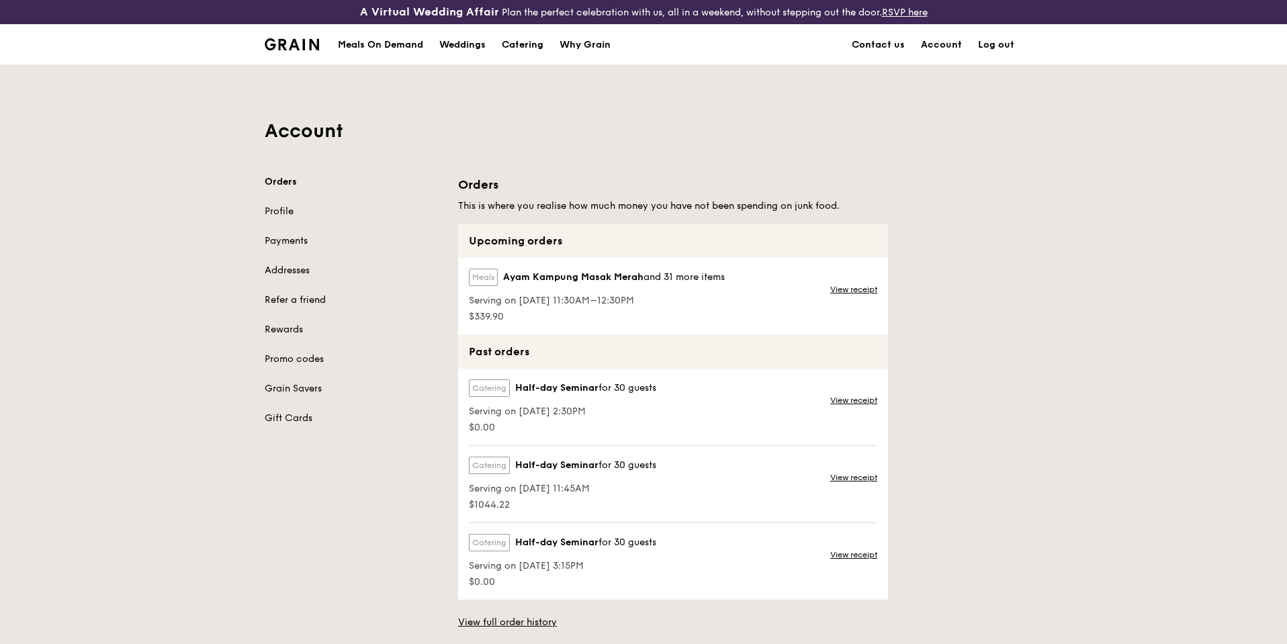
click at [684, 194] on div "Orders This is where you realise how much money you have not been spending on j…" at bounding box center [673, 402] width 430 height 454
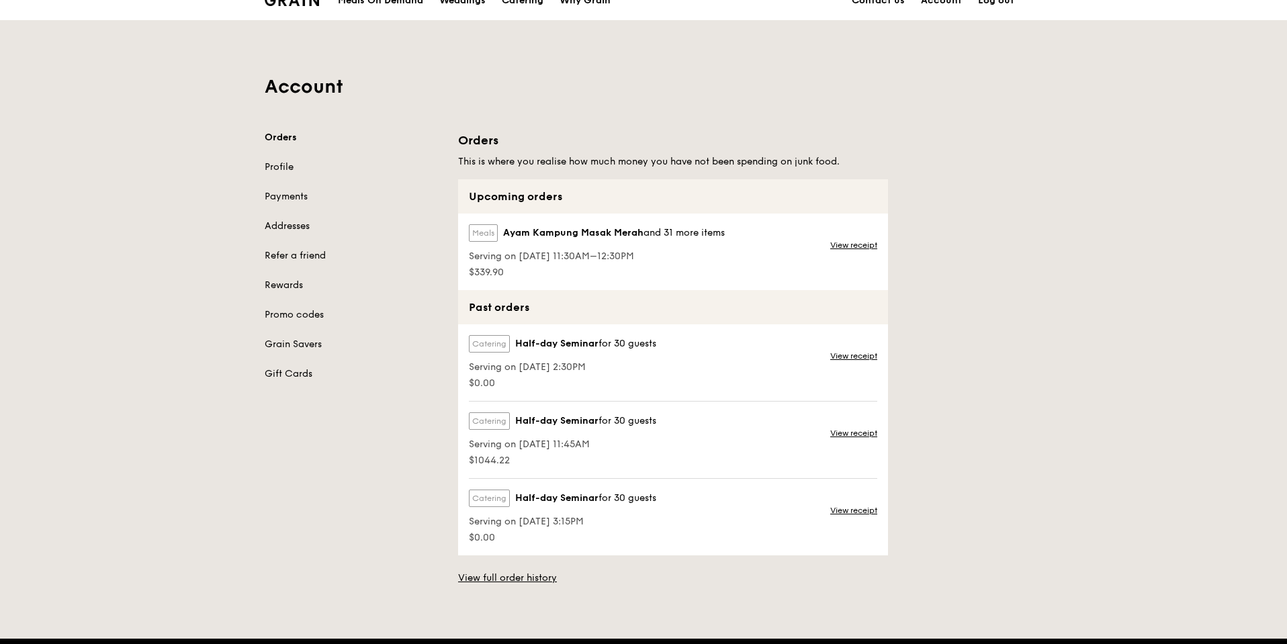
scroll to position [67, 0]
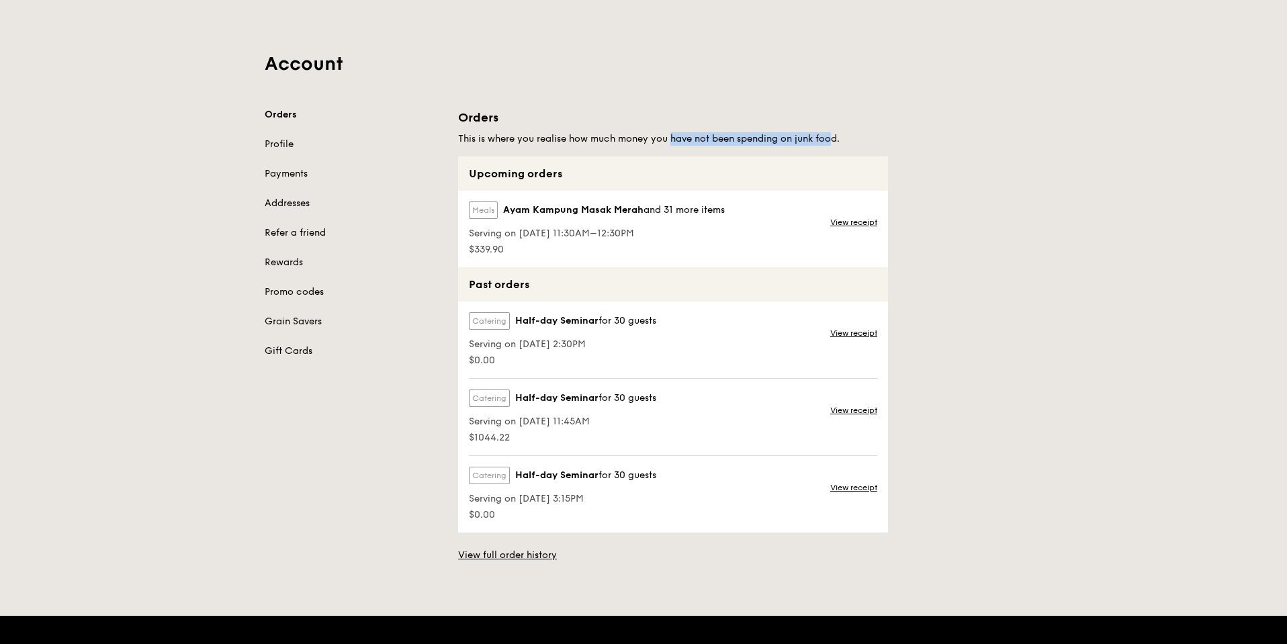
drag, startPoint x: 649, startPoint y: 140, endPoint x: 914, endPoint y: 140, distance: 265.4
click at [914, 140] on div "Orders This is where you realise how much money you have not been spending on j…" at bounding box center [740, 335] width 580 height 454
drag, startPoint x: 683, startPoint y: 216, endPoint x: 719, endPoint y: 214, distance: 36.3
click at [719, 214] on span "Ayam Kampung Masak Merah and 31 more items" at bounding box center [614, 210] width 222 height 13
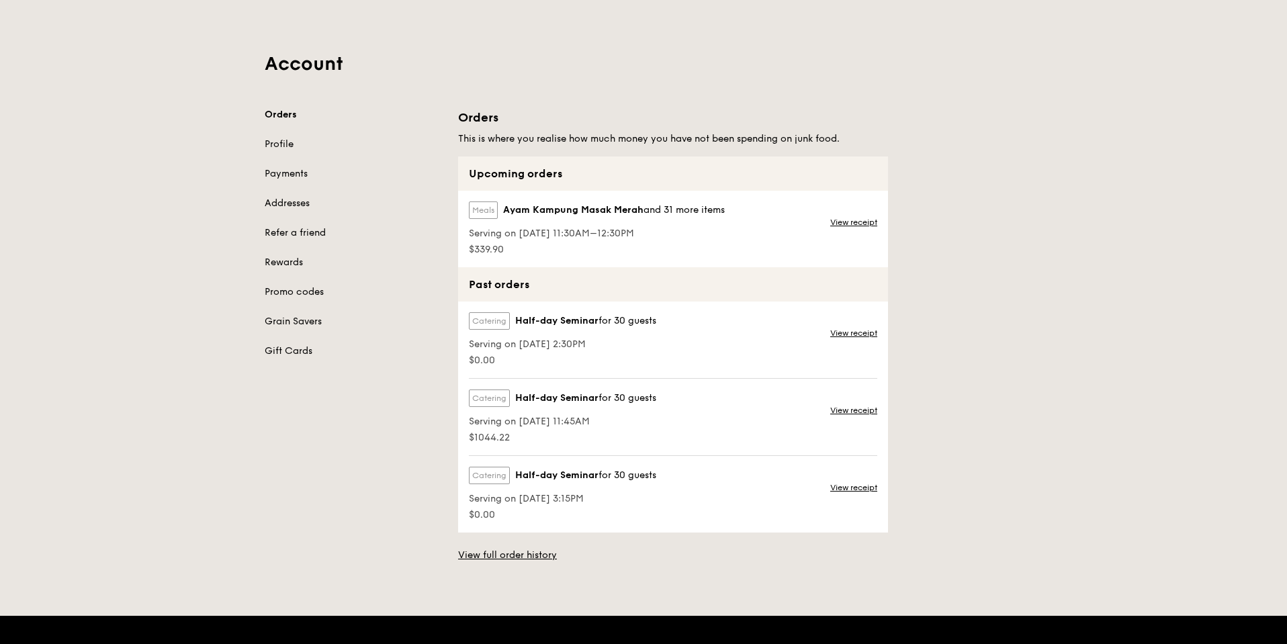
click at [719, 214] on span "and 31 more items" at bounding box center [684, 209] width 81 height 11
drag, startPoint x: 603, startPoint y: 238, endPoint x: 648, endPoint y: 238, distance: 44.3
click at [648, 238] on div "Meals Ayam Kampung Masak Merah and 31 more items Serving on 25 Sep 2025, 11:30A…" at bounding box center [595, 229] width 275 height 77
click at [648, 238] on span "Serving on 25 Sep 2025, 11:30AM–12:30PM" at bounding box center [597, 233] width 256 height 13
drag, startPoint x: 575, startPoint y: 232, endPoint x: 584, endPoint y: 232, distance: 9.4
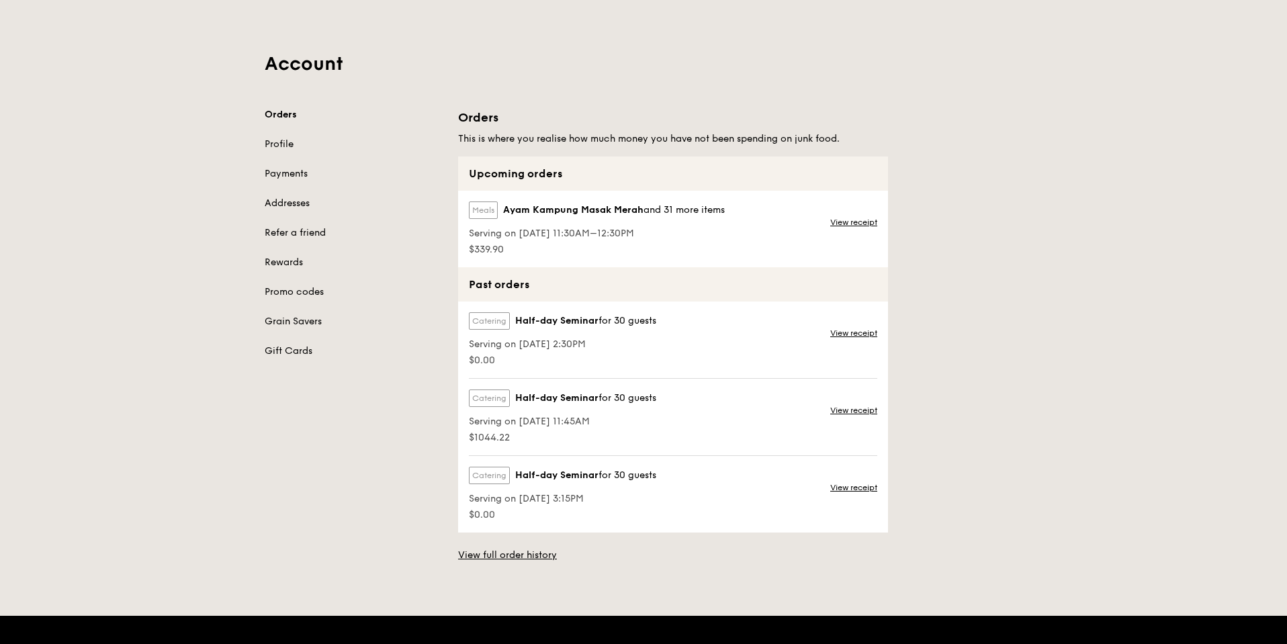
click at [584, 232] on span "Serving on 25 Sep 2025, 11:30AM–12:30PM" at bounding box center [597, 233] width 256 height 13
drag, startPoint x: 482, startPoint y: 244, endPoint x: 516, endPoint y: 244, distance: 33.6
click at [515, 244] on span "$339.90" at bounding box center [597, 249] width 256 height 13
click at [516, 244] on span "$339.90" at bounding box center [597, 249] width 256 height 13
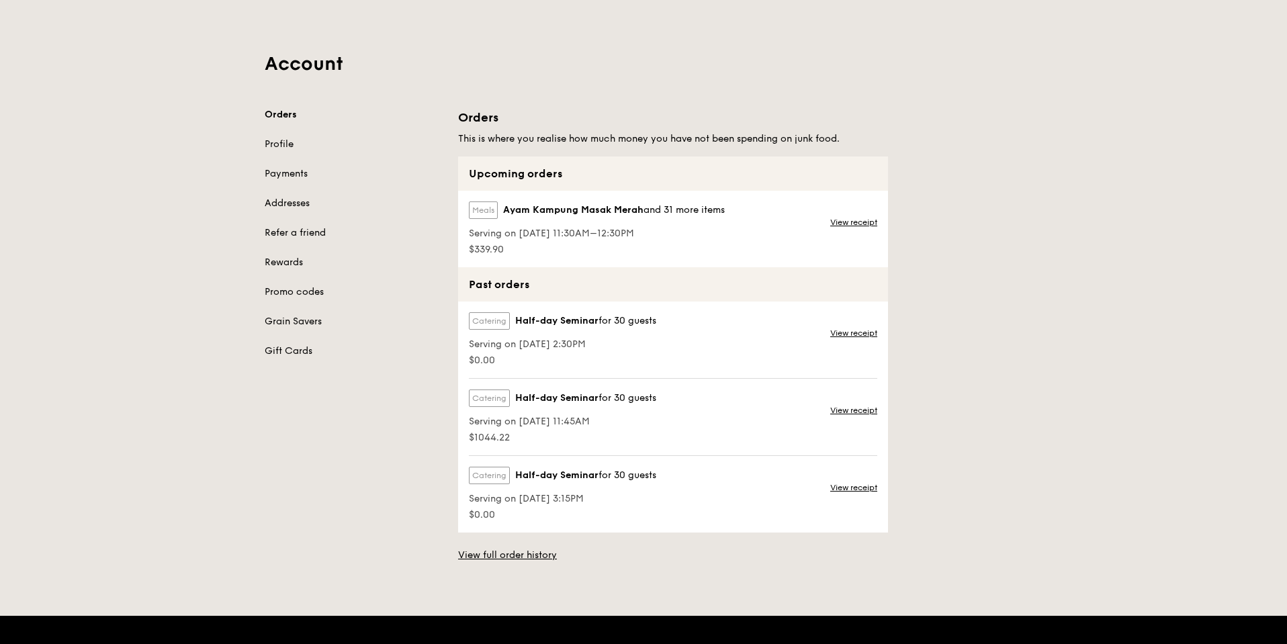
drag, startPoint x: 594, startPoint y: 232, endPoint x: 595, endPoint y: 247, distance: 14.8
click at [595, 247] on div "Meals Ayam Kampung Masak Merah and 31 more items Serving on 25 Sep 2025, 11:30A…" at bounding box center [595, 229] width 275 height 77
click at [595, 247] on span "$339.90" at bounding box center [597, 249] width 256 height 13
click at [858, 223] on link "View receipt" at bounding box center [853, 222] width 47 height 11
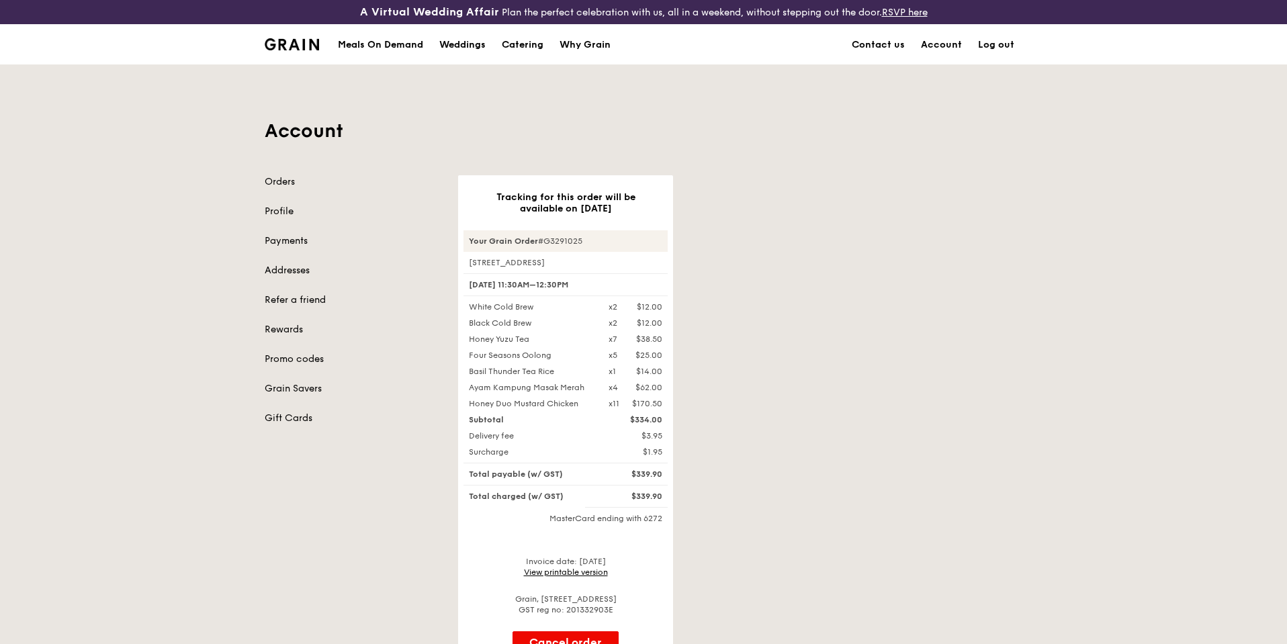
drag, startPoint x: 634, startPoint y: 424, endPoint x: 675, endPoint y: 421, distance: 41.1
click at [675, 421] on div "Subtotal $334.00" at bounding box center [565, 420] width 220 height 11
drag, startPoint x: 643, startPoint y: 437, endPoint x: 659, endPoint y: 437, distance: 16.1
click at [659, 437] on div "$3.95" at bounding box center [636, 436] width 70 height 11
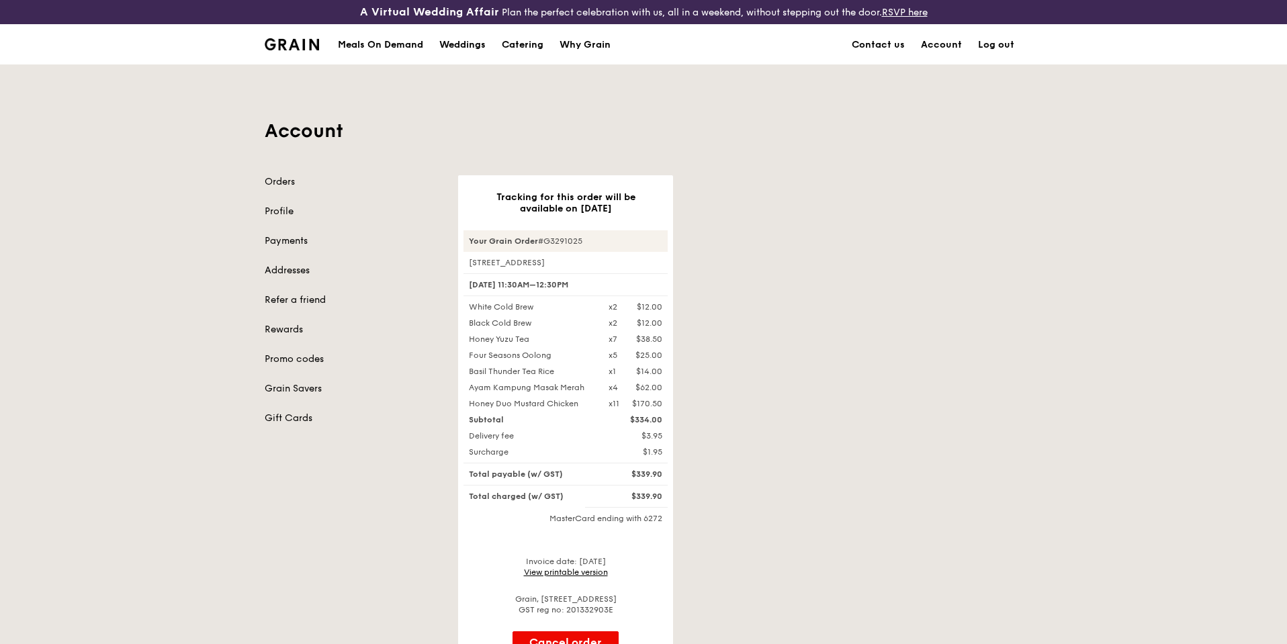
click at [659, 437] on div "$3.95" at bounding box center [636, 436] width 70 height 11
drag, startPoint x: 634, startPoint y: 420, endPoint x: 666, endPoint y: 420, distance: 32.2
click at [666, 420] on div "$334.00" at bounding box center [636, 420] width 70 height 11
drag, startPoint x: 636, startPoint y: 440, endPoint x: 675, endPoint y: 439, distance: 39.0
click at [675, 439] on div "Delivery fee $3.95" at bounding box center [565, 436] width 220 height 11
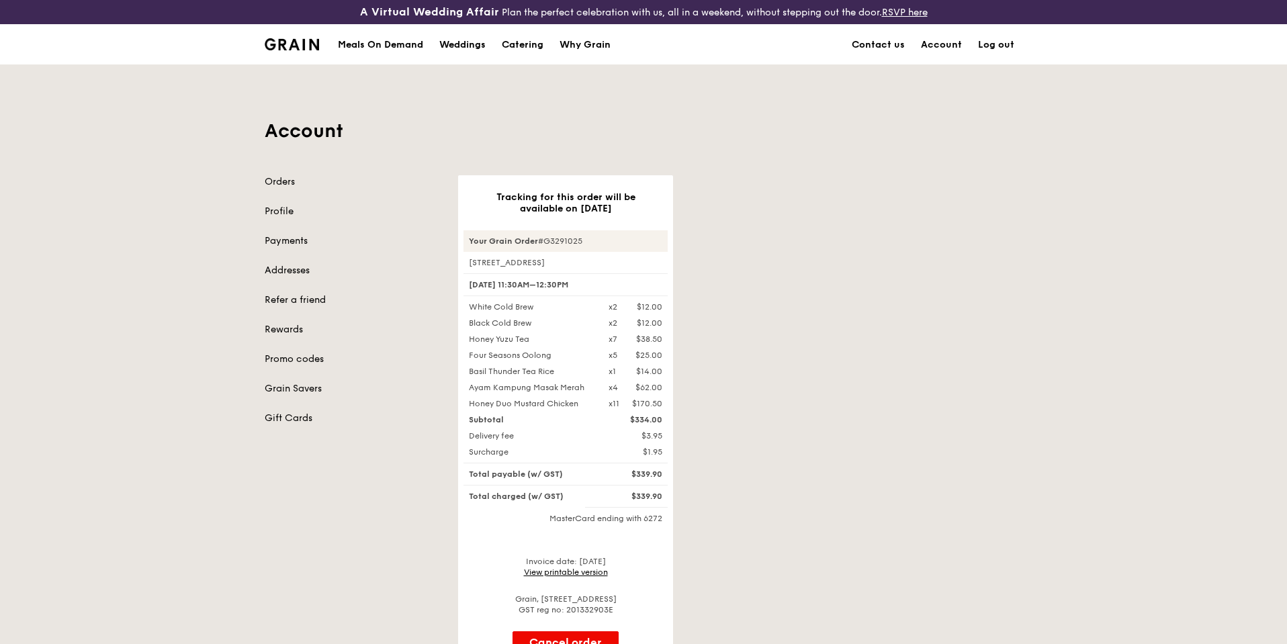
drag, startPoint x: 645, startPoint y: 453, endPoint x: 801, endPoint y: 451, distance: 155.9
click at [724, 451] on div "Tracking for this order will be available on Sep 25 Your Grain Order #G3291025 …" at bounding box center [740, 422] width 580 height 494
click at [801, 451] on div "Tracking for this order will be available on Sep 25 Your Grain Order #G3291025 …" at bounding box center [740, 422] width 580 height 494
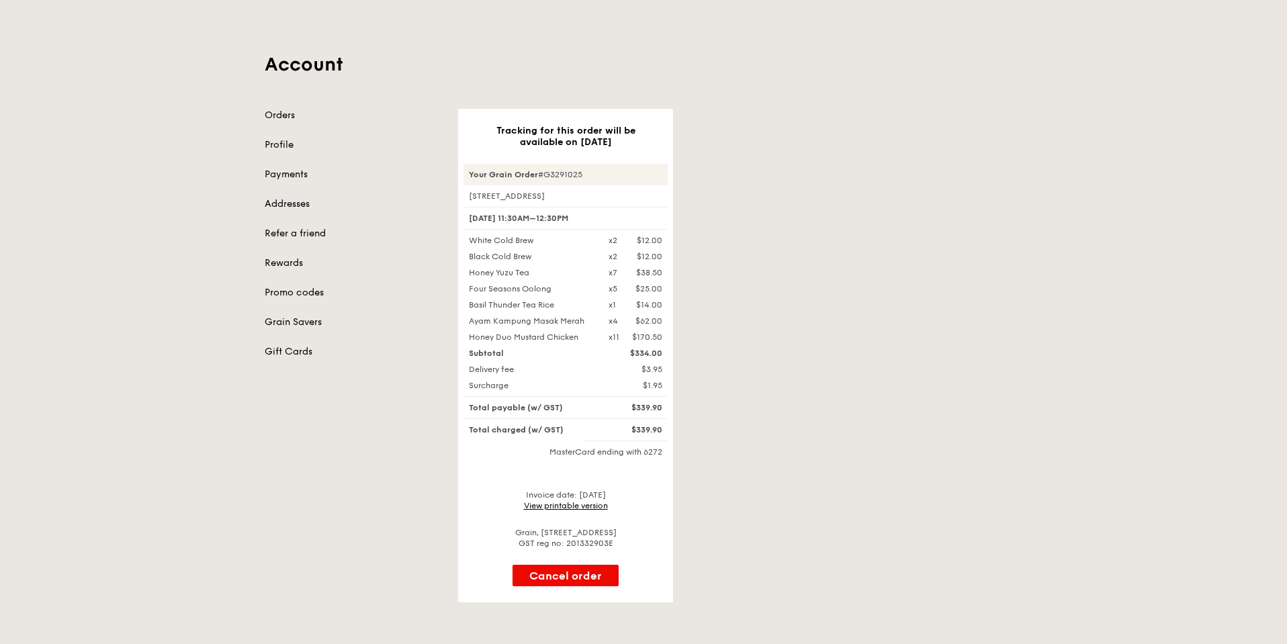
scroll to position [67, 0]
click at [797, 173] on div "Tracking for this order will be available on Sep 25 Your Grain Order #G3291025 …" at bounding box center [740, 355] width 580 height 494
click at [276, 113] on link "Orders" at bounding box center [353, 114] width 177 height 13
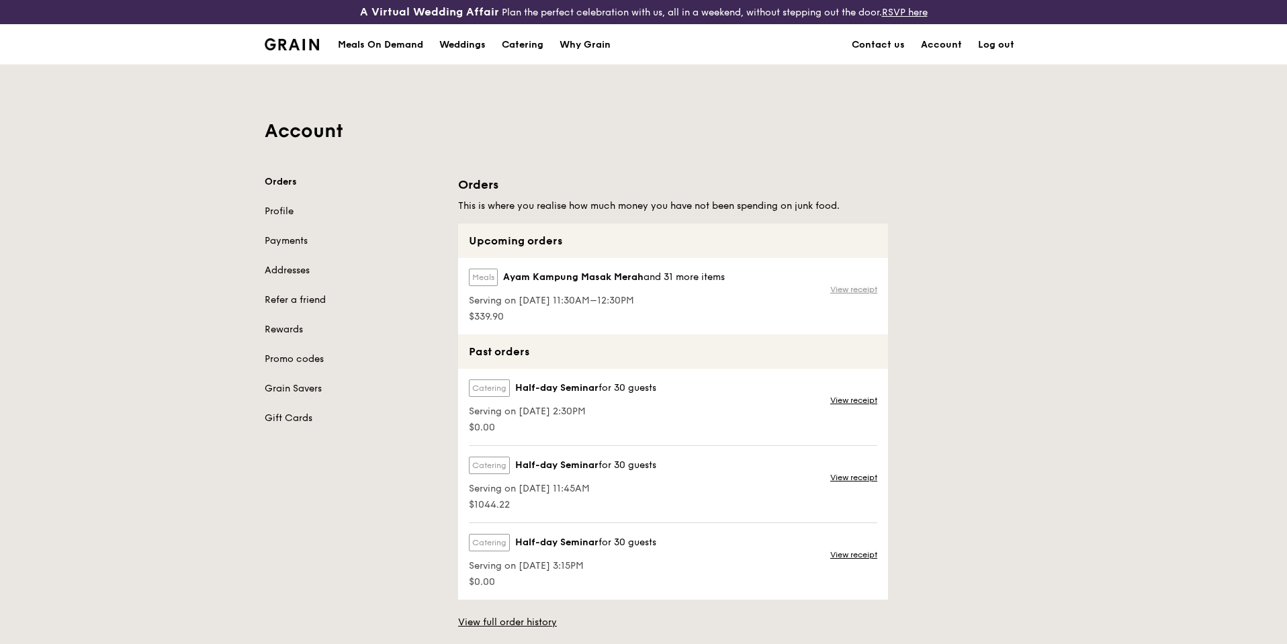
click at [863, 294] on link "View receipt" at bounding box center [853, 289] width 47 height 11
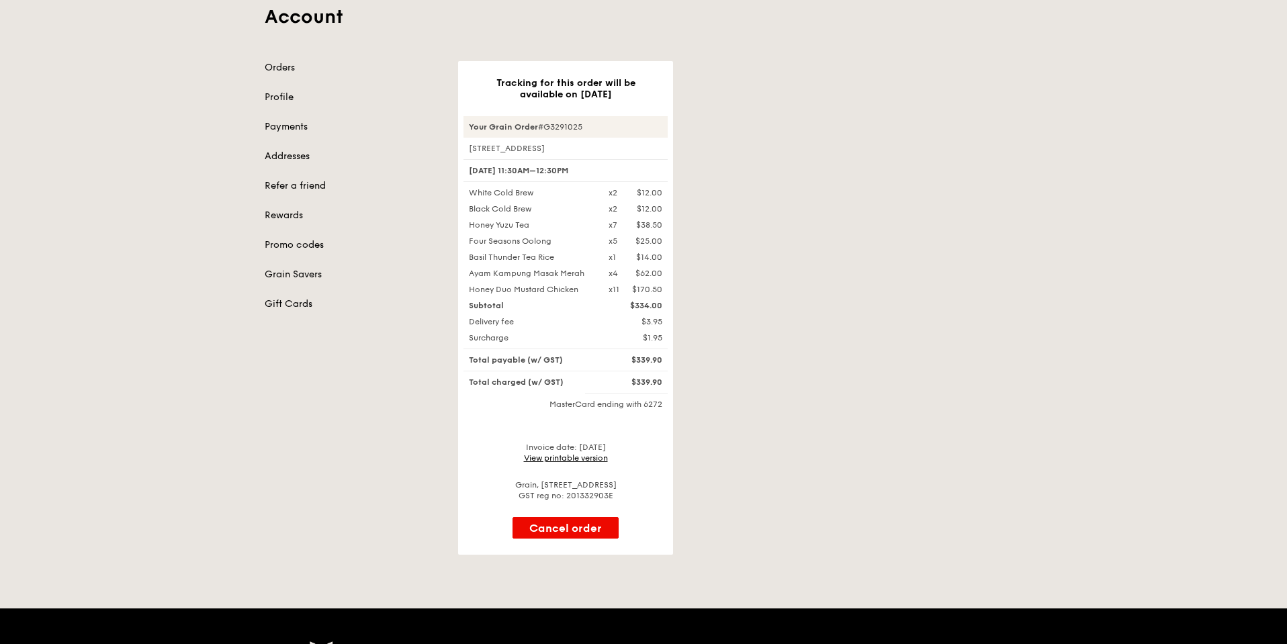
scroll to position [134, 0]
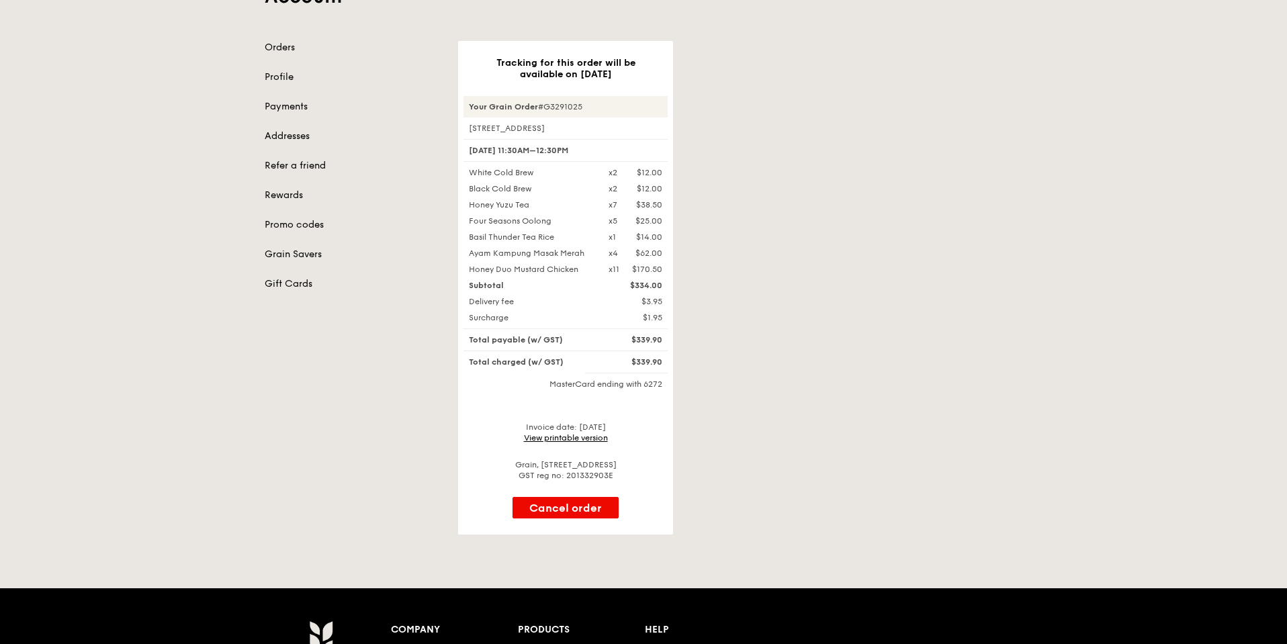
click at [589, 435] on link "View printable version" at bounding box center [566, 437] width 84 height 9
